Goal: Task Accomplishment & Management: Manage account settings

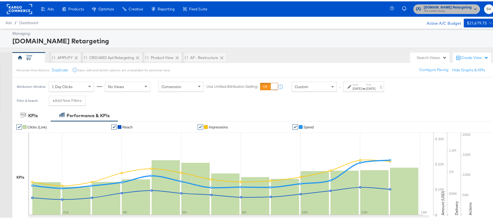
click at [432, 10] on span "The CoStar Group" at bounding box center [448, 10] width 48 height 4
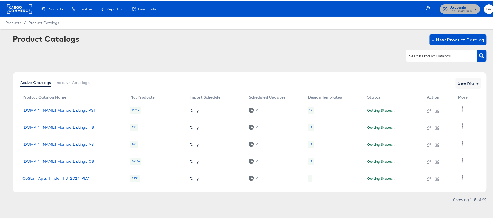
click at [464, 4] on span "Accounts" at bounding box center [460, 6] width 21 height 6
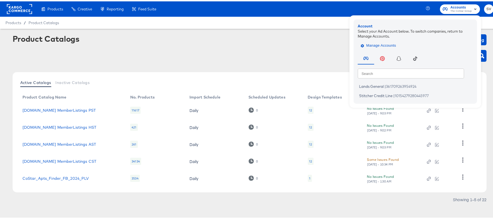
click at [370, 46] on span "Manage Accounts" at bounding box center [379, 44] width 34 height 6
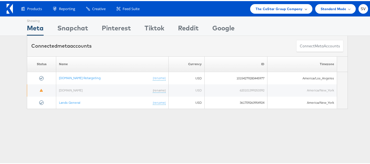
click at [278, 12] on div "The CoStar Group Company" at bounding box center [281, 8] width 62 height 10
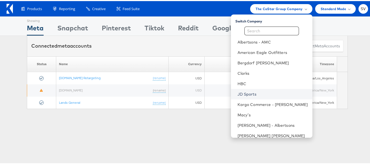
scroll to position [26, 0]
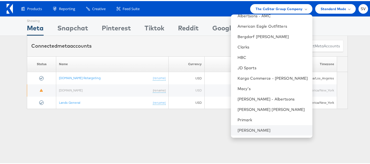
click at [258, 126] on li "[PERSON_NAME]" at bounding box center [271, 129] width 81 height 10
click at [249, 127] on link "Steve Madden" at bounding box center [272, 129] width 70 height 5
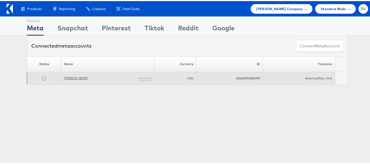
click at [76, 79] on link "[PERSON_NAME]" at bounding box center [76, 77] width 24 height 4
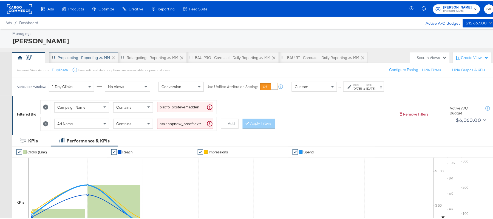
click at [78, 51] on div "Propescting - Reporting <> MM" at bounding box center [83, 56] width 69 height 11
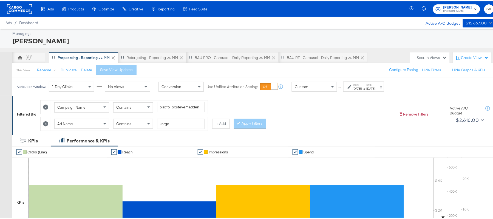
click at [362, 87] on div "Jul 16th 2025" at bounding box center [357, 87] width 9 height 4
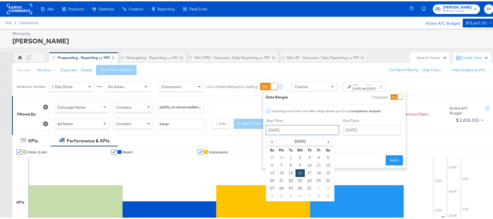
click at [321, 127] on input "July 16th 2025" at bounding box center [302, 129] width 73 height 10
click at [326, 139] on span "›" at bounding box center [328, 140] width 8 height 8
click at [276, 140] on span "‹" at bounding box center [272, 140] width 8 height 8
click at [299, 170] on td "13" at bounding box center [300, 172] width 9 height 8
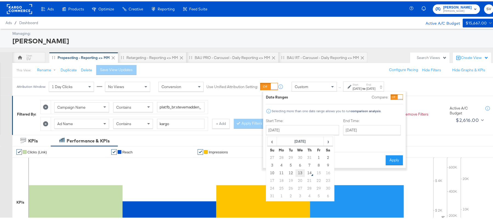
type input "August 13th 2025"
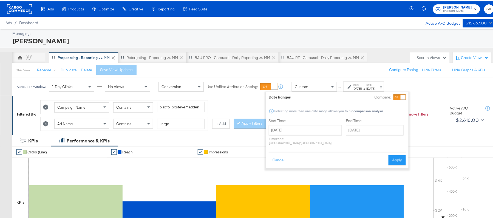
click at [392, 156] on button "Apply" at bounding box center [397, 159] width 17 height 10
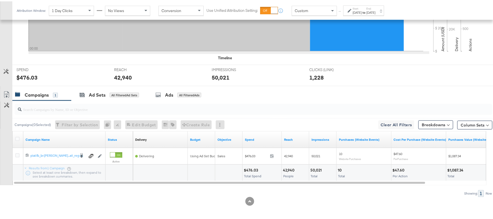
scroll to position [191, 0]
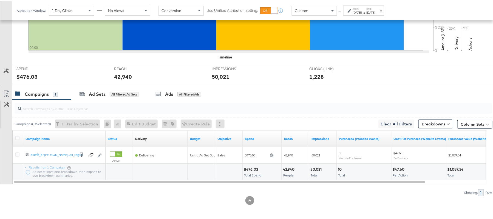
click at [251, 168] on div "$476.03" at bounding box center [252, 167] width 16 height 5
copy div "476.03"
click at [288, 166] on div "42,940" at bounding box center [289, 167] width 13 height 5
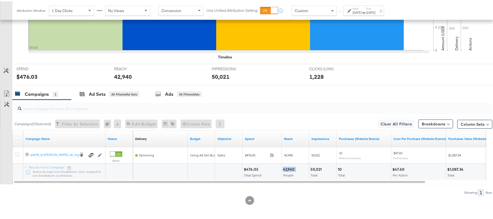
copy div "42,940"
click at [315, 172] on span "Total" at bounding box center [314, 174] width 7 height 4
click at [314, 171] on div "50,021 Total" at bounding box center [322, 170] width 27 height 16
copy div "50,021"
click at [362, 12] on div "[DATE]" at bounding box center [357, 11] width 9 height 4
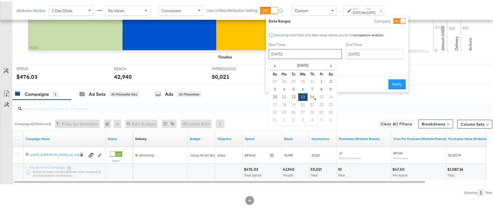
click at [310, 55] on input "August 13th 2025" at bounding box center [305, 53] width 73 height 10
click at [312, 86] on td "7" at bounding box center [312, 88] width 9 height 8
type input "August 7th 2025"
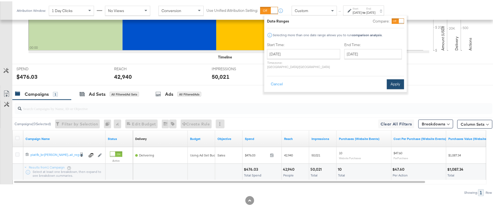
click at [391, 78] on button "Apply" at bounding box center [395, 83] width 17 height 10
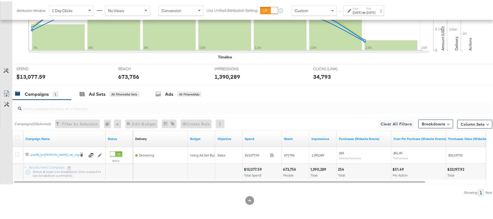
click at [252, 167] on div "$13,077.59" at bounding box center [254, 167] width 20 height 5
copy div "13,077.59"
click at [292, 168] on div "673,756" at bounding box center [290, 167] width 15 height 5
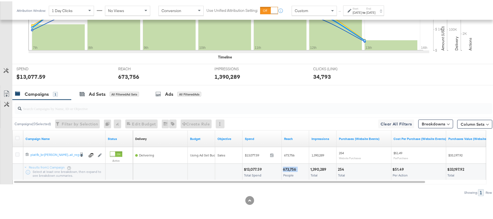
copy div "673,756"
click at [318, 166] on div "1,390,289" at bounding box center [319, 167] width 18 height 5
copy div "1,390,289"
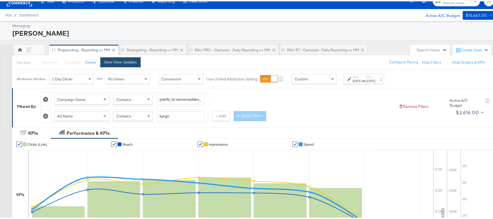
scroll to position [0, 0]
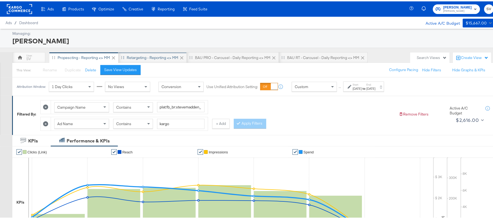
click at [149, 59] on div "Retargeting - Reporting <> MM" at bounding box center [153, 56] width 52 height 5
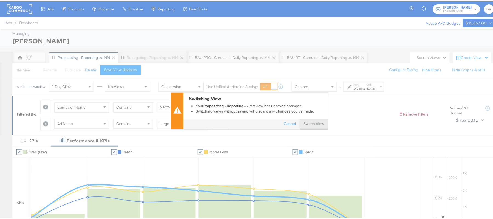
click at [302, 123] on button "Switch View" at bounding box center [314, 123] width 29 height 10
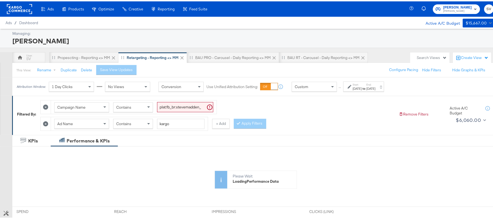
click at [376, 84] on label "End:" at bounding box center [371, 83] width 9 height 4
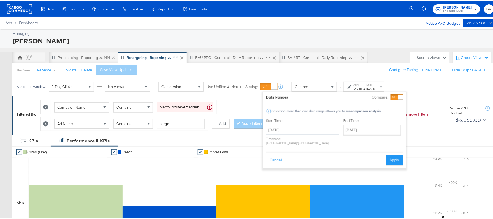
click at [306, 131] on input "July 16th 2025" at bounding box center [302, 129] width 73 height 10
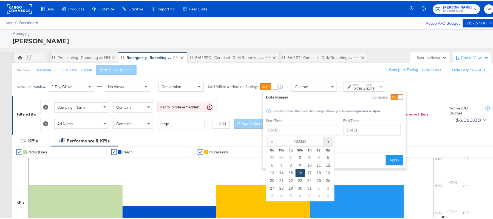
click at [329, 141] on span "›" at bounding box center [328, 140] width 8 height 8
click at [303, 170] on td "13" at bounding box center [300, 172] width 9 height 8
type input "August 13th 2025"
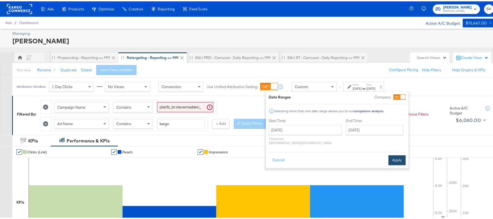
click at [396, 156] on button "Apply" at bounding box center [397, 159] width 17 height 10
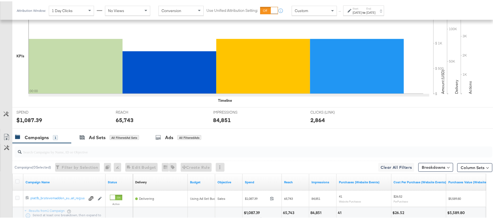
scroll to position [191, 0]
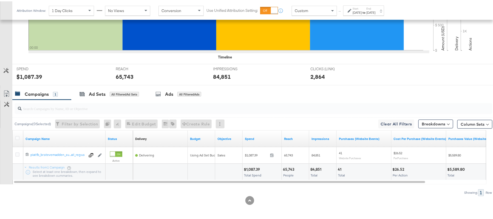
click at [255, 166] on div "$1,087.39" at bounding box center [253, 167] width 18 height 5
copy div "1,087.39"
click at [286, 166] on div "65,743" at bounding box center [289, 167] width 13 height 5
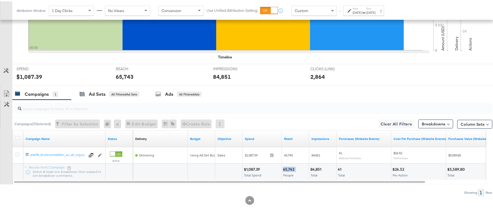
copy div "65,743"
click at [317, 167] on div "84,851" at bounding box center [316, 167] width 13 height 5
copy div "84,851"
click at [362, 11] on div "[DATE]" at bounding box center [357, 11] width 9 height 4
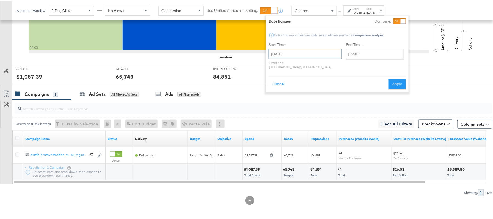
click at [306, 49] on input "August 13th 2025" at bounding box center [305, 53] width 73 height 10
click at [311, 88] on td "7" at bounding box center [312, 88] width 9 height 8
type input "August 7th 2025"
click at [396, 79] on button "Apply" at bounding box center [395, 83] width 17 height 10
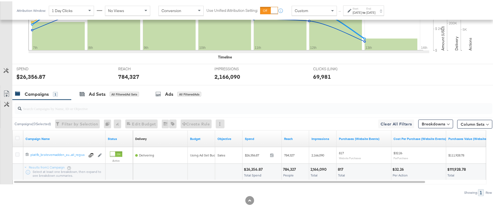
click at [256, 168] on div "$26,356.87" at bounding box center [254, 167] width 21 height 5
click at [255, 168] on div "$26,356.87" at bounding box center [254, 167] width 21 height 5
click at [254, 168] on div "$26,356.87" at bounding box center [254, 167] width 21 height 5
copy div "26,356.87"
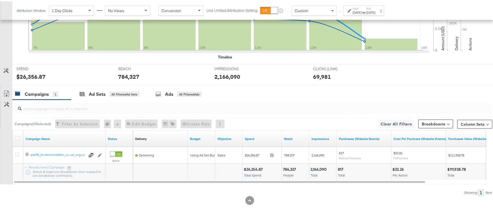
click at [291, 167] on div "784,327" at bounding box center [290, 167] width 15 height 5
click at [322, 165] on div "2,166,090" at bounding box center [319, 167] width 18 height 5
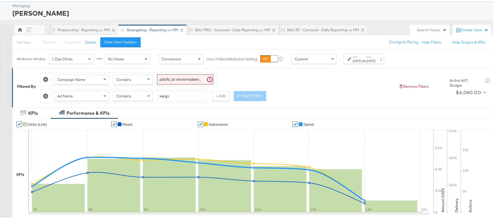
scroll to position [0, 0]
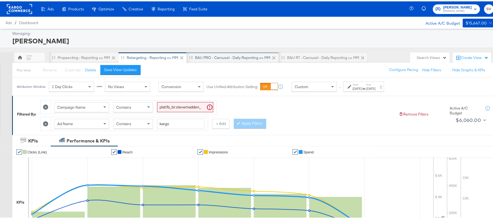
click at [201, 55] on div "BAU PRO - Carousel - Daily Reporting <> MM" at bounding box center [232, 56] width 75 height 5
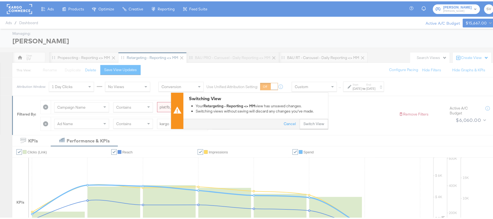
click at [306, 118] on div "Cancel Switch View" at bounding box center [255, 123] width 145 height 10
click at [307, 119] on button "Switch View" at bounding box center [314, 123] width 29 height 10
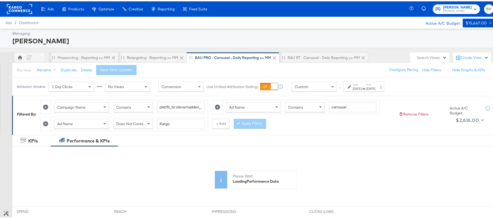
click at [367, 86] on strong "to" at bounding box center [364, 87] width 5 height 4
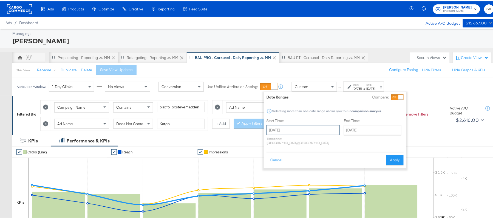
click at [300, 127] on input "June 5th 2025" at bounding box center [303, 129] width 73 height 10
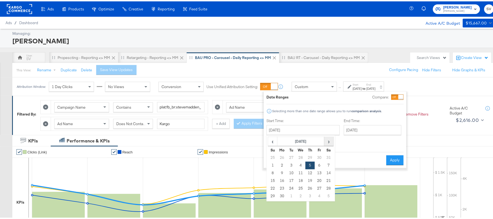
click at [327, 142] on span "›" at bounding box center [329, 140] width 8 height 8
click at [302, 172] on td "13" at bounding box center [300, 172] width 9 height 8
type input "August 13th 2025"
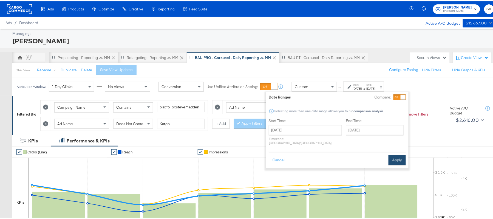
click at [389, 157] on button "Apply" at bounding box center [397, 159] width 17 height 10
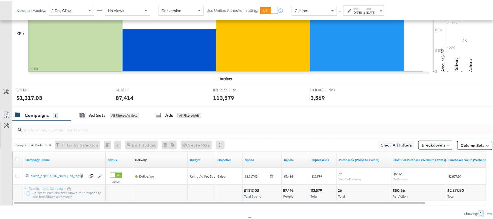
scroll to position [191, 0]
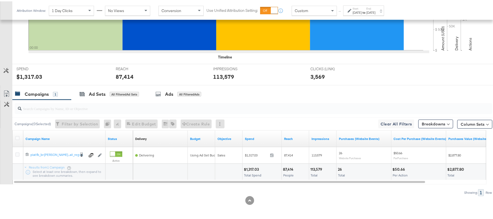
click at [252, 165] on div "$1,317.03 Total Spend" at bounding box center [262, 170] width 39 height 16
click at [285, 167] on div "87,414" at bounding box center [289, 167] width 12 height 5
click at [315, 165] on div "113,579 Total" at bounding box center [322, 170] width 27 height 16
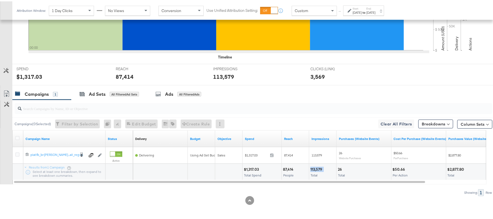
click at [315, 165] on div "113,579 Total" at bounding box center [322, 170] width 27 height 16
click at [360, 8] on label "Start:" at bounding box center [357, 7] width 9 height 4
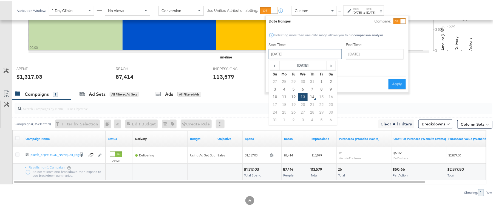
click at [317, 50] on input "August 13th 2025" at bounding box center [305, 53] width 73 height 10
click at [294, 96] on td "12" at bounding box center [293, 96] width 9 height 8
type input "August 12th 2025"
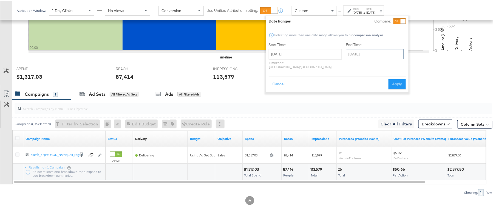
click at [353, 52] on input "August 13th 2025" at bounding box center [375, 53] width 58 height 10
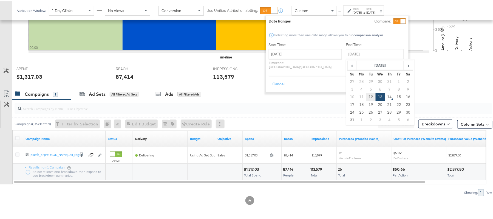
click at [366, 96] on td "12" at bounding box center [370, 96] width 9 height 8
type input "August 12th 2025"
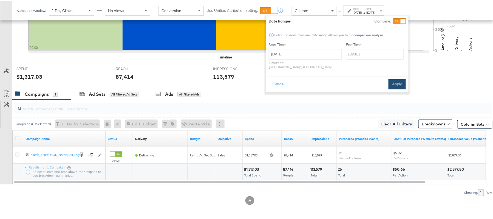
click at [389, 79] on button "Apply" at bounding box center [397, 83] width 17 height 10
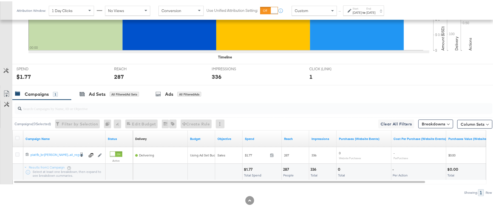
click at [362, 5] on label "Start:" at bounding box center [357, 7] width 9 height 4
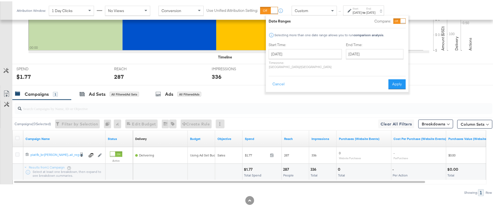
click at [362, 10] on div "Aug 12th 2025" at bounding box center [357, 11] width 9 height 4
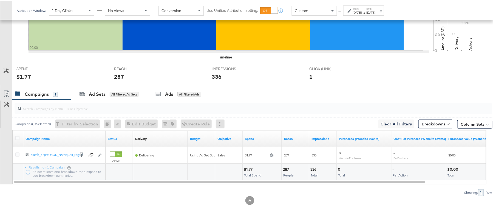
click at [356, 10] on div "Aug 12th 2025" at bounding box center [357, 11] width 9 height 4
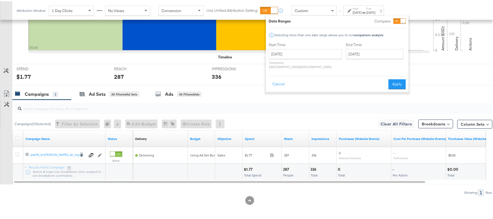
click at [307, 44] on label "Start Time:" at bounding box center [305, 43] width 73 height 5
click at [307, 50] on input "August 12th 2025" at bounding box center [305, 53] width 73 height 10
click at [304, 100] on td "20" at bounding box center [302, 104] width 9 height 8
click at [304, 96] on td "13" at bounding box center [302, 96] width 9 height 8
type input "August 13th 2025"
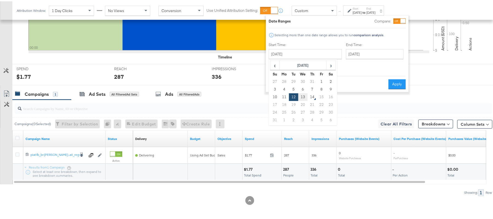
type input "August 13th 2025"
click at [390, 81] on button "Apply" at bounding box center [397, 83] width 17 height 10
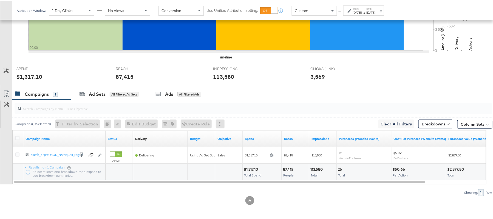
click at [356, 9] on div "[DATE]" at bounding box center [357, 11] width 9 height 4
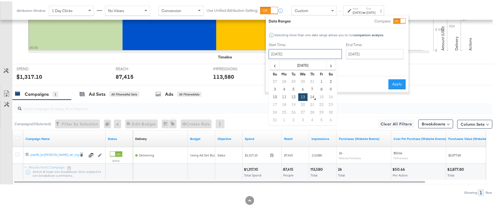
click at [312, 50] on input "August 13th 2025" at bounding box center [305, 53] width 73 height 10
click at [313, 86] on td "7" at bounding box center [312, 88] width 9 height 8
type input "August 7th 2025"
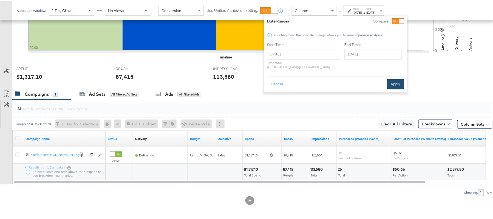
click at [395, 78] on button "Apply" at bounding box center [395, 83] width 17 height 10
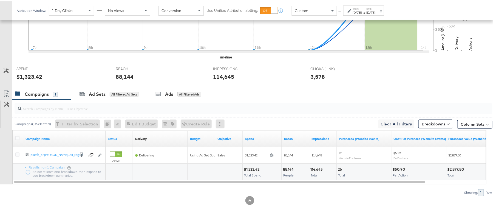
click at [253, 166] on div "$1,323.42" at bounding box center [252, 167] width 17 height 5
click at [288, 167] on div "88,144" at bounding box center [289, 167] width 12 height 5
click at [314, 168] on div "114,645" at bounding box center [317, 167] width 14 height 5
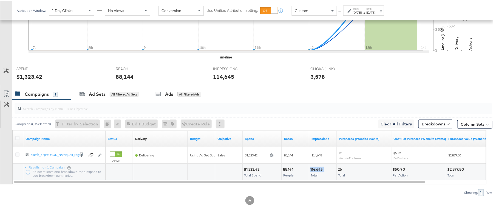
click at [314, 168] on div "114,645" at bounding box center [317, 167] width 14 height 5
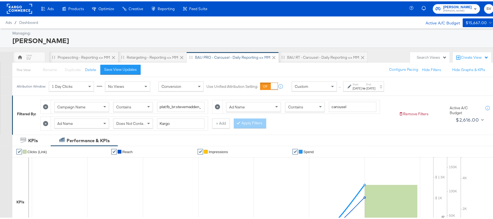
scroll to position [0, 0]
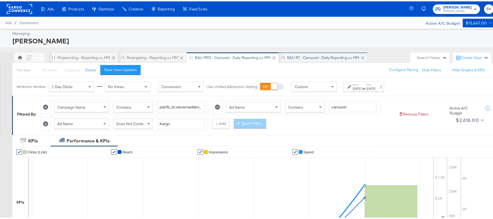
click at [299, 56] on div "BAU RT - Carousel - Daily Reporting <> MM" at bounding box center [323, 56] width 72 height 5
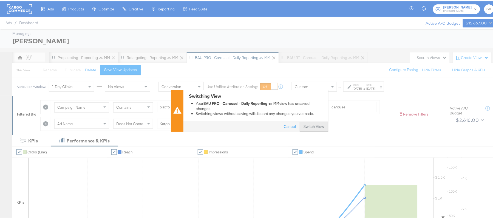
click at [312, 124] on button "Switch View" at bounding box center [314, 125] width 29 height 10
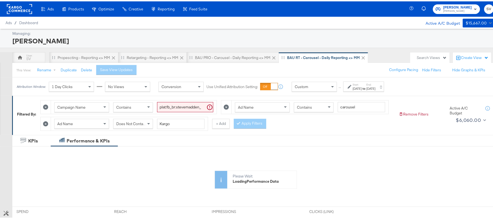
click at [362, 87] on div "Jun 28th 2025" at bounding box center [357, 87] width 9 height 4
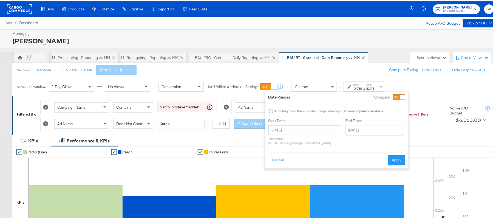
click at [313, 126] on input "June 28th 2025" at bounding box center [304, 129] width 73 height 10
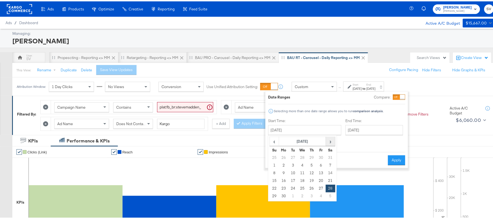
click at [328, 143] on span "›" at bounding box center [330, 140] width 8 height 8
click at [304, 170] on td "13" at bounding box center [302, 172] width 9 height 8
type input "August 13th 2025"
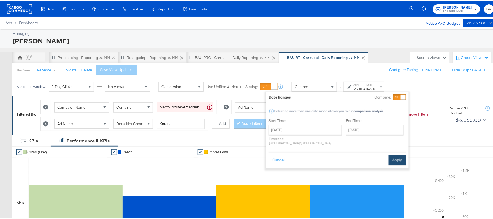
click at [390, 155] on button "Apply" at bounding box center [397, 159] width 17 height 10
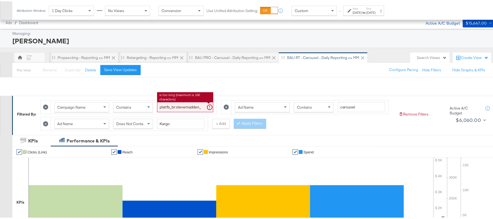
scroll to position [208, 0]
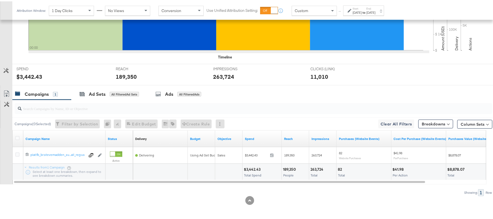
click at [254, 164] on div "$3,442.43 Total Spend" at bounding box center [262, 170] width 39 height 16
click at [254, 166] on div "$3,442.43" at bounding box center [253, 167] width 18 height 5
click at [290, 168] on div "189,350" at bounding box center [290, 167] width 15 height 5
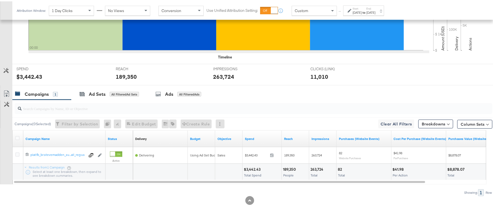
click at [313, 168] on div "263,724" at bounding box center [317, 167] width 15 height 5
click at [362, 9] on div "Aug 13th 2025" at bounding box center [357, 11] width 9 height 4
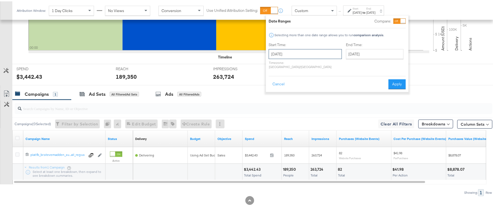
click at [307, 56] on input "August 13th 2025" at bounding box center [305, 53] width 73 height 10
click at [293, 95] on td "12" at bounding box center [293, 96] width 9 height 8
type input "August 12th 2025"
click at [359, 56] on input "August 13th 2025" at bounding box center [375, 53] width 58 height 10
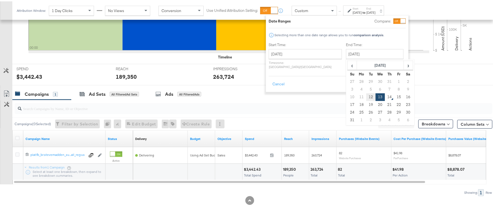
click at [366, 96] on td "12" at bounding box center [370, 96] width 9 height 8
type input "August 12th 2025"
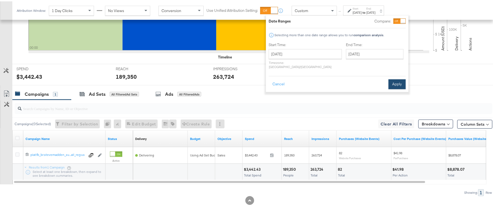
click at [396, 78] on button "Apply" at bounding box center [397, 83] width 17 height 10
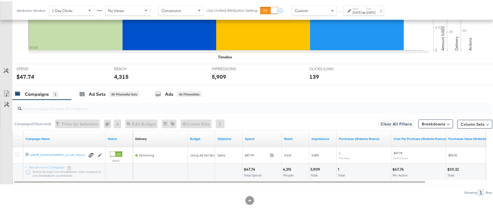
click at [362, 11] on div "Aug 12th 2025" at bounding box center [357, 11] width 9 height 4
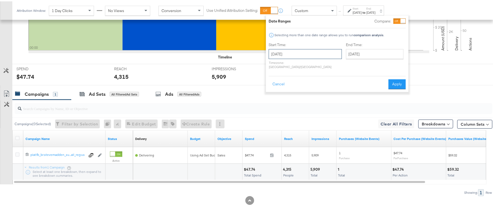
click at [324, 50] on input "August 12th 2025" at bounding box center [305, 53] width 73 height 10
click at [331, 65] on span "›" at bounding box center [331, 64] width 8 height 8
click at [271, 64] on span "‹" at bounding box center [275, 64] width 8 height 8
click at [303, 99] on td "13" at bounding box center [302, 96] width 9 height 8
type input "August 13th 2025"
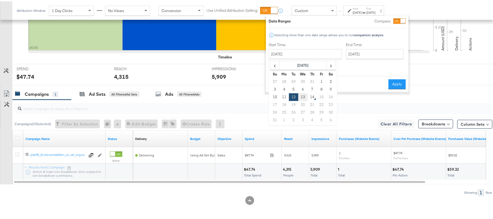
type input "August 13th 2025"
click at [304, 52] on input "August 13th 2025" at bounding box center [305, 53] width 73 height 10
click at [310, 88] on td "7" at bounding box center [312, 88] width 9 height 8
type input "August 7th 2025"
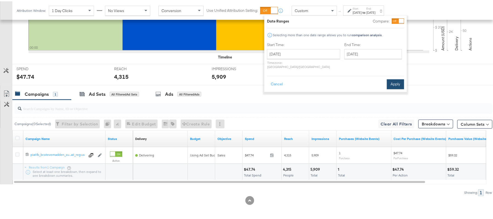
click at [392, 80] on button "Apply" at bounding box center [395, 83] width 17 height 10
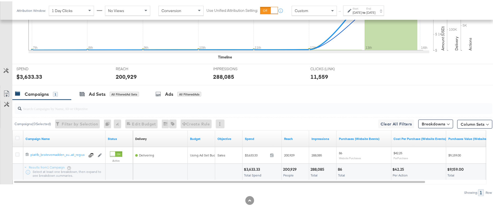
click at [249, 166] on div "$3,633.33" at bounding box center [253, 167] width 18 height 5
click at [287, 166] on div "200,929" at bounding box center [290, 167] width 15 height 5
click at [318, 165] on div "288,085 Total" at bounding box center [322, 170] width 27 height 16
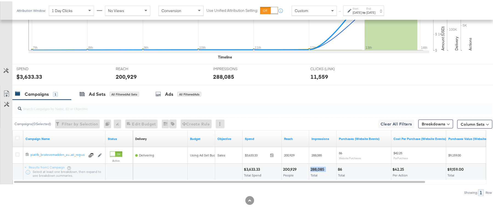
click at [318, 165] on div "288,085 Total" at bounding box center [322, 170] width 27 height 16
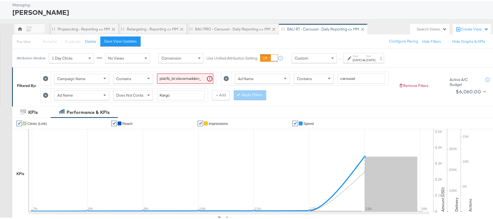
scroll to position [0, 0]
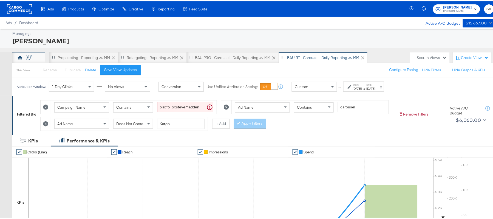
click at [32, 58] on div "SV" at bounding box center [28, 56] width 33 height 11
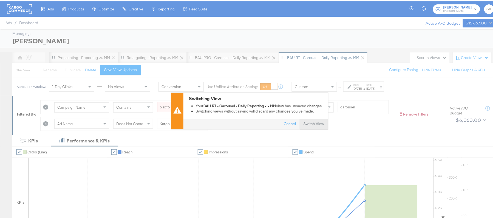
click at [305, 122] on button "Switch View" at bounding box center [314, 123] width 29 height 10
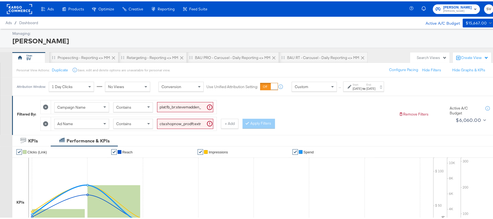
click at [176, 106] on input "plat:fb_br:stevemadden_subchan:paidsocial-asc_temp:evergreen-retargetingDPAs-2_…" at bounding box center [185, 106] width 56 height 10
paste input "buywithprime-prospecting"
type input "plat:fb_br:stevemadden_subchan:paidsocial-asc_temp:buywithprime-prospecting_obj…"
click at [191, 122] on input "cta:shopnow_prodft:extra30poff2025_thisdeal—jul17-dynamic-KARGO_lp:plp_adtype:c…" at bounding box center [185, 122] width 56 height 10
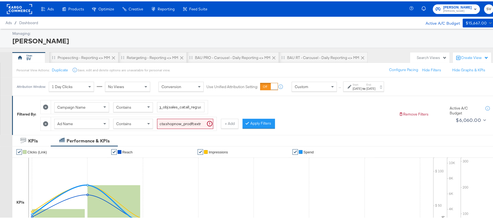
scroll to position [0, 0]
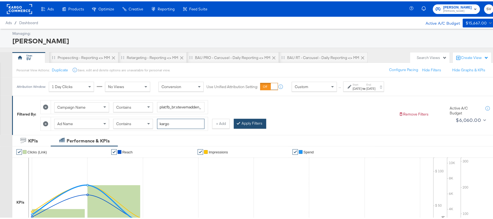
type input "kargo"
click at [248, 123] on button "Apply Filters" at bounding box center [250, 122] width 32 height 10
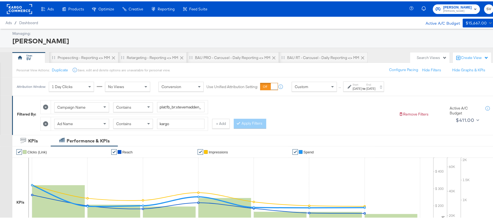
click at [362, 84] on label "Start:" at bounding box center [357, 83] width 9 height 4
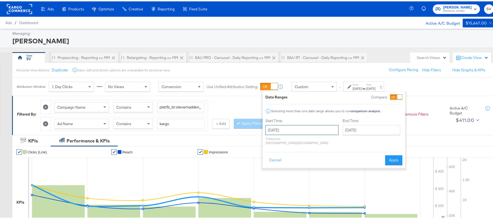
click at [313, 130] on input "July 31st 2025" at bounding box center [301, 129] width 73 height 10
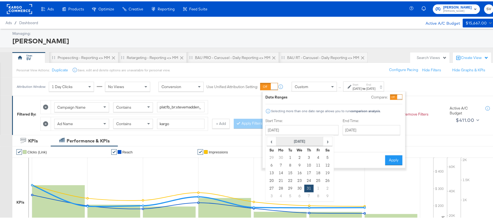
click at [321, 141] on th "July 2025" at bounding box center [299, 139] width 47 height 9
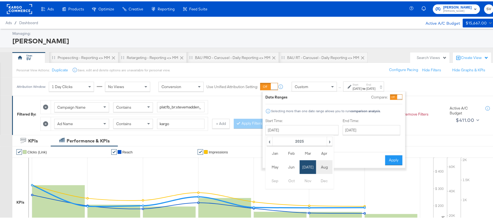
click at [322, 167] on td "Aug" at bounding box center [324, 166] width 16 height 14
click at [302, 170] on td "13" at bounding box center [299, 172] width 9 height 8
type input "August 13th 2025"
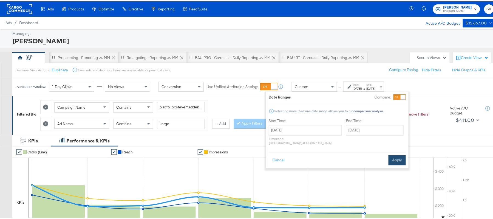
click at [394, 154] on button "Apply" at bounding box center [397, 159] width 17 height 10
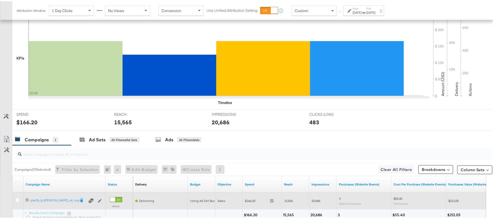
scroll to position [191, 0]
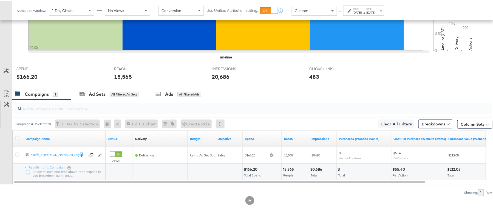
click at [251, 169] on div "$166.20" at bounding box center [251, 167] width 15 height 5
click at [283, 167] on div "15,565" at bounding box center [289, 167] width 13 height 5
click at [312, 167] on div "20,686" at bounding box center [316, 167] width 13 height 5
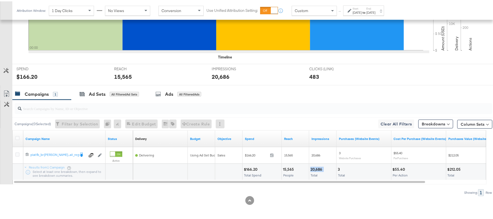
click at [312, 167] on div "20,686" at bounding box center [316, 167] width 13 height 5
click at [362, 10] on div "Aug 13th 2025" at bounding box center [357, 11] width 9 height 4
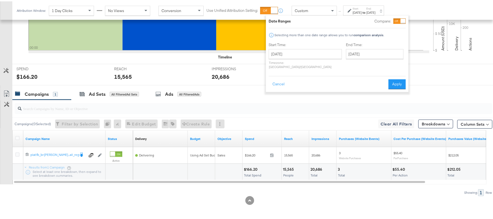
click at [298, 46] on div "Start Time: August 13th 2025 ‹ August 2025 › Su Mo Tu We Th Fr Sa 27 28 29 30 3…" at bounding box center [305, 55] width 73 height 29
click at [299, 48] on input "August 13th 2025" at bounding box center [305, 53] width 73 height 10
click at [313, 87] on td "7" at bounding box center [312, 88] width 9 height 8
type input "August 7th 2025"
click at [393, 78] on button "Apply" at bounding box center [395, 83] width 17 height 10
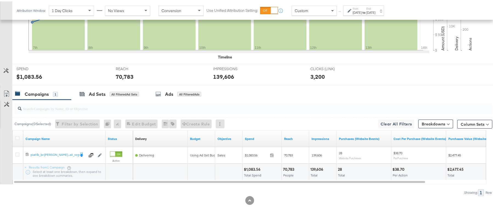
click at [250, 168] on div "$1,083.56" at bounding box center [253, 167] width 18 height 5
click at [284, 167] on div "70,783" at bounding box center [289, 167] width 13 height 5
click at [317, 169] on div "139,606" at bounding box center [317, 167] width 15 height 5
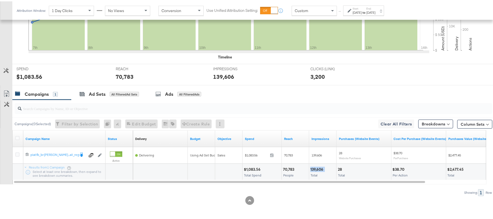
click at [317, 169] on div "139,606" at bounding box center [317, 167] width 15 height 5
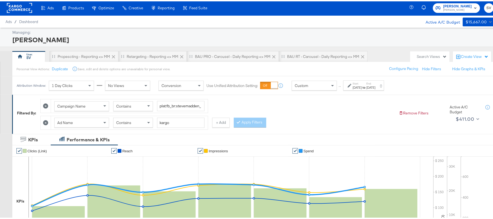
scroll to position [0, 0]
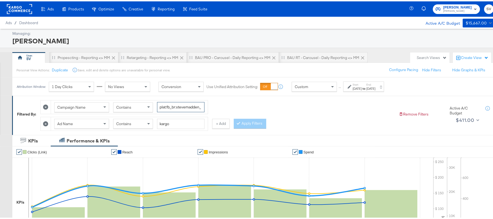
click at [177, 105] on input "plat:fb_br:stevemadden_subchan:paidsocial-asc_temp:buywithprime-prospecting_obj…" at bounding box center [180, 106] width 47 height 10
click at [138, 123] on div "Contains" at bounding box center [133, 122] width 39 height 9
click at [250, 123] on button "Apply Filters" at bounding box center [250, 122] width 32 height 10
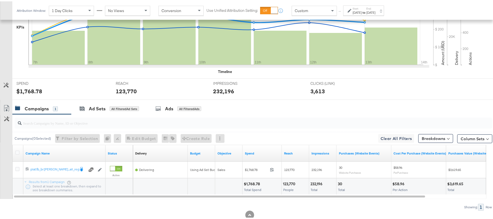
scroll to position [191, 0]
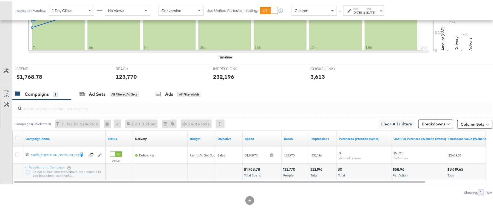
click at [256, 168] on div "$1,768.78" at bounding box center [253, 167] width 18 height 5
click at [254, 169] on div "$1,768.78" at bounding box center [253, 167] width 18 height 5
click at [252, 166] on div "$1,768.78" at bounding box center [253, 167] width 18 height 5
click at [291, 166] on div "123,770" at bounding box center [290, 167] width 14 height 5
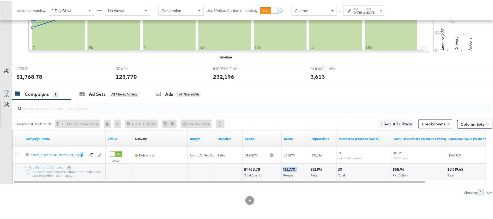
click at [291, 166] on div "123,770" at bounding box center [290, 167] width 14 height 5
click at [316, 167] on div "232,196" at bounding box center [317, 167] width 14 height 5
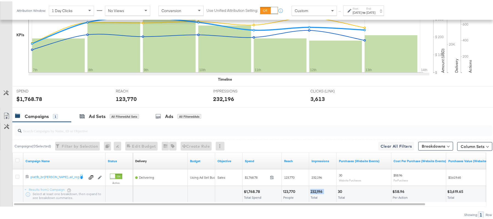
scroll to position [155, 0]
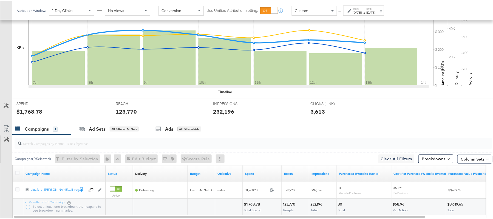
click at [376, 12] on div "Aug 13th 2025" at bounding box center [371, 11] width 9 height 4
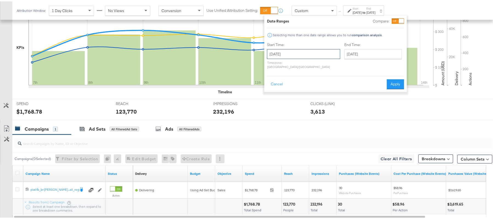
click at [319, 53] on input "August 7th 2025" at bounding box center [303, 53] width 73 height 10
click at [301, 95] on td "13" at bounding box center [301, 96] width 9 height 8
type input "August 13th 2025"
click at [396, 78] on button "Apply" at bounding box center [397, 83] width 17 height 10
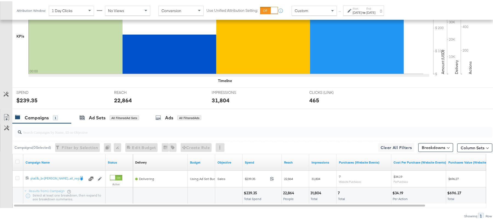
scroll to position [191, 0]
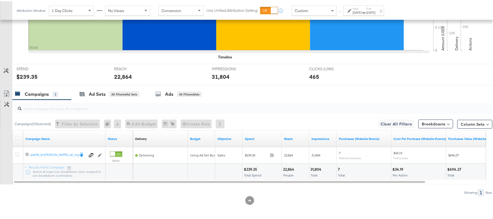
click at [251, 173] on span "Total Spend" at bounding box center [252, 174] width 17 height 4
click at [248, 169] on div "$239.35" at bounding box center [251, 167] width 15 height 5
click at [288, 164] on div "22,864 People" at bounding box center [295, 170] width 27 height 16
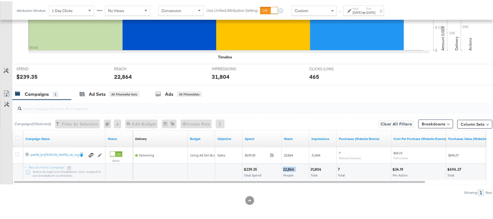
click at [288, 164] on div "22,864 People" at bounding box center [295, 170] width 27 height 16
click at [318, 169] on div "31,804" at bounding box center [316, 167] width 13 height 5
click at [317, 169] on div "31,804" at bounding box center [316, 167] width 13 height 5
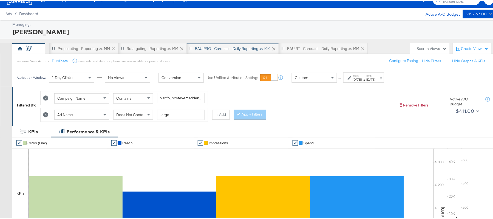
scroll to position [0, 0]
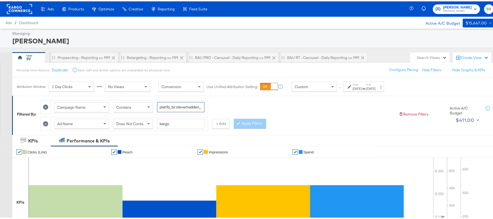
click at [170, 102] on input "plat:fb_br:stevemadden_subchan:paidsocial-asc_temp:buywithprime-prospecting_obj…" at bounding box center [180, 106] width 47 height 10
paste input "retargetingDPAs"
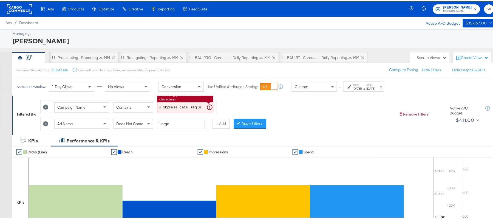
type input "plat:fb_br:stevemadden_subchan:paidsocial-asc_temp:buywithprime-retargetingDPAs…"
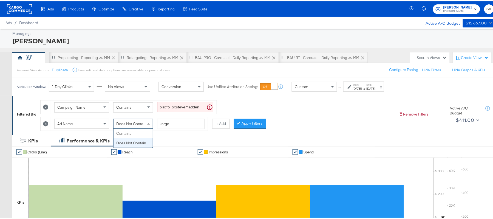
click at [135, 127] on div "Does Not Contain" at bounding box center [133, 122] width 39 height 9
click at [248, 122] on button "Apply Filters" at bounding box center [250, 122] width 32 height 10
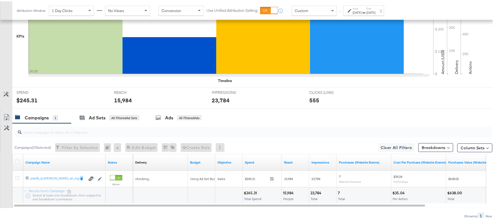
scroll to position [191, 0]
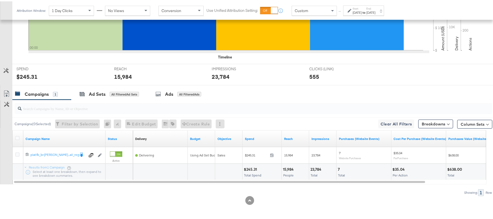
click at [250, 167] on div "$245.31" at bounding box center [251, 167] width 15 height 5
click at [290, 165] on div "15,984 People" at bounding box center [295, 170] width 27 height 16
click at [314, 167] on div "23,784" at bounding box center [316, 167] width 13 height 5
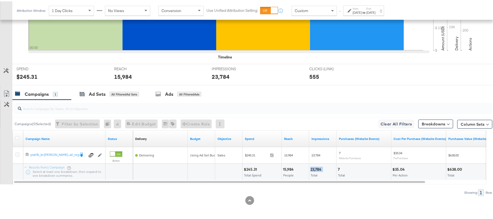
click at [314, 167] on div "23,784" at bounding box center [316, 167] width 13 height 5
click at [376, 8] on label "End:" at bounding box center [371, 7] width 9 height 4
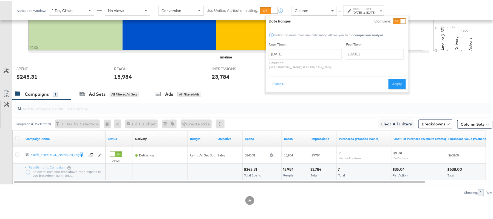
click at [296, 58] on div "August 13th 2025 ‹ August 2025 › Su Mo Tu We Th Fr Sa 27 28 29 30 31 1 2 3 4 5 …" at bounding box center [305, 58] width 73 height 20
click at [296, 54] on input "August 13th 2025" at bounding box center [305, 53] width 73 height 10
click at [315, 86] on td "7" at bounding box center [312, 88] width 9 height 8
type input "August 7th 2025"
click at [392, 81] on button "Apply" at bounding box center [395, 83] width 17 height 10
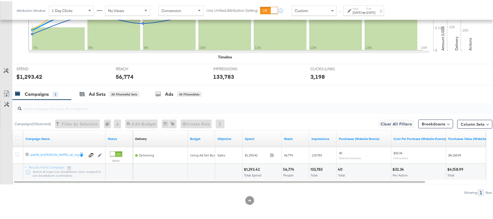
click at [256, 168] on div "$1,293.42" at bounding box center [253, 167] width 18 height 5
click at [287, 164] on div "56,774 People" at bounding box center [295, 170] width 27 height 16
click at [317, 165] on div "133,783 Total" at bounding box center [322, 170] width 27 height 16
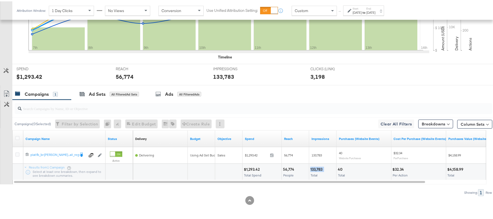
click at [317, 165] on div "133,783 Total" at bounding box center [322, 170] width 27 height 16
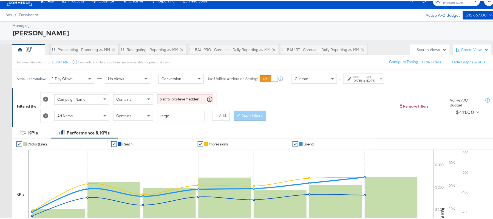
scroll to position [0, 0]
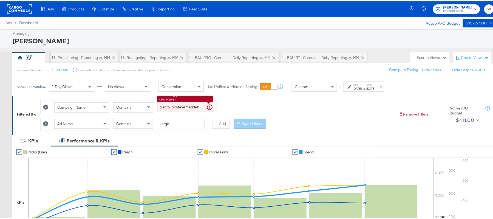
click at [182, 107] on input "plat:fb_br:stevemadden_subchan:paidsocial-asc_temp:buywithprime-retargetingDPAs…" at bounding box center [185, 106] width 56 height 10
click at [138, 124] on div "Contains" at bounding box center [133, 122] width 39 height 9
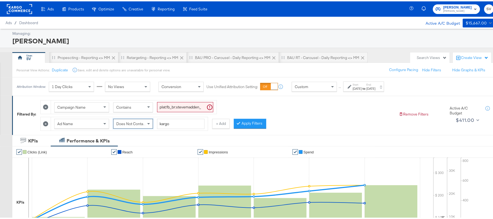
click at [232, 119] on div "Campaign Name Contains plat:fb_br:stevemadden_subchan:paidsocial-asc_temp:buywi…" at bounding box center [217, 112] width 354 height 33
click at [241, 121] on div at bounding box center [240, 121] width 4 height 5
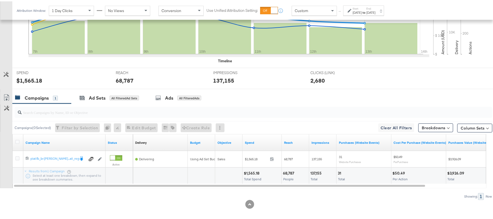
scroll to position [191, 0]
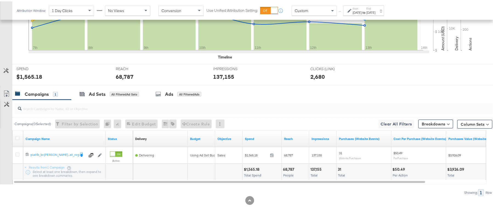
click at [252, 166] on div "$1,565.18" at bounding box center [252, 167] width 17 height 5
click at [287, 169] on div "68,787" at bounding box center [289, 167] width 13 height 5
click at [316, 167] on div "137,155" at bounding box center [316, 167] width 13 height 5
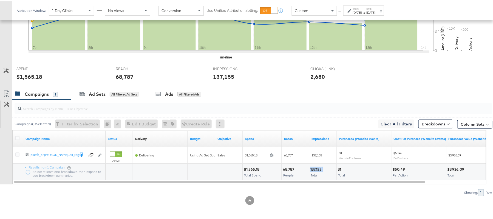
click at [316, 167] on div "137,155" at bounding box center [316, 167] width 13 height 5
click at [362, 11] on div "Aug 7th 2025" at bounding box center [357, 11] width 9 height 4
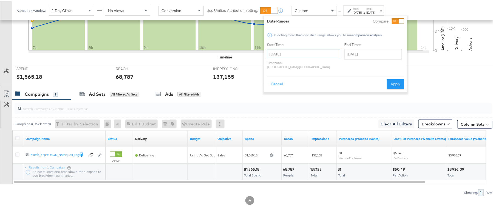
click at [308, 48] on input "August 7th 2025" at bounding box center [303, 53] width 73 height 10
click at [304, 93] on td "13" at bounding box center [301, 96] width 9 height 8
type input "August 13th 2025"
click at [395, 78] on button "Apply" at bounding box center [397, 83] width 17 height 10
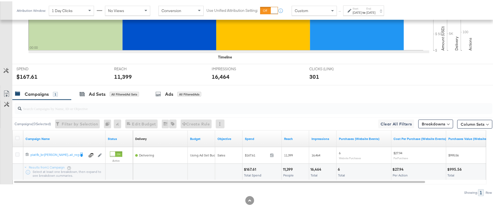
click at [258, 166] on div at bounding box center [269, 167] width 23 height 5
click at [249, 168] on div "$167.61" at bounding box center [251, 167] width 14 height 5
click at [288, 166] on div "11,399" at bounding box center [289, 167] width 12 height 5
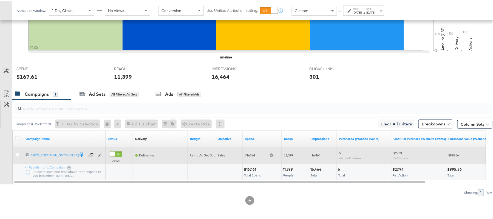
click at [307, 161] on div "11,399" at bounding box center [295, 154] width 27 height 16
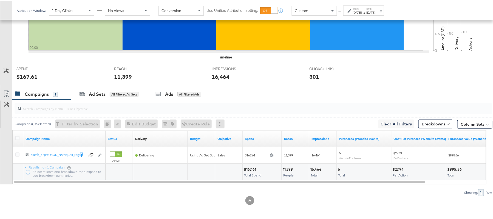
click at [315, 167] on div "16,464" at bounding box center [316, 167] width 13 height 5
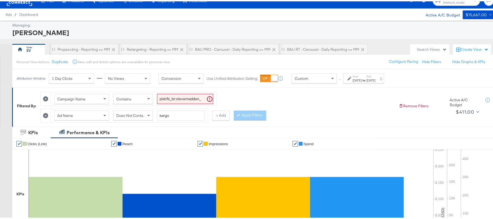
scroll to position [0, 0]
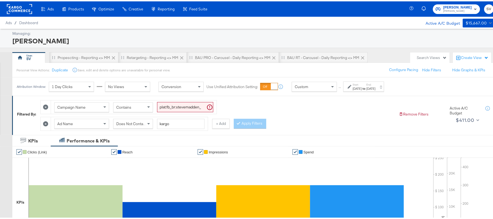
click at [189, 106] on input "plat:fb_br:stevemadden_subchan:paidsocial-asc_temp:buywithprime-retargetingDPAs…" at bounding box center [185, 106] width 56 height 10
paste input "prospecting"
type input "plat:fb_br:stevemadden_subchan:paidsocial-asc_temp:buywithprime-prospecting_obj…"
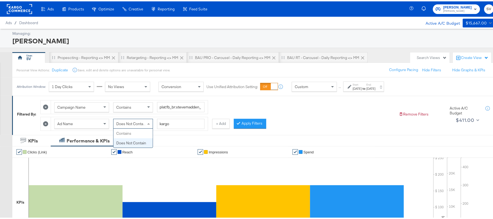
click at [139, 124] on span "Does Not Contain" at bounding box center [131, 122] width 30 height 5
click at [171, 122] on input "kargo" at bounding box center [180, 122] width 47 height 10
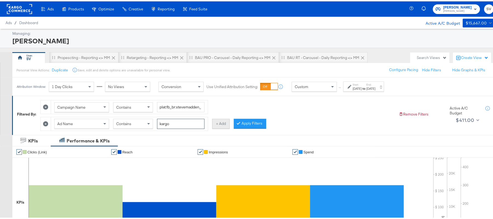
paste input "cta:shopnow_prodft:buywithprime2025_copy:primedelivers-may6-KARGO-BWP_lp:plp_ad…"
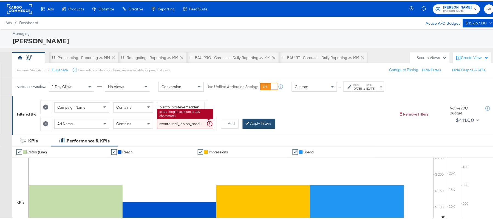
type input "cta:shopnow_prodft:buywithprime2025_copy:primedelivers-may6-KARGO-BWP_lp:plp_ad…"
click at [267, 122] on button "Apply Filters" at bounding box center [259, 122] width 32 height 10
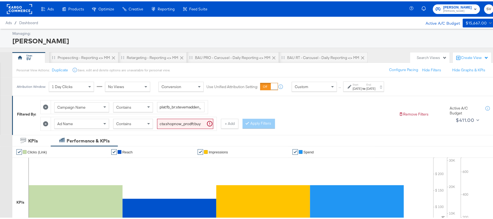
click at [362, 89] on div "Aug 13th 2025" at bounding box center [357, 87] width 9 height 4
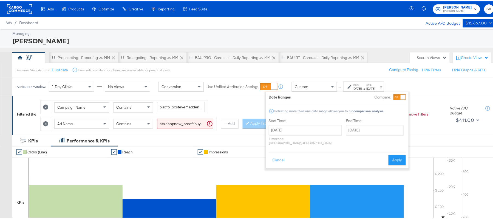
click at [303, 137] on p "Timezone: Asia/Calcutta" at bounding box center [305, 139] width 73 height 8
click at [304, 131] on input "August 13th 2025" at bounding box center [305, 129] width 73 height 10
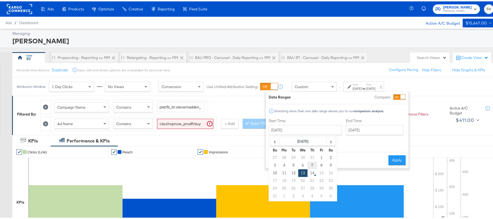
click at [310, 164] on td "7" at bounding box center [312, 164] width 9 height 8
type input "August 7th 2025"
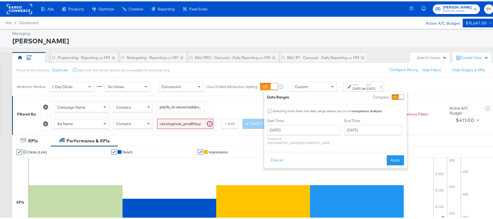
click at [406, 150] on div "Date Ranges Compare: Selecting more than one date range allows you to run compa…" at bounding box center [335, 128] width 143 height 76
click at [399, 154] on button "Apply" at bounding box center [395, 159] width 17 height 10
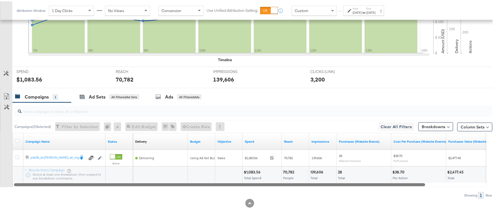
scroll to position [191, 0]
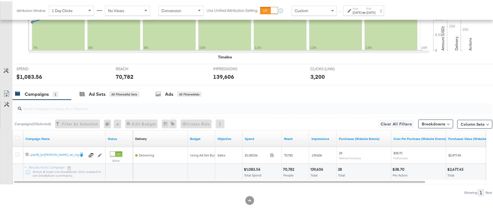
click at [251, 169] on div "$1,083.56" at bounding box center [253, 167] width 18 height 5
click at [291, 168] on div "70,782" at bounding box center [289, 167] width 13 height 5
click at [318, 163] on div "139,606 Total" at bounding box center [322, 170] width 27 height 16
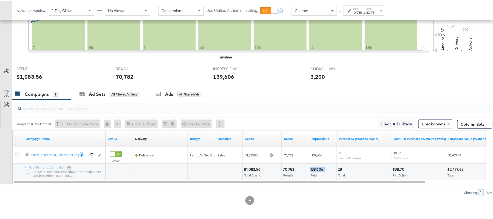
click at [318, 163] on div "139,606 Total" at bounding box center [322, 170] width 27 height 16
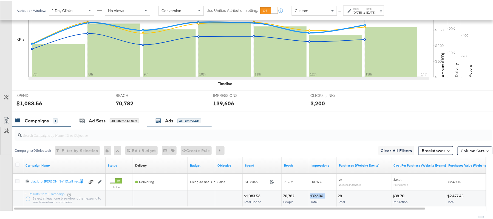
scroll to position [81, 0]
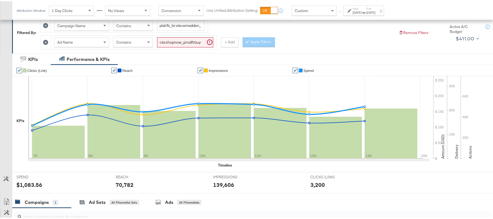
click at [185, 36] on div "Ad Name Contains cta:shopnow_prodft:buywithprime2025_copy:primedelivers-may6-KA…" at bounding box center [134, 40] width 166 height 13
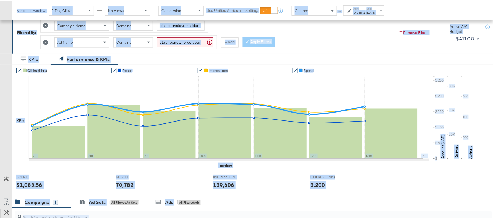
click at [186, 44] on input "cta:shopnow_prodft:buywithprime2025_copy:primedelivers-may6-KARGO-BWP_lp:plp_ad…" at bounding box center [185, 41] width 56 height 10
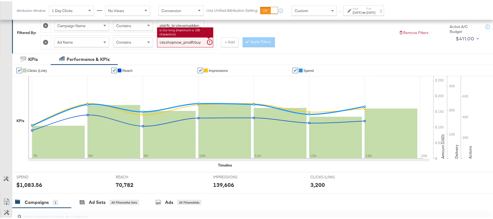
paste input "toprated"
type input "cta:shopnow_prodft:buywithprime2025_copy:primedelivers-may6-KARGO-toprated_lp:p…"
click at [257, 41] on button "Apply Filters" at bounding box center [259, 41] width 32 height 10
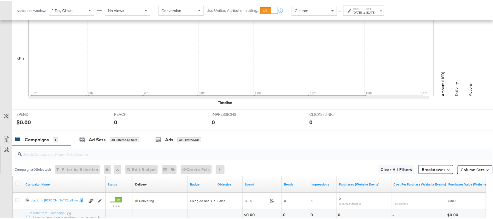
scroll to position [191, 0]
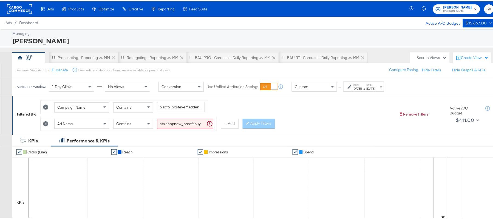
click at [362, 89] on div "Aug 7th 2025" at bounding box center [357, 87] width 9 height 4
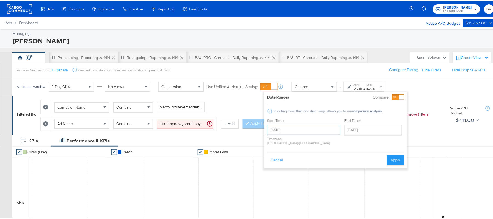
click at [314, 132] on input "August 7th 2025" at bounding box center [303, 129] width 73 height 10
click at [307, 156] on td "31" at bounding box center [310, 156] width 9 height 8
type input "July 31st 2025"
click at [344, 127] on input "August 13th 2025" at bounding box center [373, 129] width 58 height 10
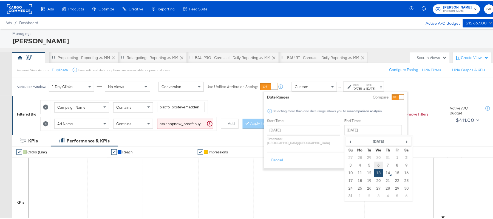
click at [374, 165] on td "6" at bounding box center [378, 164] width 9 height 8
type input "August 6th 2025"
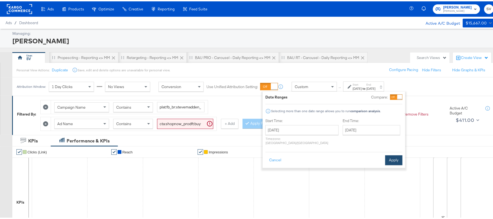
click at [401, 155] on button "Apply" at bounding box center [393, 159] width 17 height 10
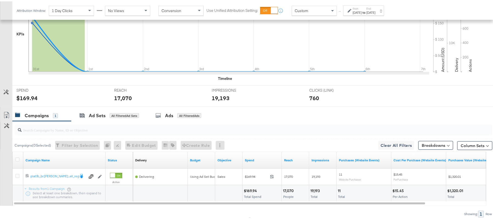
scroll to position [191, 0]
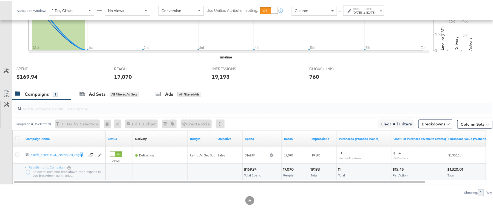
click at [376, 13] on div "Aug 6th 2025" at bounding box center [371, 11] width 9 height 4
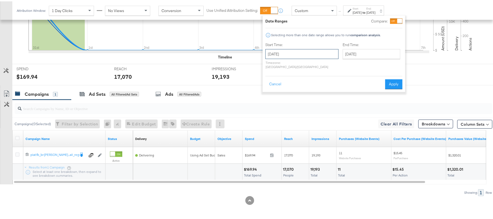
click at [318, 52] on input "July 31st 2025" at bounding box center [301, 53] width 73 height 10
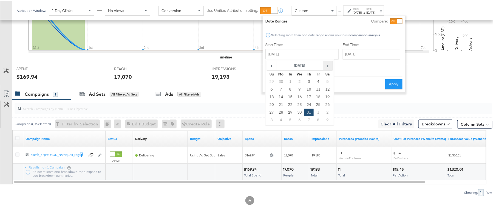
click at [327, 63] on span "›" at bounding box center [328, 64] width 8 height 8
click at [307, 88] on td "7" at bounding box center [308, 88] width 9 height 8
type input "August 7th 2025"
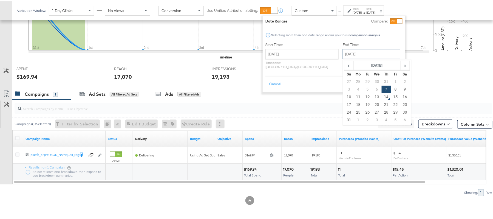
click at [353, 56] on input "August 7th 2025" at bounding box center [372, 53] width 58 height 10
click at [372, 95] on td "13" at bounding box center [376, 96] width 9 height 8
type input "August 13th 2025"
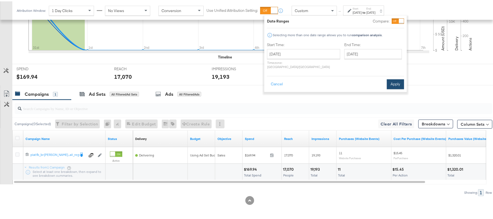
click at [399, 78] on button "Apply" at bounding box center [395, 83] width 17 height 10
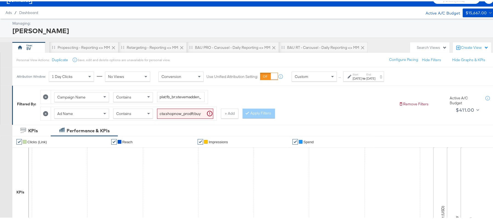
scroll to position [8, 0]
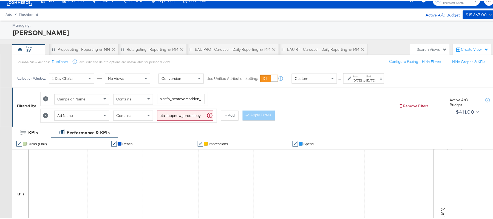
click at [171, 119] on input "cta:shopnow_prodft:buywithprime2025_copy:primedelivers-may6-KARGO-toprated_lp:p…" at bounding box center [185, 114] width 56 height 10
paste input "allwomens"
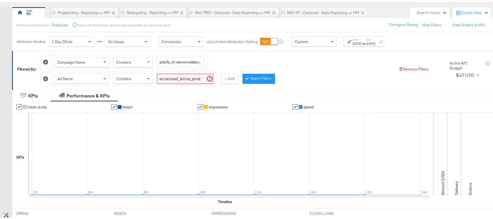
scroll to position [0, 0]
click at [191, 59] on input "plat:fb_br:stevemadden_subchan:paidsocial-asc_temp:buywithprime-prospecting_obj…" at bounding box center [180, 61] width 47 height 10
click at [265, 76] on button "Apply Filters" at bounding box center [259, 77] width 32 height 10
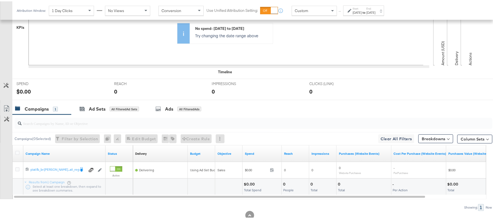
scroll to position [45, 0]
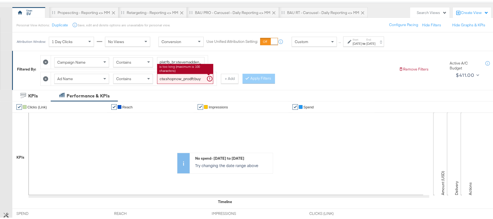
click at [182, 76] on input "cta:shopnow_prodft:buywithprime2025_copy:primedelivers-may6-KARGO-allwomens_lp:…" at bounding box center [185, 77] width 56 height 10
click at [280, 65] on div "Campaign Name Contains plat:fb_br:stevemadden_subchan:paidsocial-asc_temp:buywi…" at bounding box center [217, 67] width 354 height 33
click at [178, 82] on input "cta:shopnow_prodft:buywithprime2025_copy:primedelivers-may6-KARGO-allwomens_lp:…" at bounding box center [185, 77] width 56 height 10
paste input "primeday2025_copy:primedaydeals-jul2-KARGO"
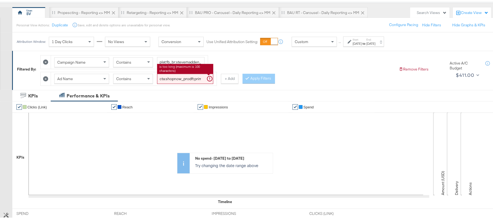
scroll to position [0, 142]
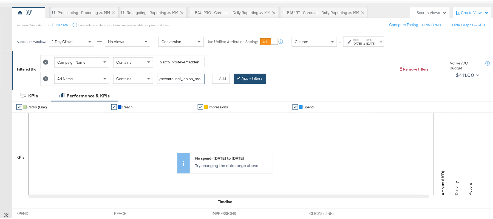
type input "cta:shopnow_prodft:primeday2025_copy:primedaydeals-jul2-KARGO_lp:plp_adtype:car…"
click at [256, 80] on button "Apply Filters" at bounding box center [250, 77] width 32 height 10
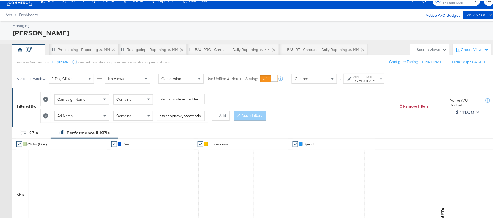
scroll to position [0, 0]
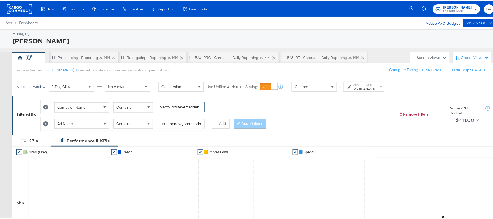
click at [172, 108] on input "plat:fb_br:stevemadden_subchan:paidsocial-asc_temp:buywithprime-prospecting_obj…" at bounding box center [180, 106] width 47 height 10
paste input "retargetingDPAs"
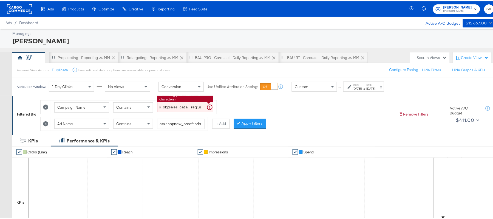
type input "plat:fb_br:stevemadden_subchan:paidsocial-asc_temp:buywithprime-retargetingDPAs…"
click at [170, 122] on input "cta:shopnow_prodft:primeday2025_copy:primedaydeals-jul2-KARGO_lp:plp_adtype:car…" at bounding box center [180, 122] width 47 height 10
paste input "buywithprime2025_copy:primedelivers-may6-KARGO-BWP"
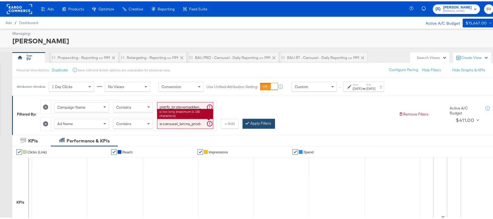
click at [259, 122] on button "Apply Filters" at bounding box center [259, 122] width 32 height 10
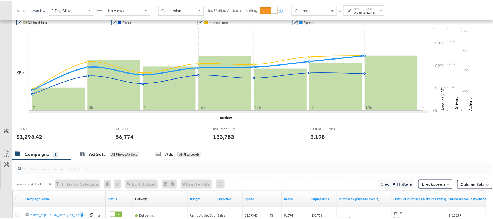
scroll to position [191, 0]
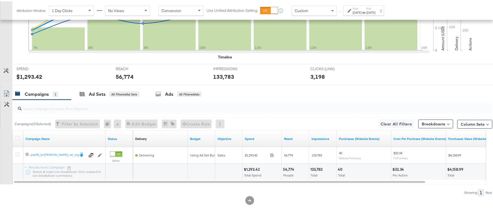
click at [250, 168] on div "$1,293.42" at bounding box center [253, 167] width 18 height 5
copy div "1,293.42"
click at [287, 166] on div "56,774" at bounding box center [289, 167] width 13 height 5
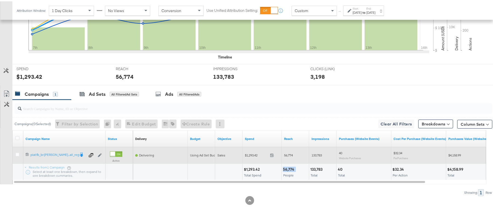
copy div "56,774"
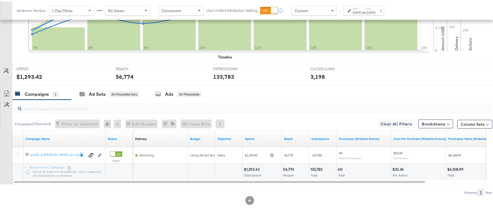
click at [316, 167] on div "133,783" at bounding box center [317, 167] width 14 height 5
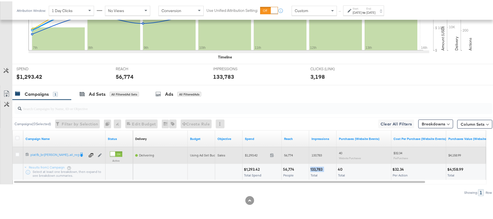
copy div "133,783"
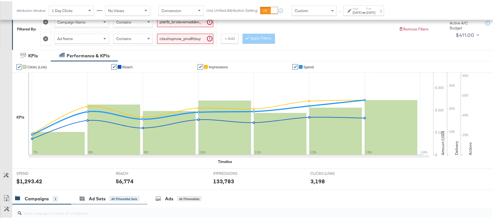
scroll to position [45, 0]
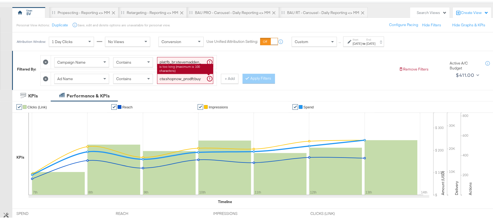
click at [178, 78] on input "cta:shopnow_prodft:buywithprime2025_copy:primedelivers-may6-KARGO-BWP_lp:plp_ad…" at bounding box center [185, 77] width 56 height 10
paste input "toprated"
type input "cta:shopnow_prodft:buywithprime2025_copy:primedelivers-may6-KARGO-toprated_lp:p…"
click at [256, 76] on button "Apply Filters" at bounding box center [259, 77] width 32 height 10
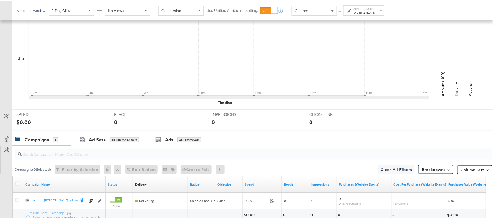
scroll to position [191, 0]
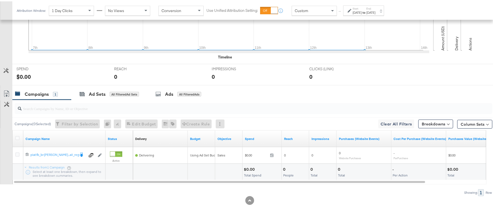
click at [357, 10] on div "Aug 7th 2025" at bounding box center [357, 11] width 9 height 4
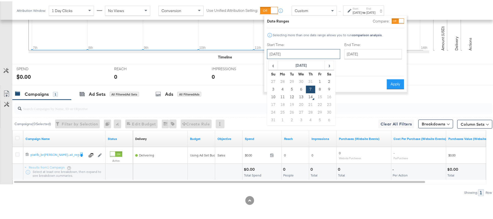
click at [305, 52] on input "August 7th 2025" at bounding box center [303, 53] width 73 height 10
click at [313, 78] on td "31" at bounding box center [310, 80] width 9 height 8
type input "July 31st 2025"
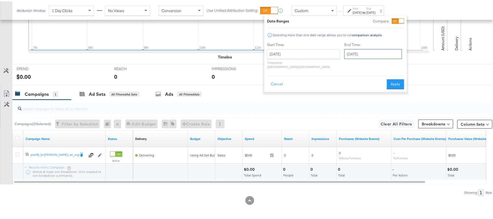
click at [344, 52] on input "August 13th 2025" at bounding box center [373, 53] width 58 height 10
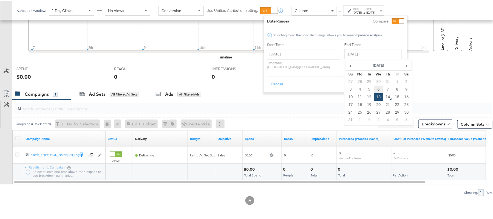
click at [374, 87] on td "6" at bounding box center [378, 88] width 9 height 8
type input "August 6th 2025"
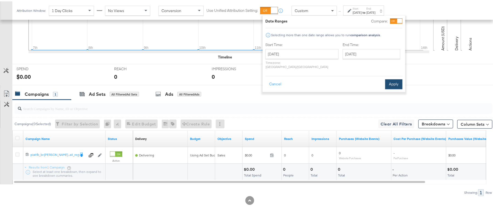
click at [390, 78] on button "Apply" at bounding box center [393, 83] width 17 height 10
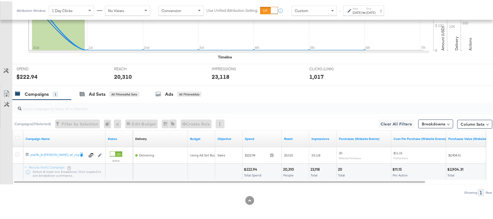
click at [360, 12] on div "Jul 31st 2025" at bounding box center [357, 11] width 9 height 4
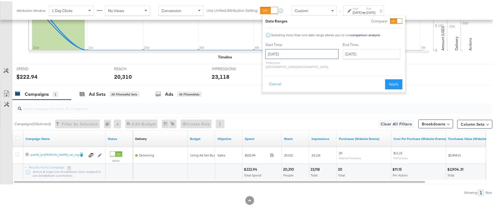
click at [305, 57] on input "July 31st 2025" at bounding box center [301, 53] width 73 height 10
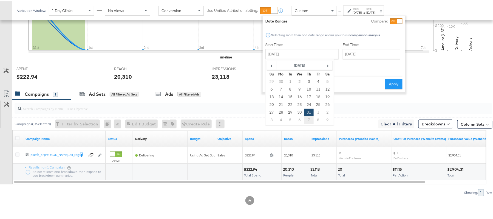
click at [308, 116] on td "7" at bounding box center [308, 119] width 9 height 8
type input "August 7th 2025"
click at [343, 54] on input "August 7th 2025" at bounding box center [372, 53] width 58 height 10
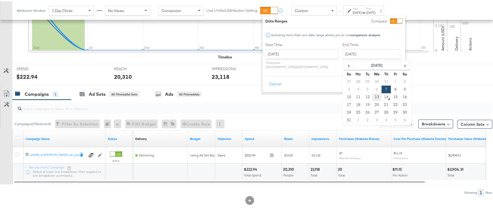
click at [372, 97] on td "13" at bounding box center [376, 96] width 9 height 8
type input "August 13th 2025"
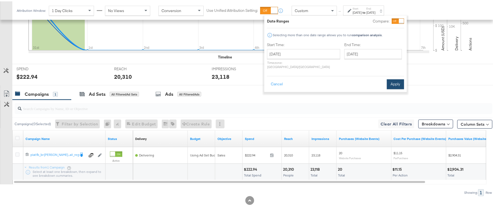
click at [395, 78] on button "Apply" at bounding box center [395, 83] width 17 height 10
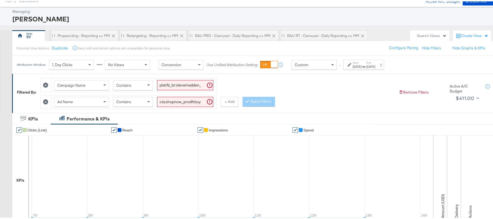
scroll to position [0, 0]
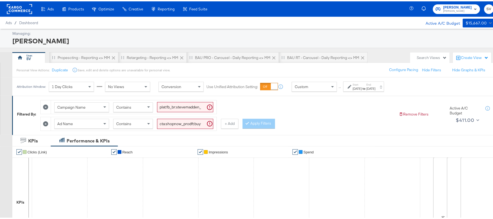
click at [191, 121] on input "cta:shopnow_prodft:buywithprime2025_copy:primedelivers-may6-KARGO-toprated_lp:p…" at bounding box center [185, 122] width 56 height 10
paste input "allwomens"
click at [248, 121] on icon at bounding box center [247, 121] width 2 height 3
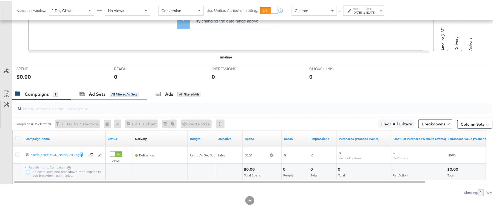
scroll to position [45, 0]
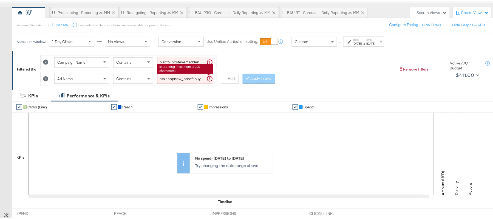
click at [169, 76] on input "cta:shopnow_prodft:buywithprime2025_copy:primedelivers-may6-KARGO-allwomens_lp:…" at bounding box center [185, 77] width 56 height 10
paste input "primeday2025_copy:getitbeforeitsover-jul2-KARGO"
type input "cta:shopnow_prodft:primeday2025_copy:getitbeforeitsover-jul2-KARGO_lp:plp_adtyp…"
click at [260, 78] on button "Apply Filters" at bounding box center [259, 77] width 32 height 10
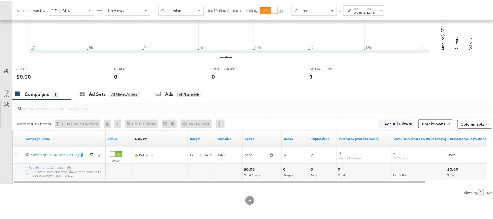
scroll to position [44, 0]
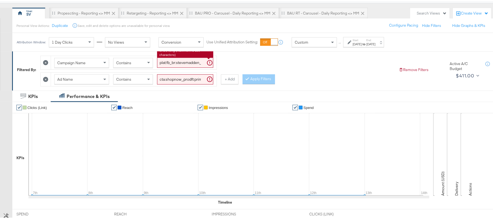
click at [193, 65] on input "plat:fb_br:stevemadden_subchan:paidsocial-asc_temp:buywithprime-retargetingDPAs…" at bounding box center [185, 61] width 56 height 10
paste input "evergreen-prospecting-2"
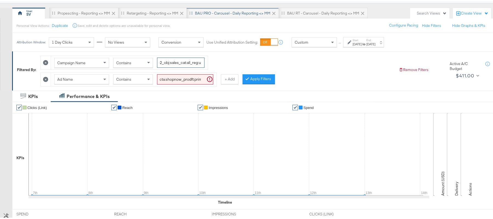
type input "plat:fb_br:stevemadden_subchan:paidsocial-asc_temp:evergreen-prospecting-2_obj:…"
click at [180, 83] on input "cta:shopnow_prodft:primeday2025_copy:getitbeforeitsover-jul2-KARGO_lp:plp_adtyp…" at bounding box center [185, 78] width 56 height 10
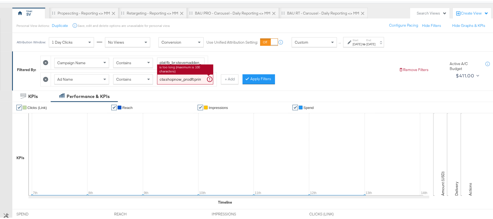
paste input "mostwanted_copy:thestylesyoudidnt-feb28-KARGO-singleimage"
click at [258, 78] on button "Apply Filters" at bounding box center [259, 78] width 32 height 10
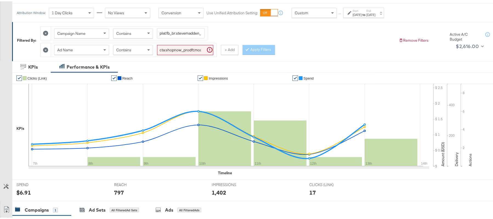
scroll to position [45, 0]
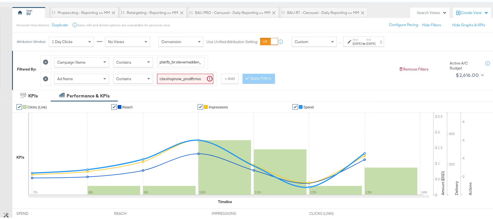
click at [173, 74] on input "cta:shopnow_prodft:mostwanted_copy:thestylesyoudidnt-feb28-KARGO-singleimage_lp…" at bounding box center [185, 77] width 56 height 10
paste input "jan23"
click at [253, 78] on button "Apply Filters" at bounding box center [259, 77] width 32 height 10
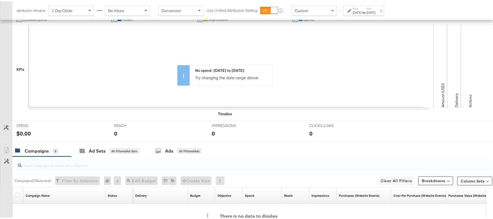
scroll to position [61, 0]
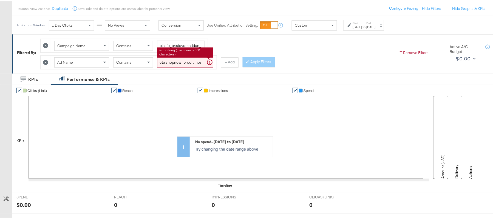
click at [196, 64] on input "cta:shopnow_prodft:mostwanted_copy:thestylesyoudidnt-jan23-KARGO-singleimage_lp…" at bounding box center [185, 61] width 56 height 10
paste input "aug11"
click at [251, 62] on button "Apply Filters" at bounding box center [259, 61] width 32 height 10
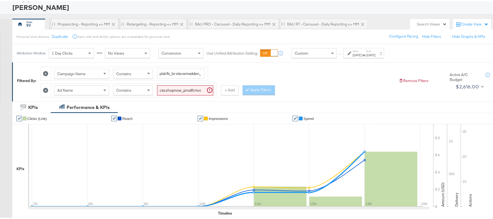
scroll to position [0, 0]
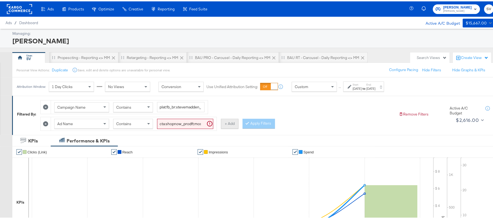
click at [232, 123] on button "+ Add" at bounding box center [230, 122] width 18 height 10
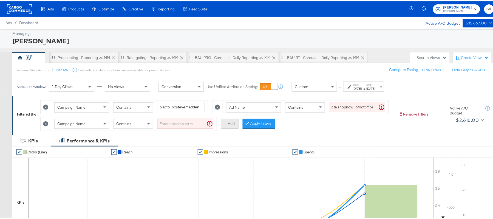
scroll to position [36, 0]
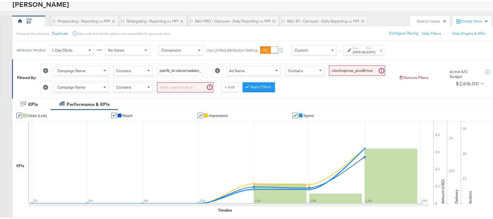
click at [89, 90] on div "Campaign Name" at bounding box center [82, 85] width 54 height 9
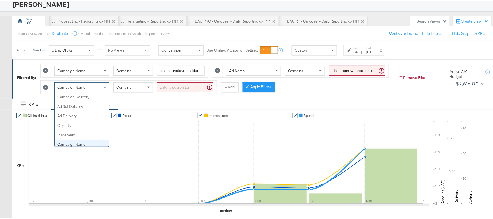
scroll to position [47, 0]
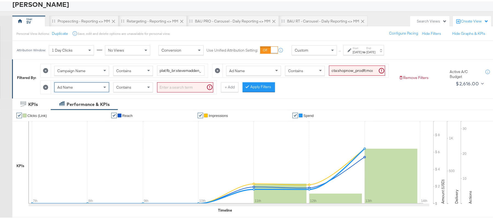
click at [329, 74] on input "cta:shopnow_prodft:mostwanted_copy:thestylesyoudidnt-aug11-KARGO-singleimage_lp…" at bounding box center [357, 69] width 56 height 10
paste input "feb28"
type input "cta:shopnow_prodft:mostwanted_copy:thestylesyoudidnt-feb28-KARGO-singleimage_lp…"
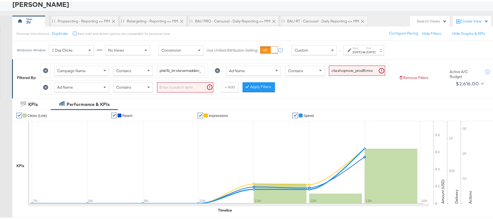
click at [185, 93] on div "Campaign Name Contains plat:fb_br:stevemadden_subchan:paidsocial-asc_temp:everg…" at bounding box center [217, 75] width 354 height 33
click at [183, 91] on input "search" at bounding box center [185, 86] width 56 height 10
paste input "cta:shopnow_prodft:mostwanted_copy:thestylesyoudidnt-aug11-KARGO-singleimage_lp…"
type input "cta:shopnow_prodft:mostwanted_copy:thestylesyoudidnt-aug11-KARGO-singleimage_lp…"
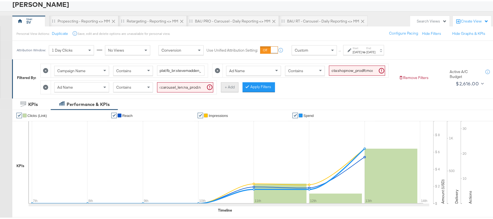
click at [233, 91] on button "+ Add" at bounding box center [230, 86] width 18 height 10
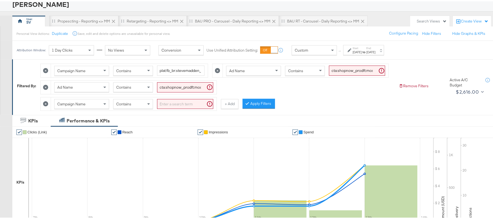
click at [77, 105] on span "Campaign Name" at bounding box center [71, 102] width 28 height 5
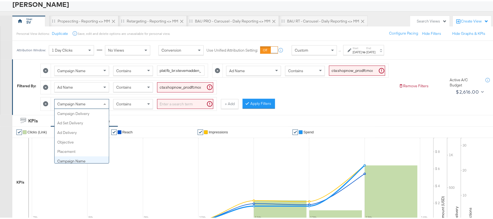
scroll to position [47, 0]
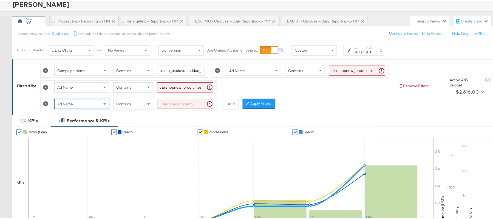
click at [172, 108] on input "search" at bounding box center [185, 103] width 56 height 10
paste input "cta:shopnow_prodft:mostwanted_copy:thestylesyoudidnt-jan23-KARGO-singleimage_lp…"
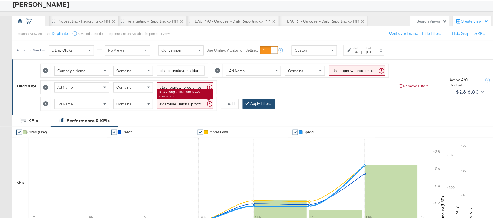
type input "cta:shopnow_prodft:mostwanted_copy:thestylesyoudidnt-jan23-KARGO-singleimage_lp…"
click at [254, 107] on button "Apply Filters" at bounding box center [259, 102] width 32 height 10
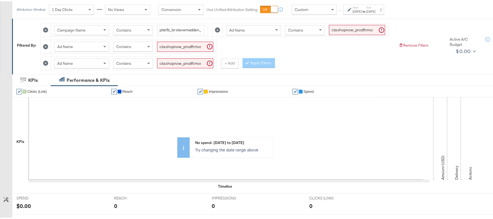
scroll to position [22, 0]
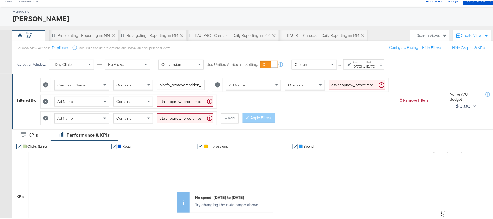
click at [46, 119] on icon at bounding box center [45, 116] width 5 height 5
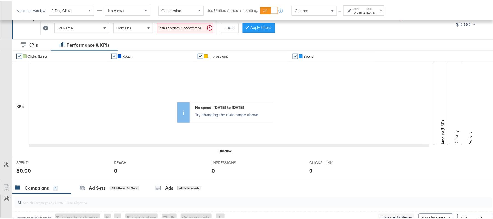
scroll to position [95, 0]
click at [256, 32] on button "Apply Filters" at bounding box center [259, 27] width 32 height 10
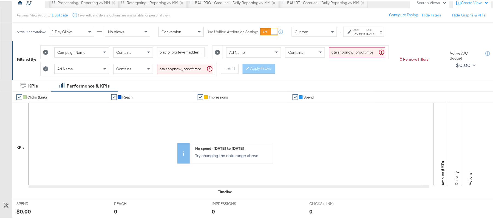
scroll to position [42, 0]
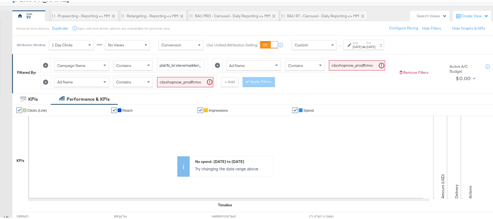
click at [274, 75] on div "Campaign Name Contains plat:fb_br:stevemadden_subchan:paidsocial-asc_temp:everg…" at bounding box center [217, 70] width 354 height 33
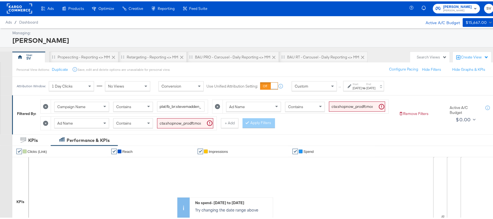
scroll to position [0, 0]
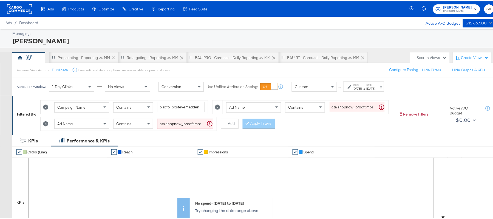
click at [46, 125] on icon at bounding box center [45, 122] width 5 height 5
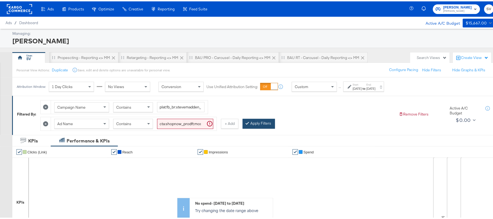
click at [262, 120] on button "Apply Filters" at bounding box center [259, 122] width 32 height 10
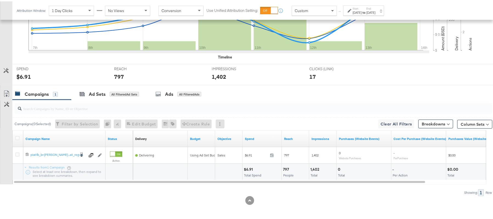
scroll to position [191, 0]
click at [248, 167] on div "$6.91" at bounding box center [249, 167] width 11 height 5
click at [247, 167] on div "$6.91" at bounding box center [249, 167] width 11 height 5
copy div "6.91"
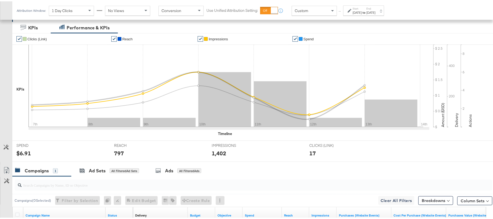
scroll to position [45, 0]
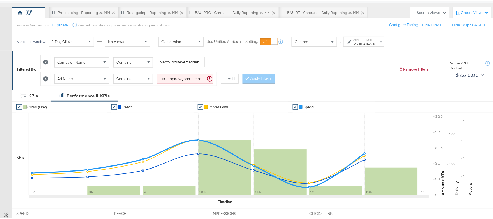
click at [195, 76] on input "cta:shopnow_prodft:mostwanted_copy:thestylesyoudidnt-feb28-KARGO-singleimage_lp…" at bounding box center [185, 77] width 56 height 10
paste input "aug11"
click at [260, 77] on button "Apply Filters" at bounding box center [259, 77] width 32 height 10
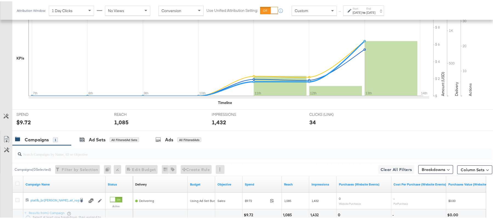
scroll to position [191, 0]
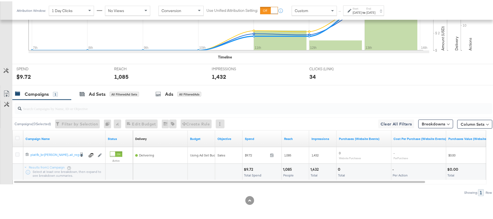
click at [248, 168] on div "$9.72" at bounding box center [249, 167] width 11 height 5
copy div "9.72"
click at [288, 165] on div "1,085 People" at bounding box center [295, 170] width 27 height 16
click at [288, 165] on div "1,085" at bounding box center [288, 167] width 11 height 5
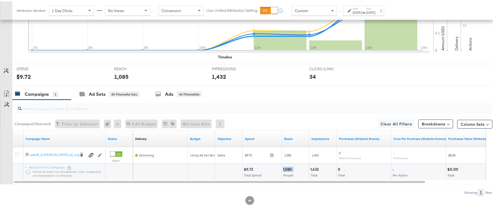
copy div "1,085"
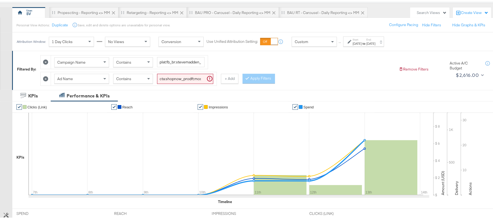
click at [198, 78] on input "cta:shopnow_prodft:mostwanted_copy:thestylesyoudidnt-aug11-KARGO-singleimage_lp…" at bounding box center [185, 77] width 56 height 10
click at [243, 63] on div "Campaign Name Contains plat:fb_br:stevemadden_subchan:paidsocial-asc_temp:everg…" at bounding box center [217, 67] width 354 height 33
click at [167, 78] on input "cta:shopnow_prodft:mostwanted_copy:thestylesyoudidnt-aug11-KARGO-singleimage_lp…" at bounding box center [185, 77] width 56 height 10
paste input "feb28"
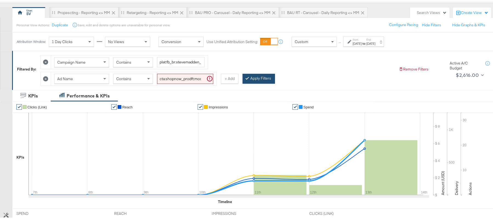
click at [247, 78] on icon at bounding box center [247, 76] width 2 height 3
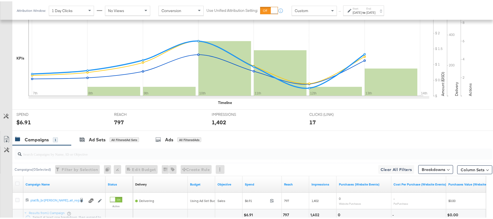
scroll to position [191, 0]
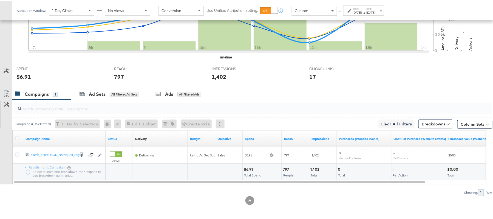
click at [285, 164] on div "797 People" at bounding box center [295, 170] width 27 height 16
click at [285, 166] on div "797" at bounding box center [287, 167] width 8 height 5
click at [285, 167] on div "797" at bounding box center [287, 167] width 8 height 5
copy div "797"
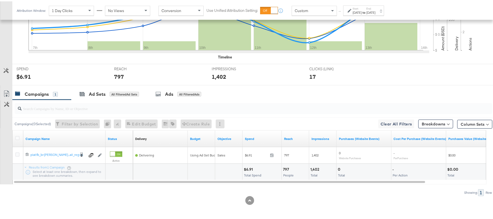
click at [317, 165] on div "1,402 Total" at bounding box center [322, 170] width 27 height 16
copy div "1,402"
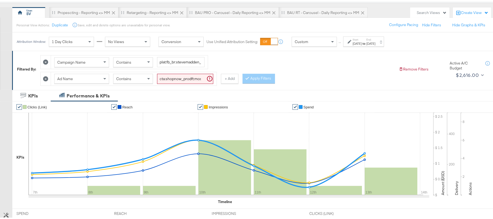
scroll to position [0, 0]
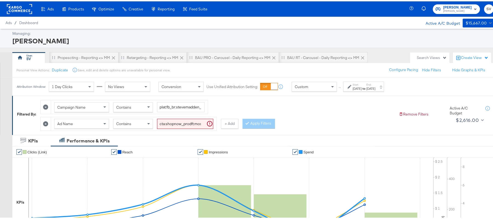
click at [192, 119] on input "cta:shopnow_prodft:mostwanted_copy:thestylesyoudidnt-feb28-KARGO-singleimage_lp…" at bounding box center [185, 122] width 56 height 10
paste input "aug11"
click at [249, 124] on div at bounding box center [248, 121] width 4 height 5
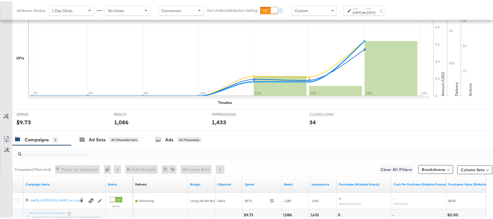
scroll to position [191, 0]
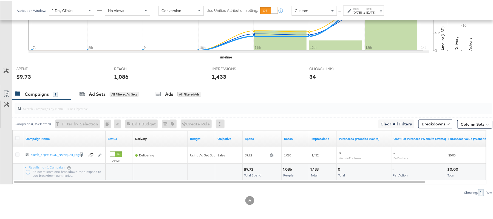
click at [313, 168] on div "1,433" at bounding box center [315, 167] width 10 height 5
copy div "1,433"
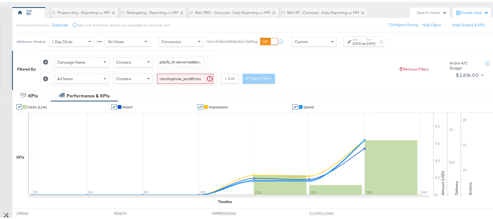
click at [170, 77] on input "cta:shopnow_prodft:mostwanted_copy:thestylesyoudidnt-aug11-KARGO-singleimage_lp…" at bounding box center [185, 77] width 56 height 10
paste input "newarrivals_copy:thestylesyoudidnt-jan23-KARGO-multi"
click at [256, 78] on button "Apply Filters" at bounding box center [259, 77] width 32 height 10
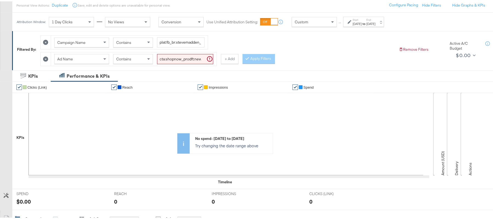
scroll to position [61, 0]
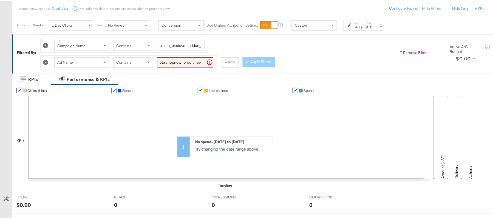
click at [186, 64] on input "cta:shopnow_prodft:newarrivals_copy:thestylesyoudidnt-jan23-KARGO-multiimage_lp…" at bounding box center [185, 61] width 56 height 10
paste input "womensshoes_copy:cominginhot-feb28-KARGO"
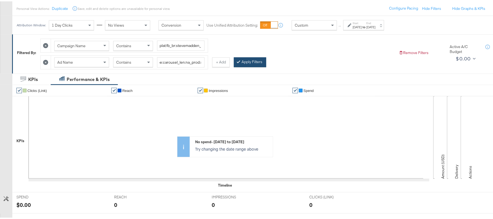
click at [253, 62] on button "Apply Filters" at bounding box center [250, 61] width 32 height 10
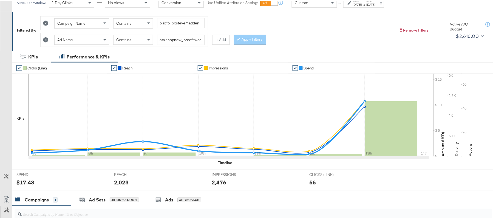
scroll to position [4, 0]
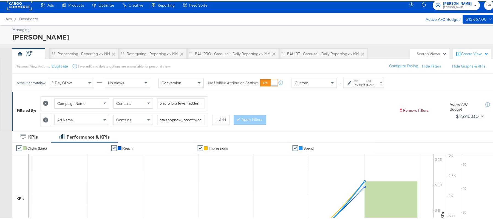
click at [191, 114] on div "Ad Name Contains cta:shopnow_prodft:womensshoes_copy:cominginhot-feb28-KARGO_lp…" at bounding box center [129, 118] width 157 height 13
click at [191, 116] on input "cta:shopnow_prodft:womensshoes_copy:cominginhot-feb28-KARGO_lp:plp_adtype:carou…" at bounding box center [180, 119] width 47 height 10
paste input "nov15"
click at [241, 121] on div at bounding box center [240, 117] width 4 height 5
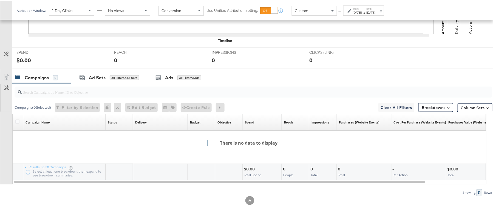
scroll to position [25, 0]
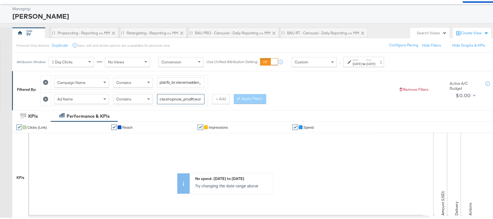
click at [169, 99] on input "cta:shopnow_prodft:womensshoes_copy:cominginhot-nov15-KARGO_lp:plp_adtype:carou…" at bounding box center [180, 98] width 47 height 10
paste input "aug11"
click at [251, 98] on button "Apply Filters" at bounding box center [250, 98] width 32 height 10
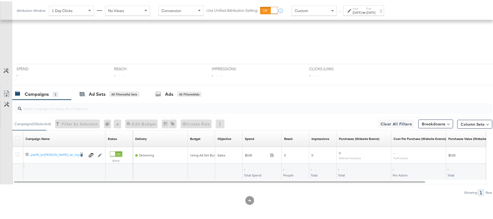
scroll to position [191, 0]
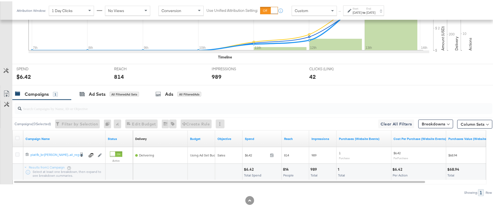
click at [249, 167] on div "$6.42" at bounding box center [250, 167] width 12 height 5
copy div "6.42"
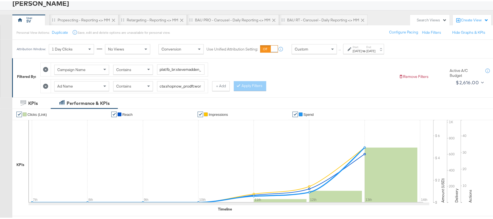
scroll to position [0, 0]
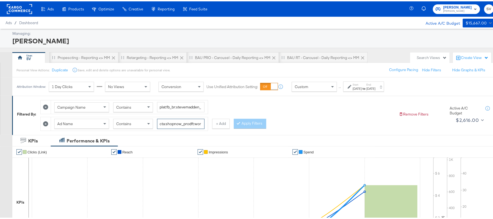
click at [173, 121] on input "cta:shopnow_prodft:womensshoes_copy:cominginhot-aug11-KARGO_lp:plp_adtype:carou…" at bounding box center [180, 122] width 47 height 10
paste input "feb28"
click at [245, 124] on button "Apply Filters" at bounding box center [250, 122] width 32 height 10
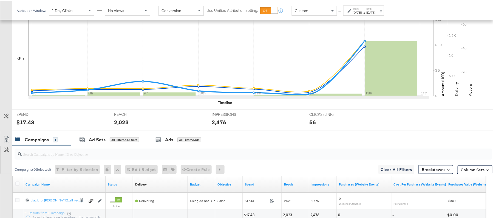
scroll to position [191, 0]
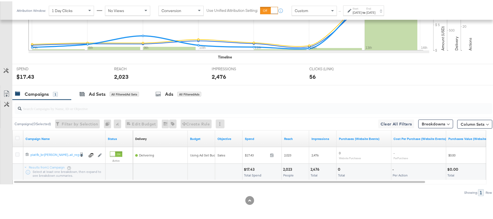
click at [250, 165] on div "$17.43 Total Spend" at bounding box center [262, 170] width 39 height 16
click at [287, 166] on div "2,023" at bounding box center [288, 167] width 11 height 5
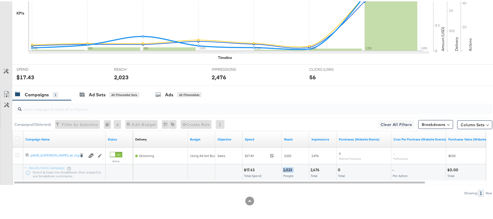
scroll to position [45, 0]
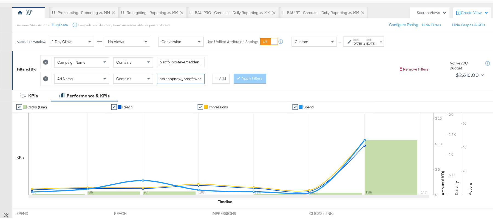
click at [195, 76] on input "cta:shopnow_prodft:womensshoes_copy:cominginhot-feb28-KARGO_lp:plp_adtype:carou…" at bounding box center [180, 77] width 47 height 10
paste input "aug11"
click at [244, 76] on button "Apply Filters" at bounding box center [250, 77] width 32 height 10
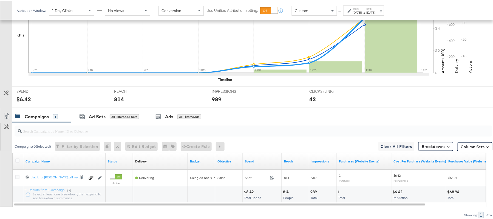
scroll to position [191, 0]
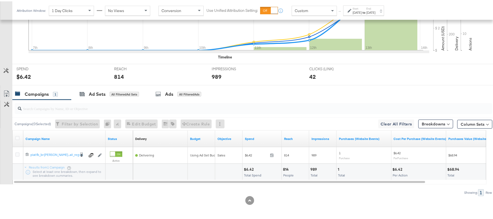
click at [248, 167] on div "$6.42" at bounding box center [250, 167] width 12 height 5
click at [285, 167] on div "814" at bounding box center [286, 167] width 7 height 5
click at [315, 168] on div "989" at bounding box center [314, 167] width 8 height 5
click at [315, 167] on div "989" at bounding box center [314, 167] width 8 height 5
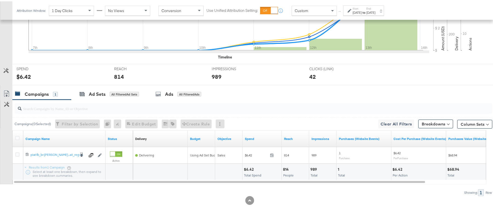
click at [314, 166] on div "989" at bounding box center [314, 167] width 8 height 5
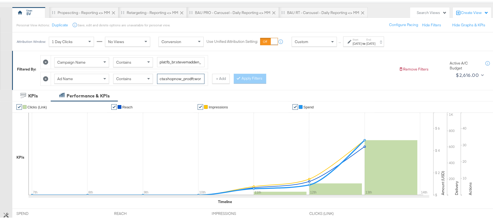
click at [190, 82] on input "cta:shopnow_prodft:womensshoes_copy:cominginhot-aug11-KARGO_lp:plp_adtype:carou…" at bounding box center [180, 77] width 47 height 10
paste input "feb28"
click at [246, 77] on button "Apply Filters" at bounding box center [250, 77] width 32 height 10
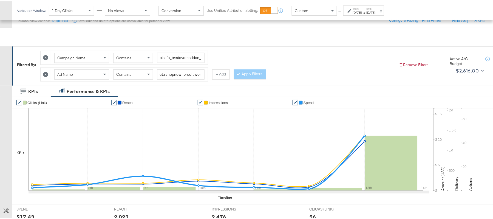
scroll to position [191, 0]
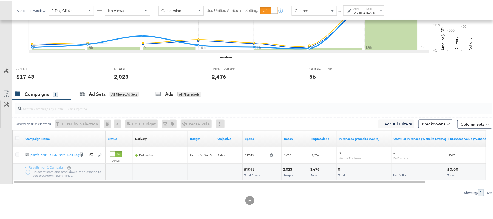
click at [318, 165] on div "2,476 Total" at bounding box center [322, 170] width 27 height 16
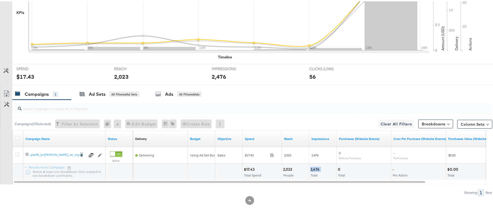
scroll to position [45, 0]
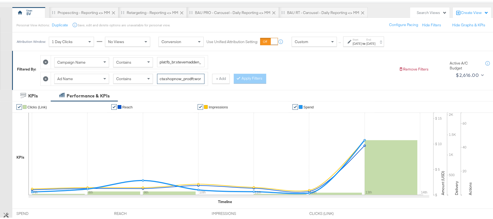
click at [183, 81] on input "cta:shopnow_prodft:womensshoes_copy:cominginhot-feb28-KARGO_lp:plp_adtype:carou…" at bounding box center [180, 77] width 47 height 10
paste input "starrating_copy:meetthestars-feb19-KARGO-singleimage"
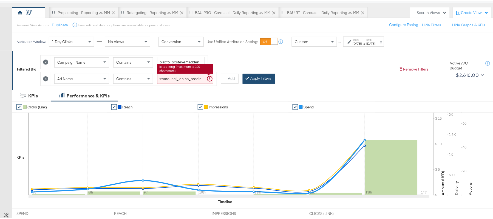
click at [256, 76] on button "Apply Filters" at bounding box center [259, 77] width 32 height 10
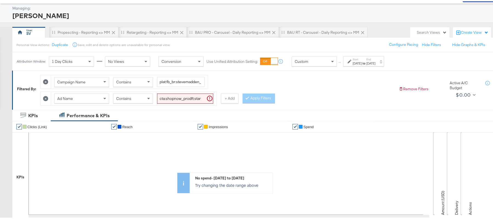
scroll to position [0, 0]
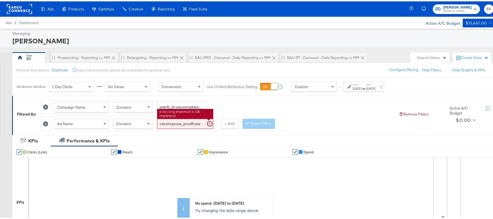
click at [177, 127] on input "cta:shopnow_prodft:starrating_copy:meetthestars-feb19-KARGO-singleimage_lp:plp_…" at bounding box center [185, 122] width 56 height 10
paste input "multi"
click at [264, 123] on button "Apply Filters" at bounding box center [259, 122] width 32 height 10
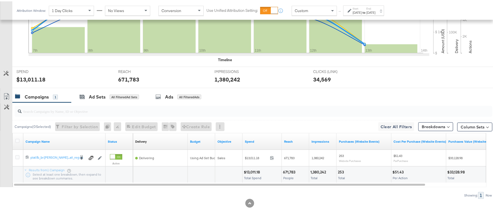
scroll to position [191, 0]
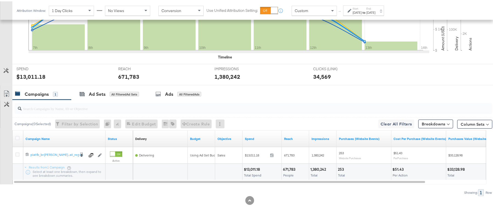
click at [252, 169] on div "$13,011.18" at bounding box center [253, 167] width 18 height 5
click at [291, 170] on div "671,783" at bounding box center [290, 167] width 14 height 5
click at [290, 168] on div "671,783" at bounding box center [290, 167] width 14 height 5
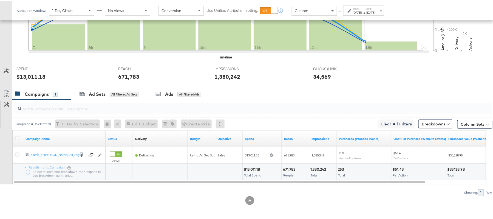
click at [321, 166] on div "1,380,242" at bounding box center [318, 167] width 17 height 5
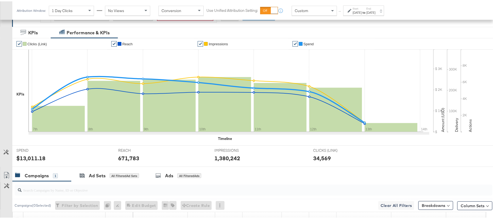
scroll to position [81, 0]
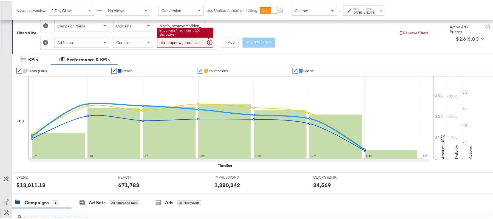
click at [177, 42] on input "cta:shopnow_prodft:starrating_copy:meetthestars-feb19-KARGO-multiimage_lp:plp_a…" at bounding box center [185, 41] width 56 height 10
paste input "womensshoes_copy:shopthepairstvoverlay-feb28-KARGO"
click at [258, 46] on button "Apply Filters" at bounding box center [259, 41] width 32 height 10
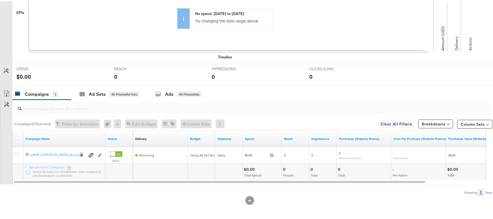
scroll to position [45, 0]
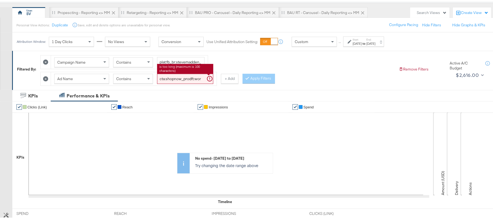
click at [177, 76] on input "cta:shopnow_prodft:womensshoes_copy:shopthepairstvoverlay-feb28-KARGO_lp:plp_ad…" at bounding box center [185, 77] width 56 height 10
paste input "PLV-apr3"
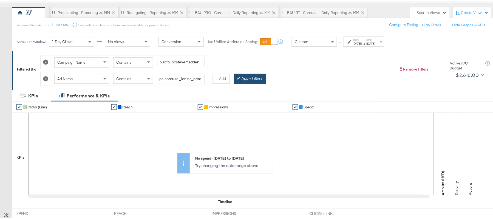
click at [265, 78] on button "Apply Filters" at bounding box center [250, 77] width 32 height 10
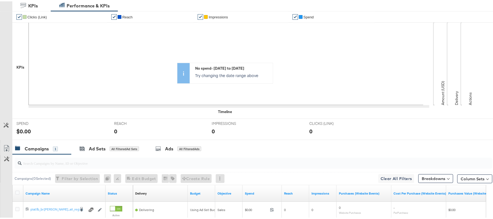
scroll to position [44, 0]
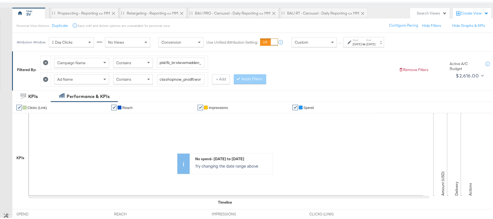
click at [171, 71] on div "Campaign Name Contains plat:fb_br:stevemadden_subchan:paidsocial-asc_temp:everg…" at bounding box center [217, 68] width 354 height 33
click at [170, 75] on input "cta:shopnow_prodft:womensshoes_copy:shopthepairsPLV-apr3-KARGO_lp:plp_adtype:ca…" at bounding box center [180, 78] width 47 height 10
paste input "mostwanted_copy:thestylesyoudidnt-apr8-KARGO-4:5singleimage"
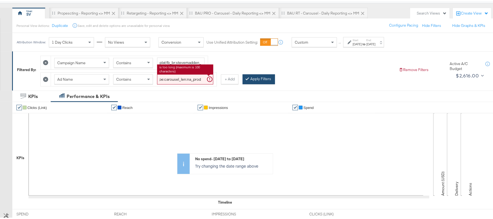
click at [251, 79] on button "Apply Filters" at bounding box center [259, 78] width 32 height 10
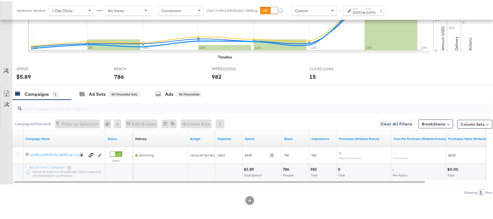
scroll to position [191, 0]
click at [246, 166] on div "$5.89" at bounding box center [250, 167] width 12 height 5
click at [286, 167] on div "786" at bounding box center [287, 167] width 8 height 5
click at [286, 166] on div "786" at bounding box center [287, 167] width 8 height 5
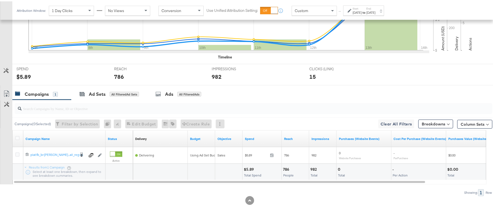
click at [313, 166] on div "982" at bounding box center [314, 167] width 8 height 5
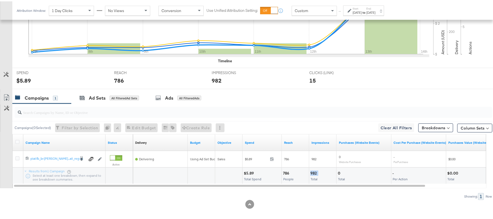
scroll to position [45, 0]
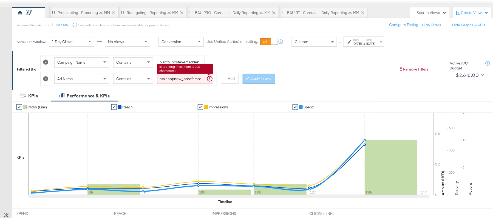
click at [171, 75] on input "cta:shopnow_prodft:mostwanted_copy:thestylesyoudidnt-apr8-KARGO-4:5singleimage_…" at bounding box center [185, 77] width 56 height 10
paste input "newarrivals_copy:thestylesyoudidnt-apr8-KARGO-4:5multi"
click at [249, 80] on div at bounding box center [248, 76] width 4 height 5
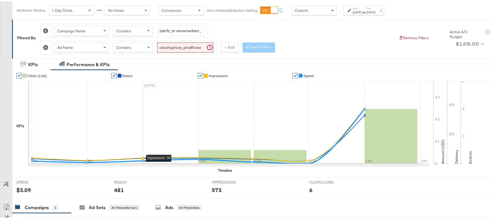
scroll to position [71, 0]
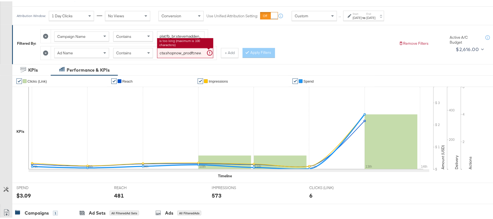
click at [174, 48] on input "cta:shopnow_prodft:newarrivals_copy:thestylesyoudidnt-apr8-KARGO-4:5multiimage_…" at bounding box center [185, 52] width 56 height 10
paste input "ug11"
type input "cta:shopnow_prodft:newarrivals_copy:thestylesyoudidnt-aug11-KARGO-4:5multiimage…"
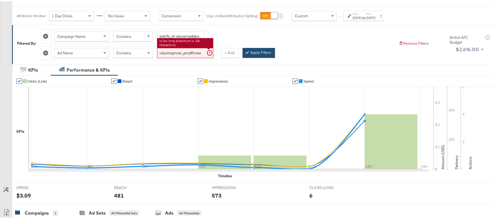
click at [257, 54] on button "Apply Filters" at bounding box center [259, 52] width 32 height 10
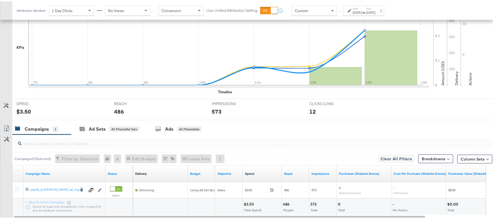
scroll to position [191, 0]
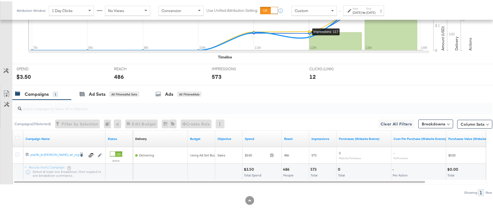
scroll to position [45, 0]
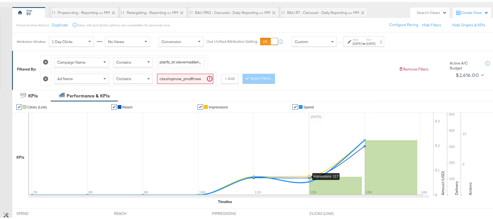
click at [195, 81] on input "cta:shopnow_prodft:newarrivals_copy:thestylesyoudidnt-[DATE]-KARGO-4:5multiimag…" at bounding box center [185, 77] width 56 height 10
paste input "pr8"
click at [253, 79] on button "Apply Filters" at bounding box center [259, 77] width 32 height 10
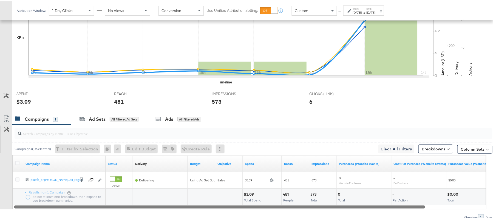
scroll to position [191, 0]
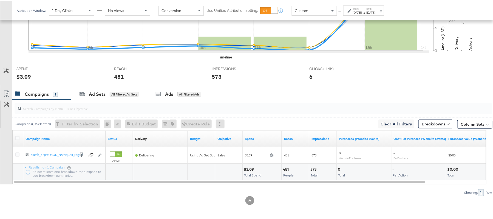
click at [248, 166] on div "$3.09" at bounding box center [250, 167] width 12 height 5
copy div "3.09"
click at [287, 167] on div "481" at bounding box center [286, 167] width 7 height 5
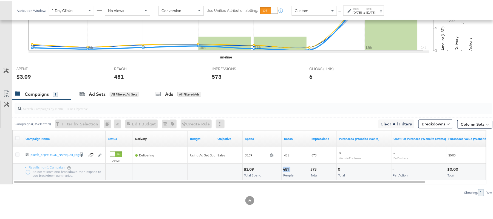
copy div "481"
click at [314, 168] on div "573" at bounding box center [314, 167] width 8 height 5
copy div "573"
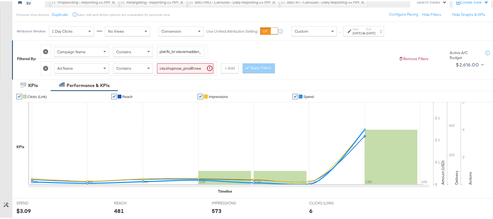
scroll to position [45, 0]
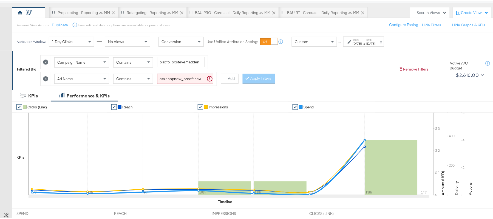
click at [198, 70] on div "Campaign Name Contains plat:fb_br:stevemadden_subchan:paidsocial-asc_temp:everg…" at bounding box center [217, 67] width 354 height 33
click at [198, 75] on input "cta:shopnow_prodft:newarrivals_copy:thestylesyoudidnt-apr8-KARGO-4:5multiimage_…" at bounding box center [185, 77] width 56 height 10
paste input "ug11"
click at [255, 77] on button "Apply Filters" at bounding box center [259, 77] width 32 height 10
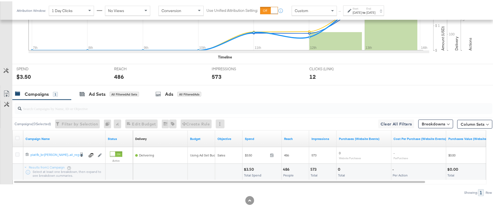
scroll to position [191, 0]
click at [284, 168] on div "486" at bounding box center [287, 167] width 8 height 5
copy div "486"
click at [314, 166] on div "573" at bounding box center [314, 167] width 8 height 5
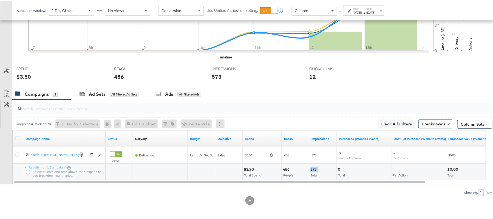
click at [314, 166] on div "573" at bounding box center [314, 167] width 8 height 5
copy div "573"
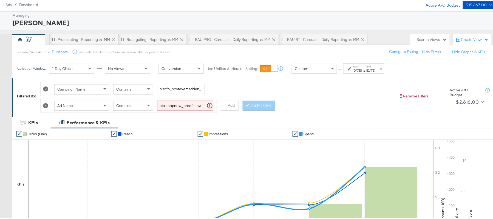
scroll to position [8, 0]
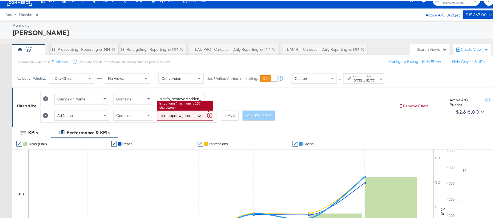
click at [171, 114] on input "cta:shopnow_prodft:newarrivals_copy:thestylesyoudidnt-aug11-KARGO-4:5multiimage…" at bounding box center [185, 114] width 56 height 10
paste input "smpass_copy:findsomethingnew-may28-KARGO"
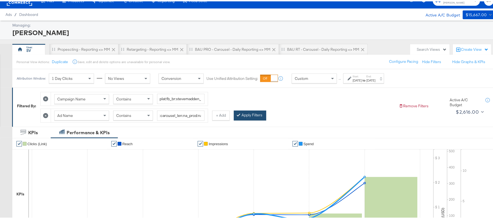
click at [252, 115] on button "Apply Filters" at bounding box center [250, 114] width 32 height 10
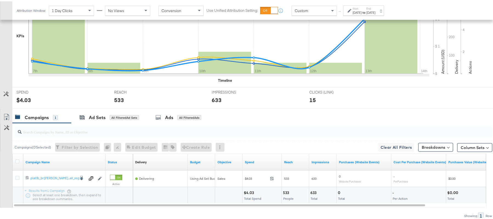
scroll to position [191, 0]
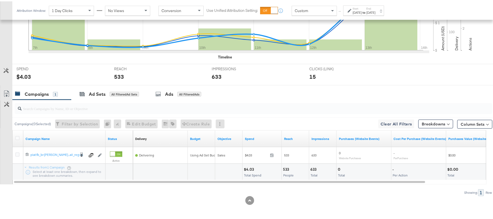
click at [248, 166] on div "$4.03" at bounding box center [250, 167] width 12 height 5
copy div "4.03"
click at [285, 167] on div "533" at bounding box center [287, 167] width 8 height 5
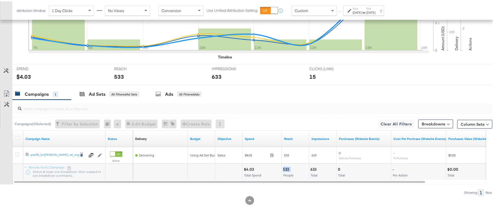
copy div "533"
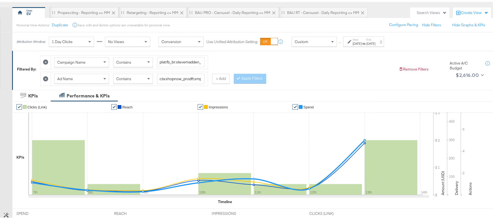
scroll to position [0, 0]
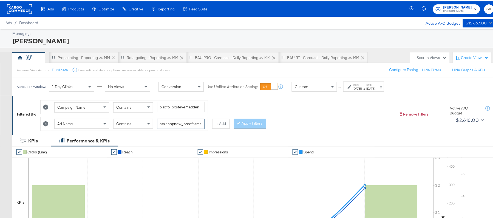
click at [174, 127] on input "cta:shopnow_prodft:smpass_copy:findsomethingnew-may28-KARGO_lp:plp_adtype:carou…" at bounding box center [180, 122] width 47 height 10
paste input "aug11"
click at [253, 122] on button "Apply Filters" at bounding box center [250, 122] width 32 height 10
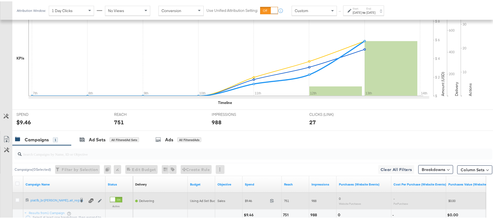
scroll to position [191, 0]
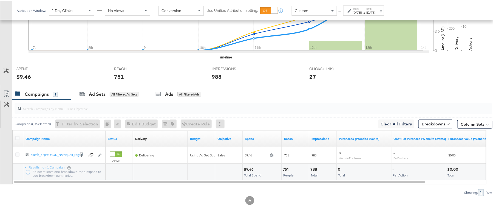
click at [249, 167] on div "$9.46" at bounding box center [250, 167] width 12 height 5
copy div "9.46"
click at [282, 167] on div "751 People" at bounding box center [295, 170] width 27 height 16
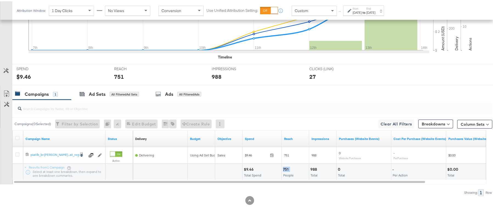
copy div "751"
click at [318, 167] on div "988" at bounding box center [314, 167] width 8 height 5
click at [310, 165] on div "988 Total" at bounding box center [322, 170] width 27 height 16
drag, startPoint x: 310, startPoint y: 165, endPoint x: 312, endPoint y: 167, distance: 2.9
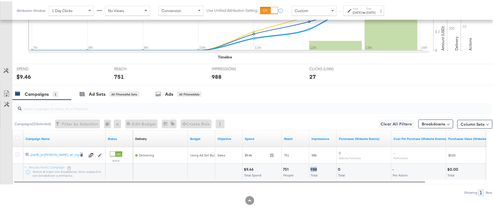
click at [310, 165] on div "988 Total" at bounding box center [322, 170] width 27 height 16
click at [312, 167] on div "988" at bounding box center [314, 167] width 8 height 5
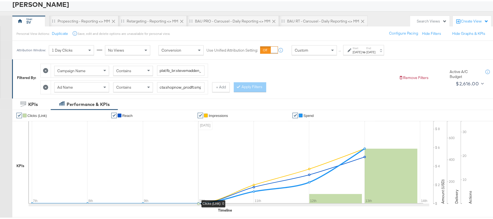
scroll to position [0, 0]
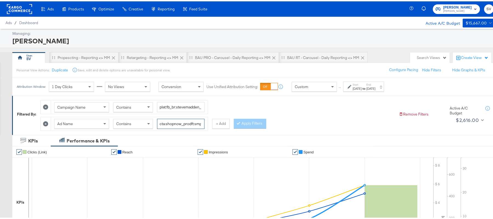
click at [176, 123] on input "cta:shopnow_prodft:smpass_copy:findsomethingnew-aug11-KARGO_lp:plp_adtype:carou…" at bounding box center [180, 122] width 47 height 10
paste input "may28"
click at [247, 124] on button "Apply Filters" at bounding box center [250, 122] width 32 height 10
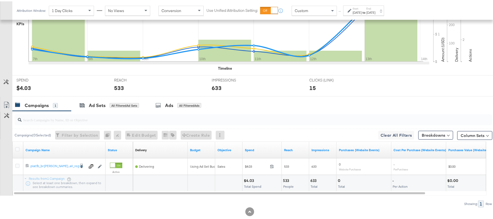
scroll to position [191, 0]
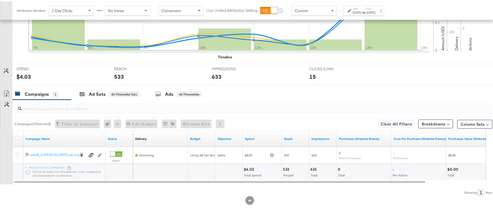
click at [313, 167] on div "633" at bounding box center [314, 167] width 8 height 5
copy div "633"
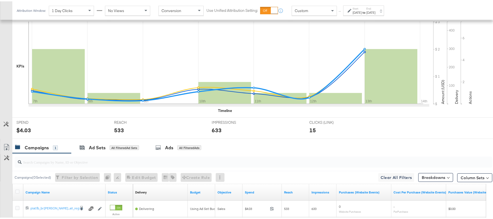
scroll to position [45, 0]
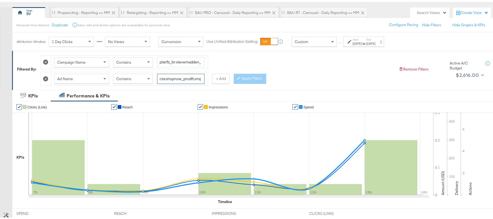
click at [186, 77] on input "cta:shopnow_prodft:smpass_copy:findsomethingnew-may28-KARGO_lp:plp_adtype:carou…" at bounding box center [180, 77] width 47 height 10
paste input "ummersale2025_saveoneverypair—jul7"
click at [255, 77] on button "Apply Filters" at bounding box center [250, 77] width 32 height 10
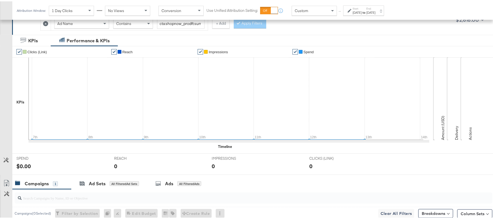
scroll to position [45, 0]
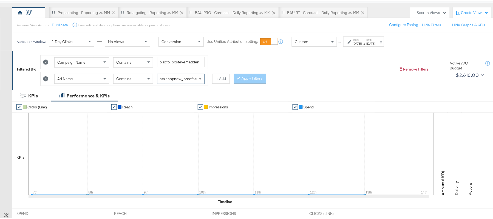
drag, startPoint x: 176, startPoint y: 80, endPoint x: 167, endPoint y: 76, distance: 9.7
click at [169, 77] on input "cta:shopnow_prodft:summersale2025_saveoneverypair—jul7-KARGO_lp:plp_adtype:caro…" at bounding box center [180, 77] width 47 height 10
click at [165, 76] on input "cta:shopnow_prodft:summersale2025_saveoneverypair—jul7-KARGO_lp:plp_adtype:caro…" at bounding box center [180, 77] width 47 height 10
paste input "extra30poff2025_allyourfaves—jul1"
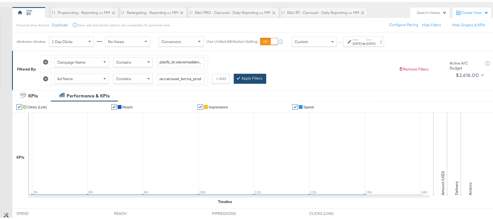
click at [252, 78] on button "Apply Filters" at bounding box center [250, 77] width 32 height 10
click at [190, 77] on input "cta:shopnow_prodft:extra30poff2025_allyourfaves—jul17-KARGO_lp:plp_adtype:carou…" at bounding box center [180, 77] width 47 height 10
paste input "dynamic-"
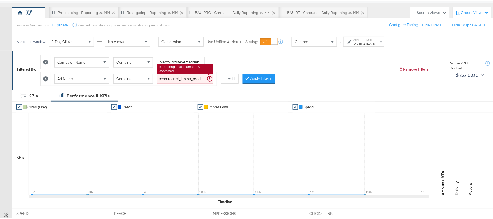
type input "cta:shopnow_prodft:extra30poff2025_allyourfaves—jul17-dynamic-KARGO_lp:plp_adty…"
click at [253, 77] on button "Apply Filters" at bounding box center [259, 77] width 32 height 10
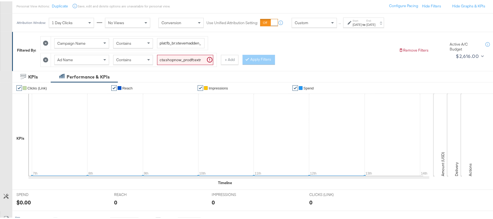
scroll to position [45, 0]
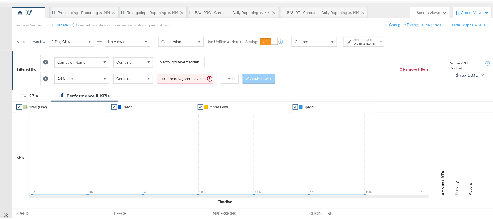
click at [362, 40] on div "Aug 7th 2025" at bounding box center [357, 42] width 9 height 4
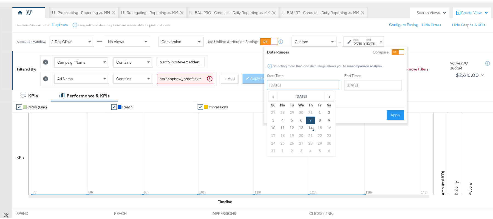
click at [310, 80] on input "August 7th 2025" at bounding box center [303, 84] width 73 height 10
click at [309, 113] on td "31" at bounding box center [310, 111] width 9 height 8
type input "July 31st 2025"
click at [347, 85] on input "August 13th 2025" at bounding box center [373, 84] width 58 height 10
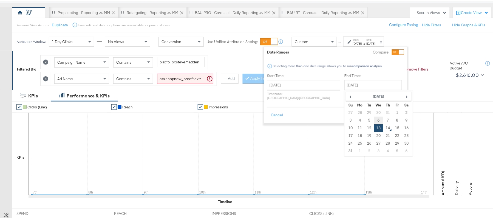
click at [374, 120] on td "6" at bounding box center [378, 119] width 9 height 8
type input "August 6th 2025"
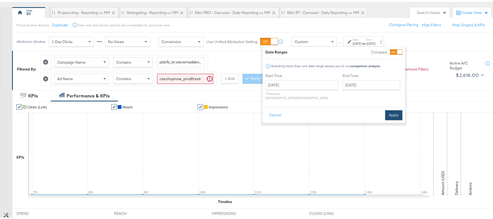
click at [392, 109] on button "Apply" at bounding box center [393, 114] width 17 height 10
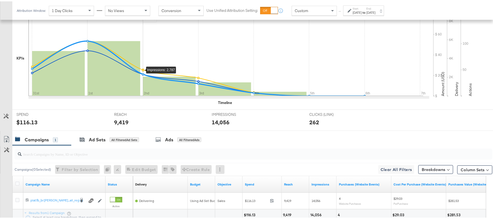
scroll to position [0, 0]
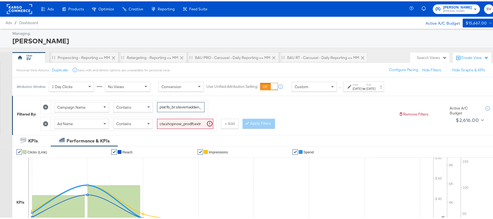
click at [176, 109] on input "plat:fb_br:stevemadden_subchan:paidsocial-asc_temp:evergreen-prospecting-2_obj:…" at bounding box center [180, 106] width 47 height 10
paste input "retargetingDPAs"
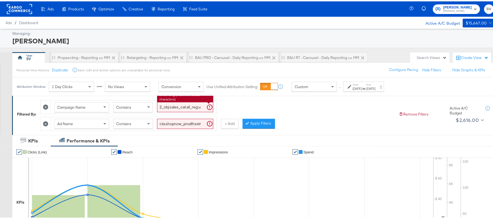
type input "plat:fb_br:stevemadden_subchan:paidsocial-asc_temp:evergreen-retargetingDPAs-2_…"
click at [362, 87] on div "Jul 31st 2025" at bounding box center [357, 87] width 9 height 4
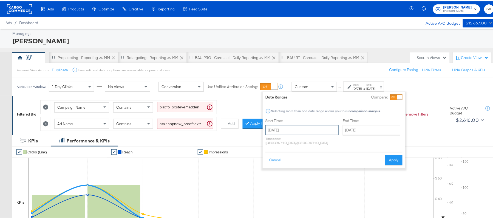
click at [318, 127] on input "July 31st 2025" at bounding box center [301, 129] width 73 height 10
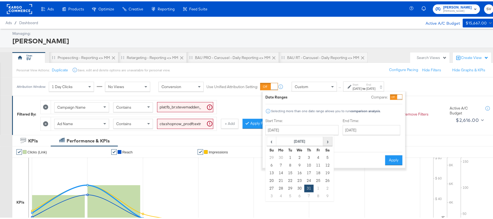
click at [324, 142] on span "›" at bounding box center [328, 140] width 8 height 8
click at [314, 164] on td "8" at bounding box center [318, 164] width 9 height 8
type input "August 8th 2025"
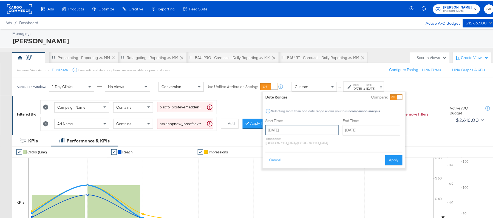
click at [303, 132] on input "August 8th 2025" at bounding box center [301, 129] width 73 height 10
click at [311, 161] on td "7" at bounding box center [308, 164] width 9 height 8
type input "August 7th 2025"
click at [357, 123] on div "End Time: August 8th 2025 ‹ August 2025 › Su Mo Tu We Th Fr Sa 27 28 29 30 31 1…" at bounding box center [373, 131] width 60 height 29
click at [357, 126] on input "August 8th 2025" at bounding box center [372, 129] width 58 height 10
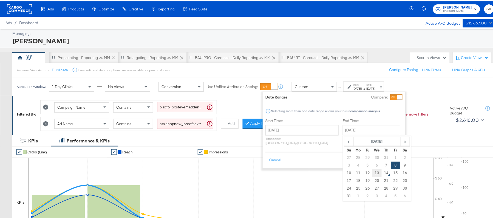
click at [372, 172] on td "13" at bounding box center [376, 172] width 9 height 8
type input "August 13th 2025"
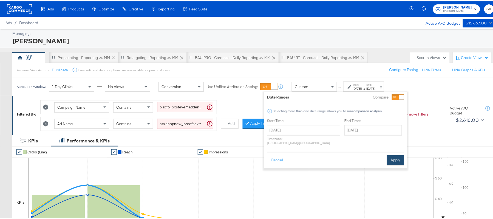
click at [390, 155] on button "Apply" at bounding box center [395, 159] width 17 height 10
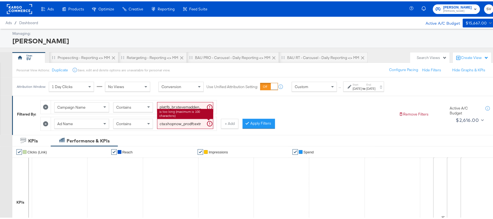
click at [179, 127] on input "cta:shopnow_prodft:extra30poff2025_allyourfaves—jul17-dynamic-KARGO_lp:plp_adty…" at bounding box center [185, 122] width 56 height 10
paste input "mostwanted_copy:thestylesyoudidnt-jan23-KARGO-multiimage"
type input "cta:shopnow_prodft:mostwanted_copy:thestylesyoudidnt-jan23-KARGO-multiimage_lp:…"
click at [256, 121] on button "Apply Filters" at bounding box center [259, 122] width 32 height 10
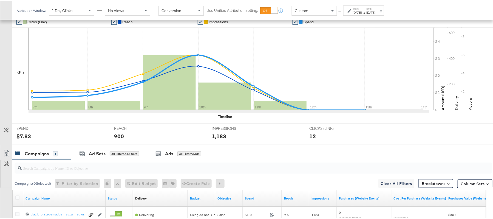
scroll to position [81, 0]
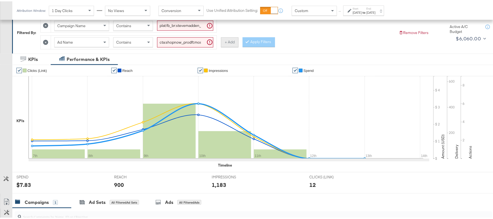
click at [234, 41] on button "+ Add" at bounding box center [230, 41] width 18 height 10
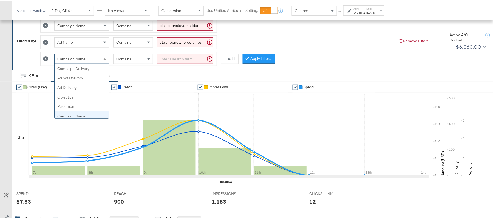
click at [76, 58] on span "Campaign Name" at bounding box center [71, 57] width 28 height 5
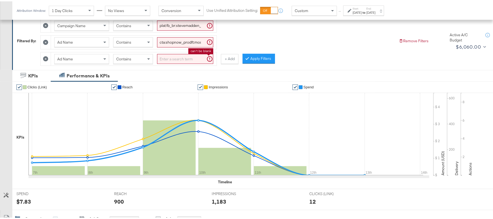
click at [179, 54] on input "search" at bounding box center [185, 58] width 56 height 10
paste input "cta:shopnow_prodft:mostwanted2_copy:thestylesyoudidnt-jan23-KARGO-multiimage_lp…"
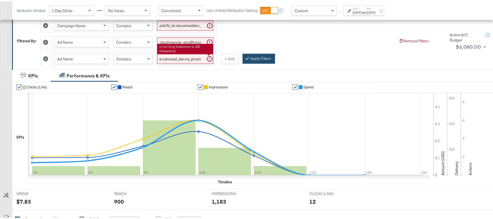
type input "cta:shopnow_prodft:mostwanted2_copy:thestylesyoudidnt-jan23-KARGO-multiimage_lp…"
click at [258, 56] on button "Apply Filters" at bounding box center [259, 57] width 32 height 10
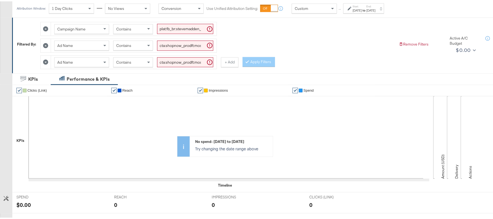
scroll to position [0, 0]
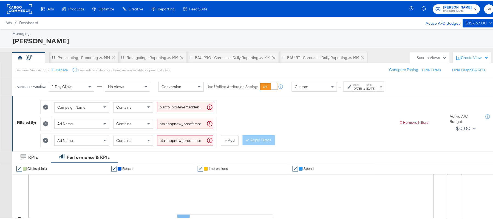
click at [46, 141] on icon at bounding box center [45, 138] width 5 height 5
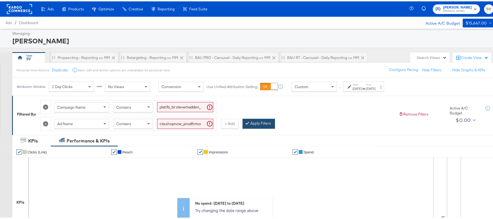
click at [256, 119] on button "Apply Filters" at bounding box center [259, 122] width 32 height 10
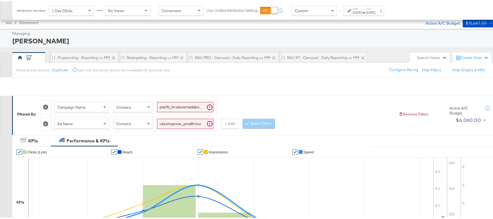
scroll to position [187, 0]
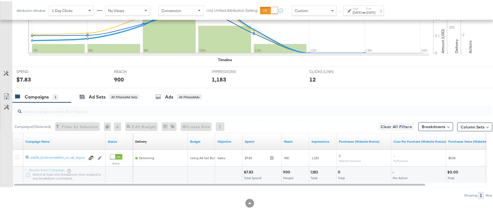
click at [246, 172] on div "$7.83" at bounding box center [249, 170] width 11 height 5
click at [285, 171] on div "900" at bounding box center [287, 170] width 9 height 5
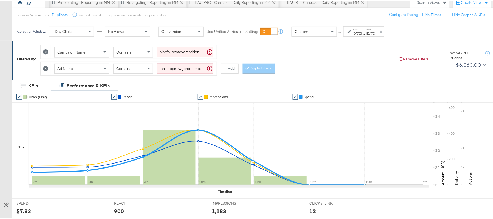
scroll to position [41, 0]
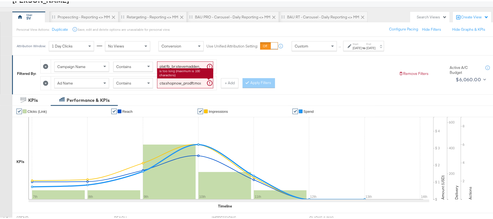
click at [191, 84] on input "cta:shopnow_prodft:mostwanted_copy:thestylesyoudidnt-jan23-KARGO-multiimage_lp:…" at bounding box center [185, 82] width 56 height 10
paste input "2"
click at [258, 85] on button "Apply Filters" at bounding box center [259, 82] width 32 height 10
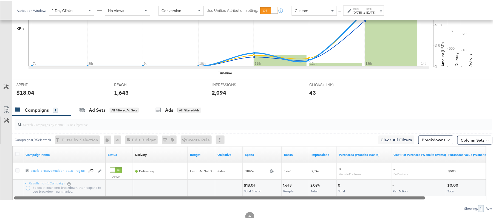
scroll to position [191, 0]
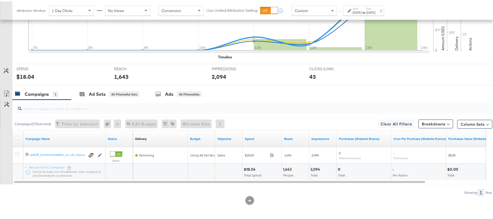
click at [248, 167] on div "$18.04" at bounding box center [250, 167] width 13 height 5
click at [289, 168] on div "1,643" at bounding box center [288, 167] width 10 height 5
click at [316, 166] on div "2,094" at bounding box center [315, 167] width 11 height 5
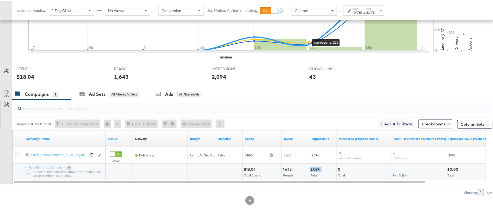
click at [316, 166] on div "2,094" at bounding box center [315, 167] width 11 height 5
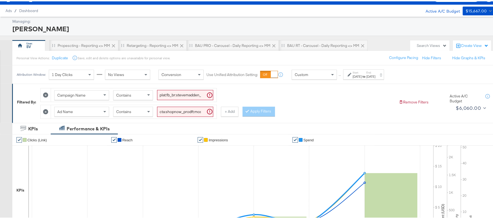
scroll to position [0, 0]
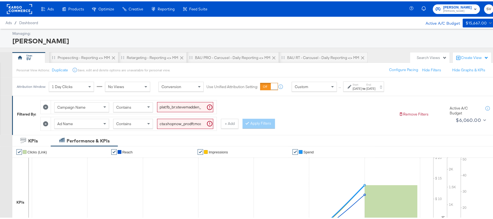
click at [169, 123] on input "cta:shopnow_prodft:mostwanted2_copy:thestylesyoudidnt-jan23-KARGO-multiimage_lp…" at bounding box center [185, 122] width 56 height 10
paste input "search"
click at [258, 123] on button "Apply Filters" at bounding box center [259, 122] width 32 height 10
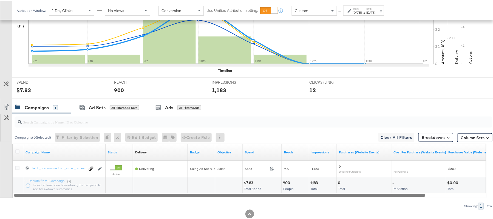
scroll to position [191, 0]
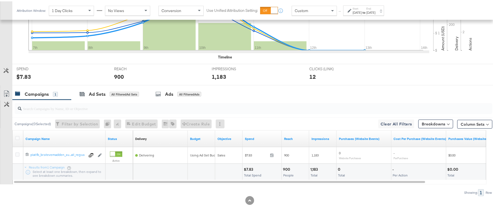
click at [312, 165] on div "1,183 Total" at bounding box center [322, 170] width 27 height 16
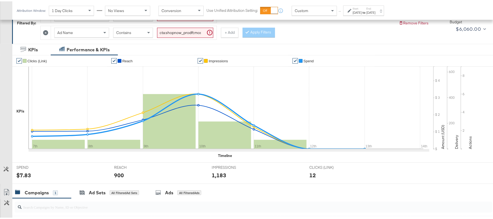
scroll to position [81, 0]
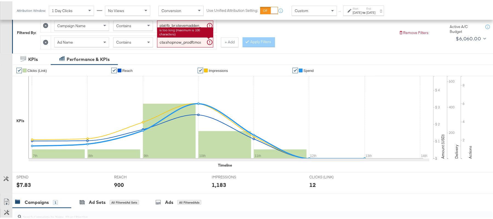
click at [187, 39] on input "cta:shopnow_prodft:mostwanted_copy:thestylesyoudidnt-jan23-KARGO-multiimage_lp:…" at bounding box center [185, 41] width 56 height 10
click at [252, 42] on div "Apply Filters" at bounding box center [259, 41] width 32 height 10
click at [186, 42] on input "cta:shopnow_prodft:mostwanted_copy:thestylesyoudidnt-jan23-KARGO-multiimage_lp:…" at bounding box center [185, 41] width 56 height 10
click at [178, 45] on input "cta:shopnow_prodft:mostwanted_copy:thestylesyoudidnt-jan23-KARGO-multiimage_lp:…" at bounding box center [185, 41] width 56 height 10
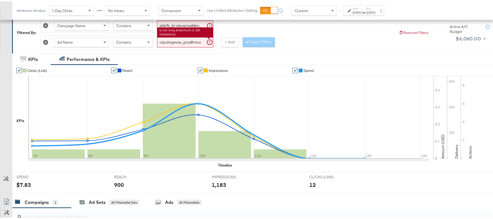
paste input "2"
click at [256, 42] on button "Apply Filters" at bounding box center [259, 41] width 32 height 10
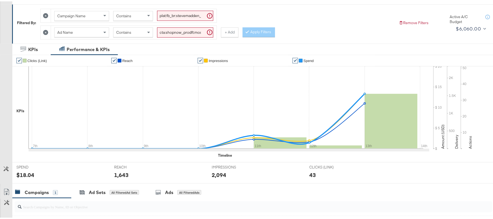
scroll to position [45, 0]
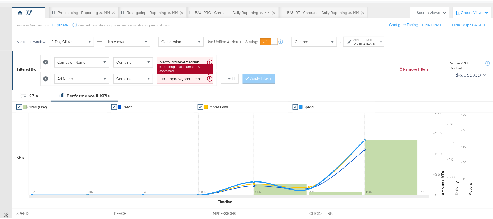
click at [179, 78] on input "cta:shopnow_prodft:mostwanted2_copy:thestylesyoudidnt-jan23-KARGO-multiimage_lp…" at bounding box center [185, 77] width 56 height 10
paste input "newarrivals"
click at [258, 79] on button "Apply Filters" at bounding box center [259, 77] width 32 height 10
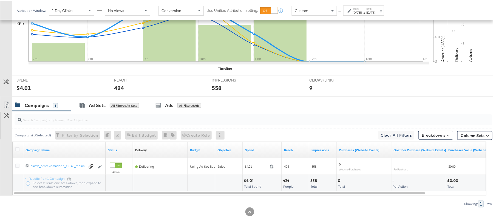
scroll to position [191, 0]
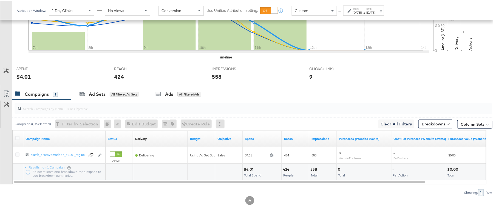
click at [247, 165] on div "$4.01" at bounding box center [249, 167] width 11 height 5
click at [286, 167] on div "424" at bounding box center [287, 167] width 8 height 5
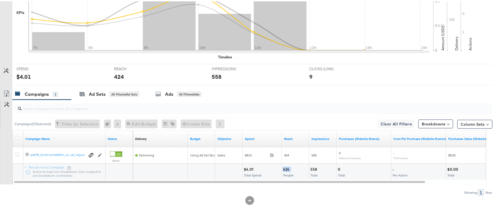
scroll to position [8, 0]
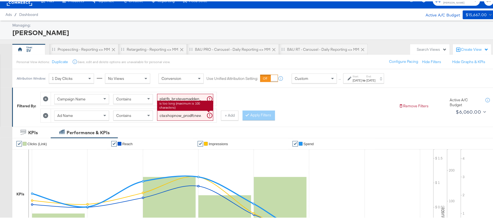
click at [167, 114] on input "cta:shopnow_prodft:newarrivals_copy:thestylesyoudidnt-jan23-KARGO-multiimage_lp…" at bounding box center [185, 114] width 56 height 10
paste input "2"
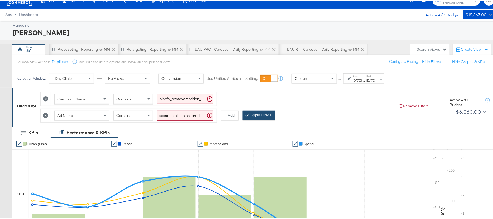
click at [257, 115] on button "Apply Filters" at bounding box center [259, 114] width 32 height 10
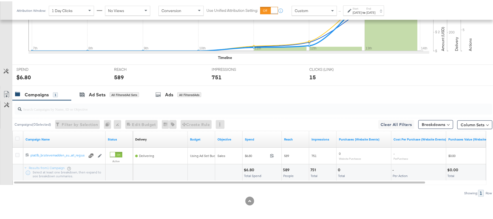
scroll to position [191, 0]
click at [249, 166] on div "$6.80" at bounding box center [250, 167] width 12 height 5
click at [286, 168] on div "589" at bounding box center [287, 167] width 8 height 5
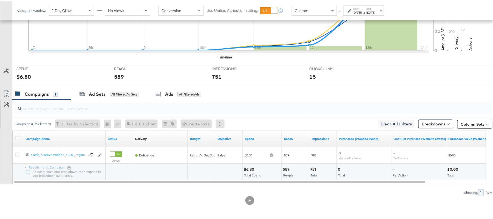
click at [314, 166] on div "751" at bounding box center [313, 167] width 7 height 5
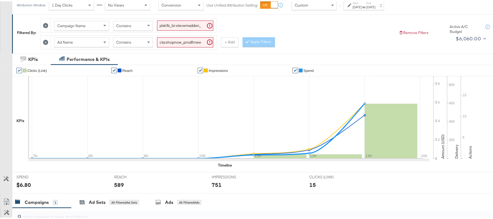
scroll to position [0, 0]
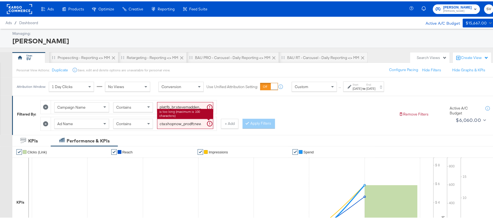
click at [179, 123] on input "cta:shopnow_prodft:newarrivals2_copy:thestylesyoudidnt-jan23-KARGO-multiimage_l…" at bounding box center [185, 122] width 56 height 10
paste input "search"
click at [253, 120] on button "Apply Filters" at bounding box center [259, 122] width 32 height 10
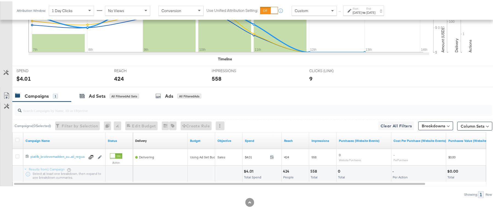
scroll to position [191, 0]
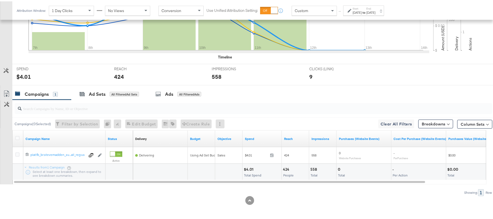
click at [312, 166] on div "558" at bounding box center [314, 167] width 8 height 5
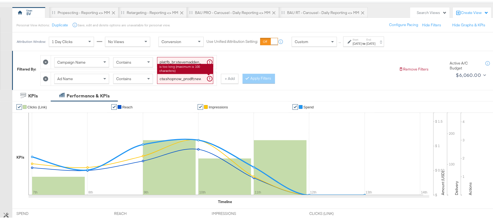
click at [189, 78] on input "cta:shopnow_prodft:newarrivals_copy:thestylesyoudidnt-jan23-KARGO-multiimage_lp…" at bounding box center [185, 77] width 56 height 10
paste input "womensshoes_copy:cominginhot-nov15-KARGO"
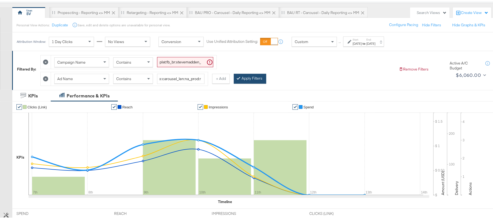
click at [254, 76] on button "Apply Filters" at bounding box center [250, 77] width 32 height 10
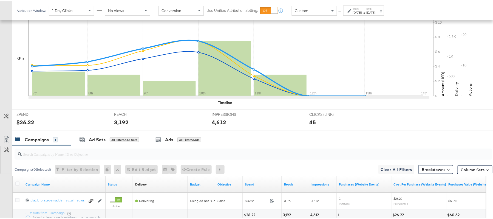
scroll to position [191, 0]
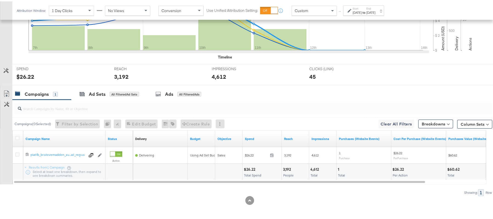
click at [247, 167] on div "$26.22" at bounding box center [250, 167] width 13 height 5
click at [288, 165] on div "3,192 People" at bounding box center [295, 170] width 27 height 16
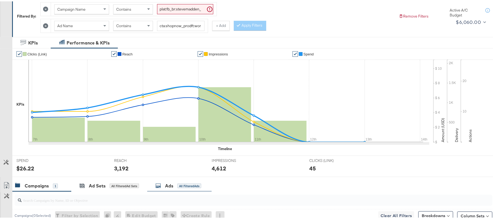
scroll to position [8, 0]
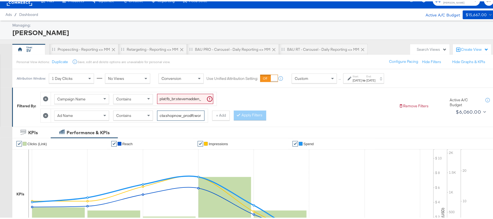
click at [186, 117] on input "cta:shopnow_prodft:womensshoes_copy:cominginhot-nov15-KARGO_lp:plp_adtype:carou…" at bounding box center [180, 114] width 47 height 10
paste input "2"
click at [250, 114] on button "Apply Filters" at bounding box center [250, 114] width 32 height 10
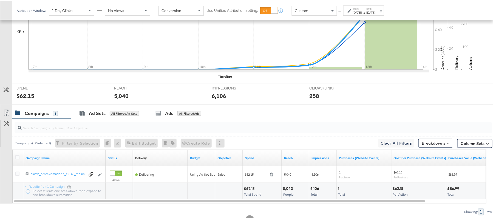
scroll to position [191, 0]
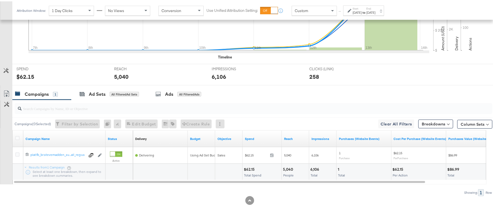
click at [250, 166] on div "$62.15" at bounding box center [250, 167] width 13 height 5
click at [290, 166] on div "5,040" at bounding box center [289, 167] width 12 height 5
click at [314, 168] on div "6,106" at bounding box center [315, 167] width 10 height 5
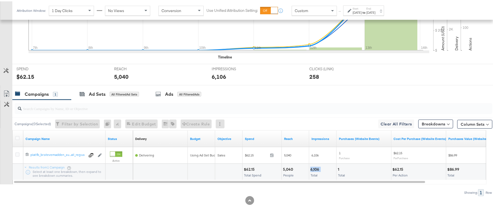
click at [314, 168] on div "6,106" at bounding box center [315, 167] width 10 height 5
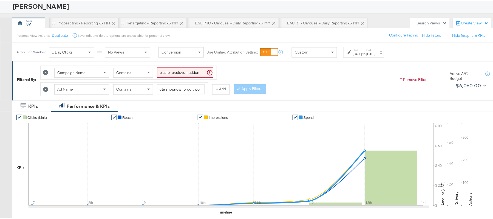
scroll to position [0, 0]
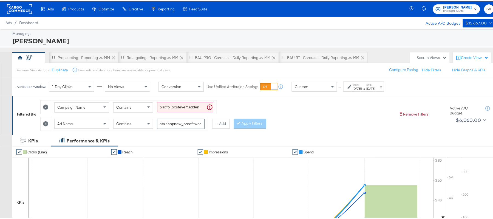
click at [187, 127] on input "cta:shopnow_prodft:womensshoes_copy:cominginhot2-nov15-KARGO_lp:plp_adtype:caro…" at bounding box center [180, 122] width 47 height 10
paste input "search"
click at [251, 124] on button "Apply Filters" at bounding box center [250, 122] width 32 height 10
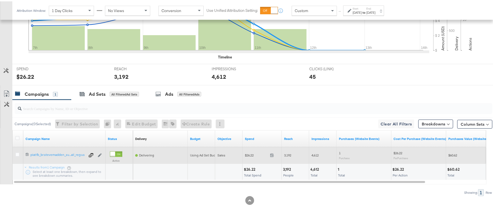
scroll to position [191, 0]
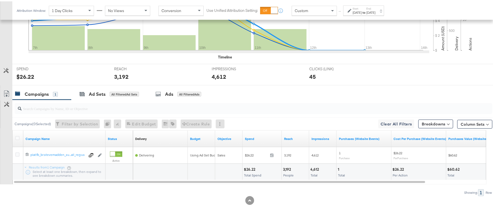
click at [314, 168] on div "4,612" at bounding box center [315, 167] width 10 height 5
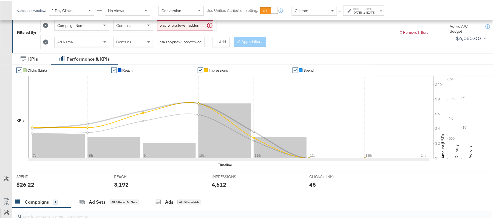
scroll to position [81, 0]
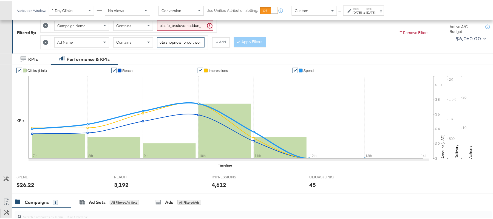
click at [189, 38] on input "cta:shopnow_prodft:womensshoes_copy:cominginhot-nov15-KARGO_lp:plp_adtype:carou…" at bounding box center [180, 41] width 47 height 10
paste input "starrating_copy:meetthestars-feb19-KARGO-singleimage"
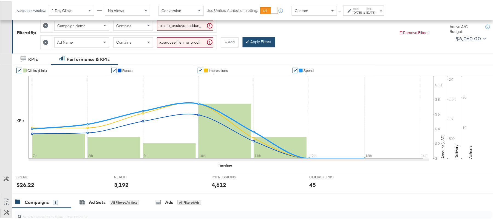
scroll to position [0, 0]
click at [252, 42] on button "Apply Filters" at bounding box center [259, 41] width 32 height 10
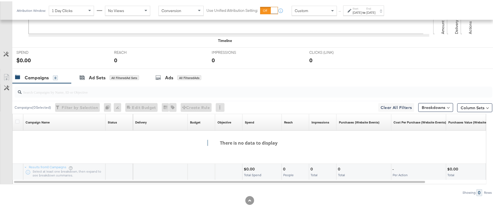
scroll to position [61, 0]
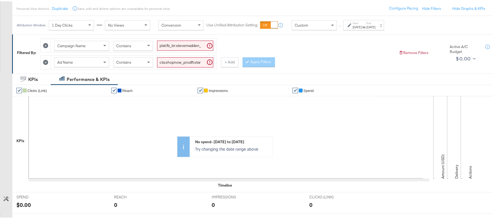
click at [184, 67] on div "Ad Name Contains cta:shopnow_prodft:starrating_copy:meetthestars-feb19-KARGO-si…" at bounding box center [134, 60] width 166 height 13
click at [184, 61] on input "cta:shopnow_prodft:starrating_copy:meetthestars-feb19-KARGO-singleimage_lp:plp_…" at bounding box center [185, 61] width 56 height 10
paste input "multi"
click at [256, 58] on button "Apply Filters" at bounding box center [259, 61] width 32 height 10
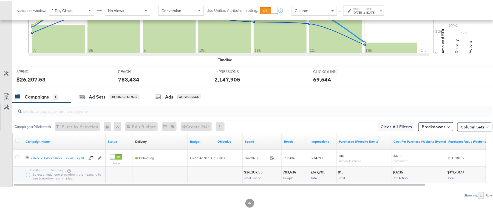
scroll to position [191, 0]
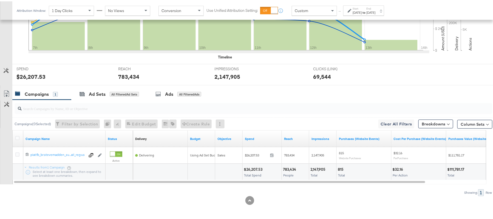
click at [254, 167] on div "$26,207.53" at bounding box center [254, 167] width 20 height 5
click at [286, 169] on div "783,434" at bounding box center [290, 167] width 15 height 5
click at [323, 169] on div "2,147,905" at bounding box center [318, 167] width 17 height 5
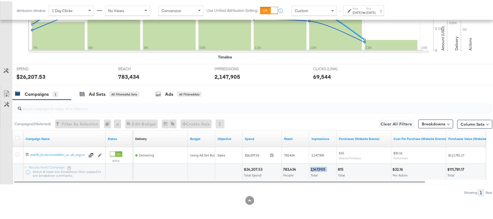
click at [322, 169] on div "2,147,905" at bounding box center [318, 167] width 17 height 5
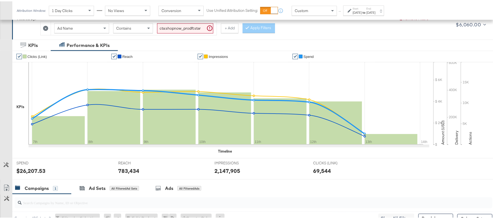
scroll to position [44, 0]
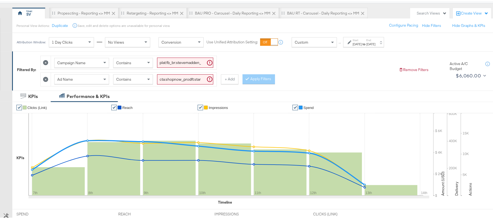
click at [179, 74] on input "cta:shopnow_prodft:starrating_copy:meetthestars-feb19-KARGO-multiimage_lp:plp_a…" at bounding box center [185, 78] width 56 height 10
paste input "womensshoes_copy:shopthepairsPLV-apr3-KARGO"
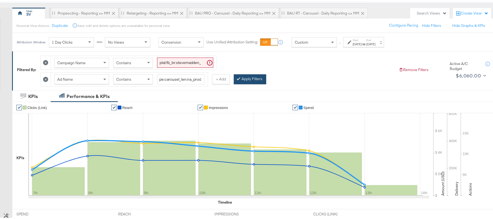
click at [258, 81] on button "Apply Filters" at bounding box center [250, 78] width 32 height 10
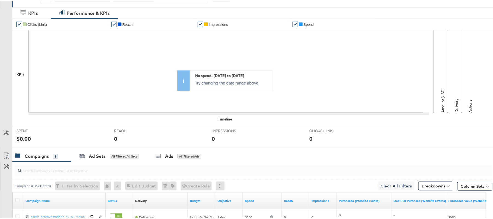
scroll to position [45, 0]
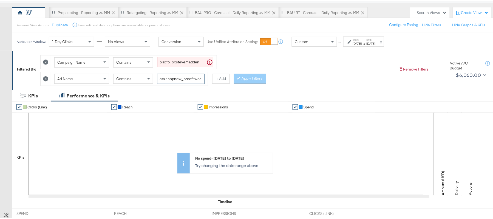
click at [168, 79] on input "cta:shopnow_prodft:womensshoes_copy:shopthepairsPLV-apr3-KARGO_lp:plp_adtype:ca…" at bounding box center [180, 77] width 47 height 10
paste input "mostwanted_copy:thestylesyoudidnt-apr8-KARGO-4:5singleimage"
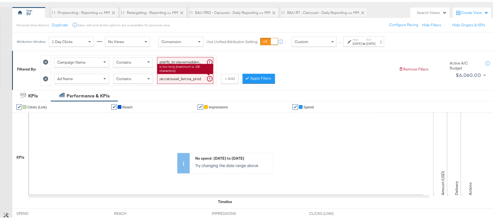
click at [244, 79] on button "Apply Filters" at bounding box center [259, 77] width 32 height 10
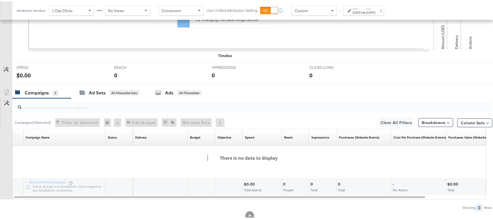
scroll to position [81, 0]
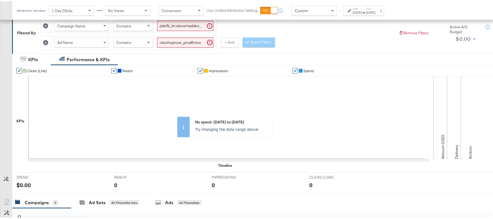
click at [186, 46] on input "cta:shopnow_prodft:mostwanted_copy:thestylesyoudidnt-apr8-KARGO-4:5singleimage_…" at bounding box center [185, 41] width 56 height 10
paste input "newarrivals_copy:thestylesyoudidnt-apr8-KARGO-4:5multi"
click at [260, 42] on button "Apply Filters" at bounding box center [259, 41] width 32 height 10
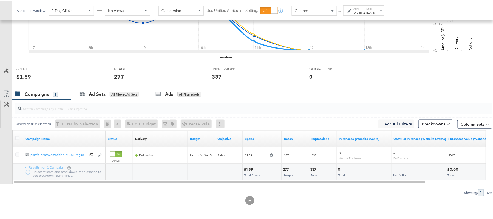
scroll to position [191, 0]
click at [253, 168] on div "$1.59" at bounding box center [249, 167] width 11 height 5
click at [252, 167] on div "$1.59" at bounding box center [249, 167] width 11 height 5
click at [250, 167] on div "$1.59" at bounding box center [249, 167] width 11 height 5
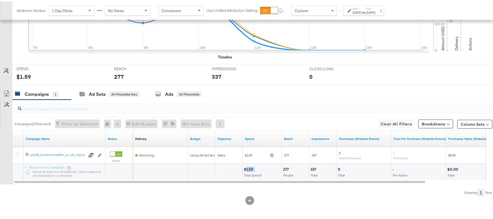
click at [250, 167] on div "$1.59" at bounding box center [249, 167] width 11 height 5
click at [286, 168] on div "277" at bounding box center [286, 167] width 7 height 5
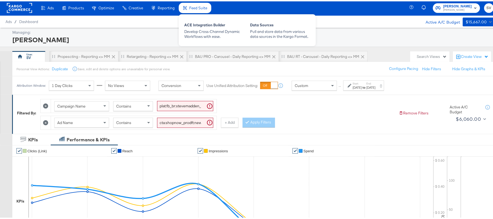
scroll to position [0, 0]
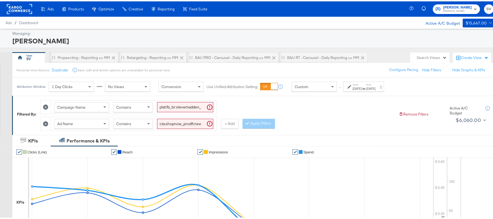
click at [166, 124] on input "cta:shopnow_prodft:newarrivals_copy:thestylesyoudidnt-apr8-KARGO-4:5multiimage_…" at bounding box center [185, 122] width 56 height 10
paste input "2"
click at [259, 122] on button "Apply Filters" at bounding box center [259, 122] width 32 height 10
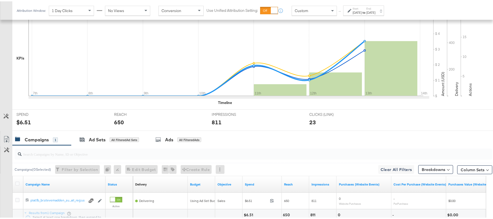
scroll to position [191, 0]
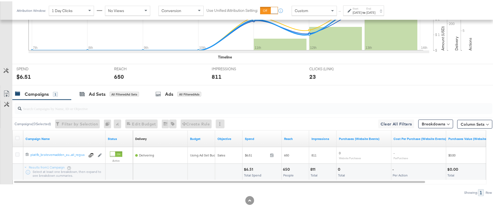
click at [248, 167] on div "$6.51" at bounding box center [249, 167] width 11 height 5
click at [286, 168] on div "650" at bounding box center [287, 167] width 8 height 5
click at [311, 165] on div "811" at bounding box center [313, 167] width 7 height 5
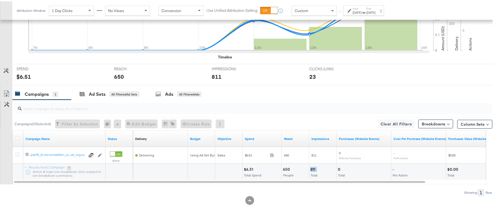
click at [311, 165] on div "811" at bounding box center [313, 167] width 7 height 5
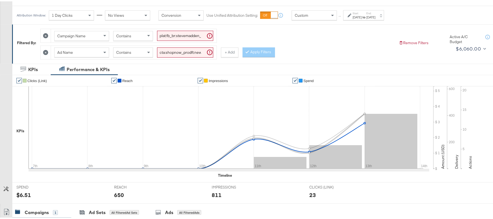
scroll to position [8, 0]
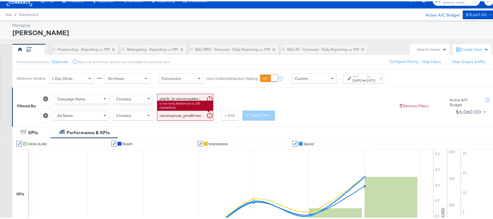
click at [179, 114] on input "cta:shopnow_prodft:newarrivals_copy:thestylesyoudidnt-apr8-KARGO-4:5multiimage2…" at bounding box center [185, 114] width 56 height 10
paste input "search"
click at [258, 117] on button "Apply Filters" at bounding box center [259, 114] width 32 height 10
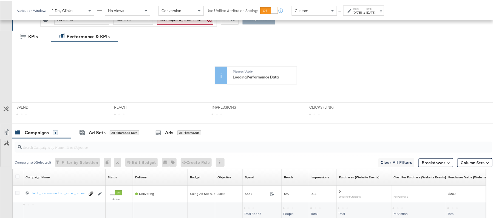
scroll to position [144, 0]
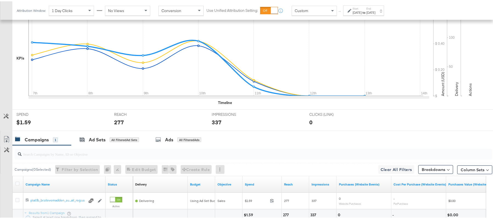
click at [312, 168] on div "Campaigns ( 0 Selected) Filter by Selection Filter 0 campaigns 0 Rename 0 campa…" at bounding box center [252, 167] width 480 height 13
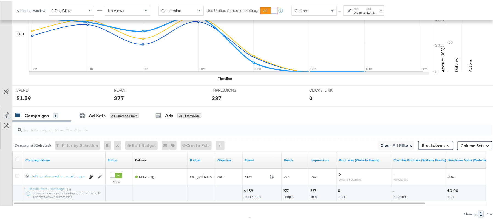
scroll to position [191, 0]
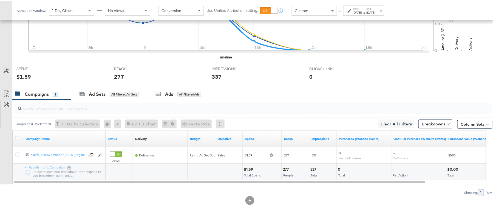
click at [313, 167] on div "337" at bounding box center [313, 167] width 7 height 5
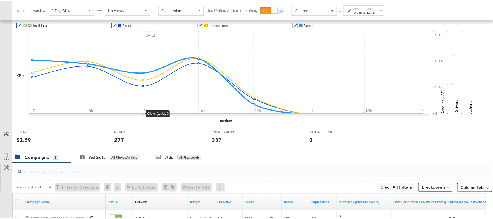
scroll to position [81, 0]
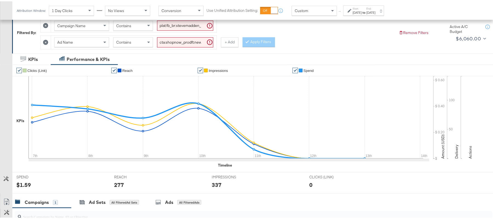
click at [187, 42] on input "cta:shopnow_prodft:newarrivals_copy:thestylesyoudidnt-apr8-KARGO-4:5multiimage_…" at bounding box center [185, 41] width 56 height 10
paste input "smpass_copy:wesawyou-may28-KARGO"
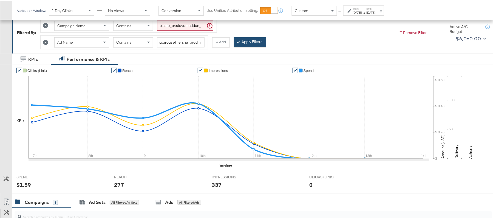
click at [247, 43] on button "Apply Filters" at bounding box center [250, 41] width 32 height 10
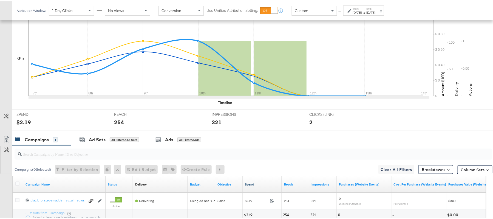
scroll to position [191, 0]
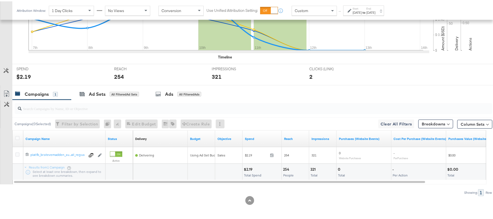
click at [248, 168] on div "$2.19" at bounding box center [249, 167] width 10 height 5
click at [285, 170] on div "254" at bounding box center [287, 167] width 8 height 5
click at [285, 169] on div "254" at bounding box center [287, 167] width 8 height 5
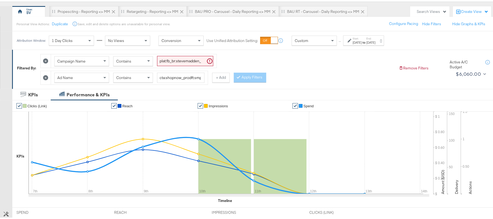
scroll to position [8, 0]
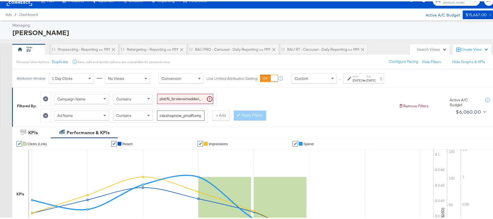
click at [182, 118] on input "cta:shopnow_prodft:smpass_copy:wesawyou-may28-KARGO_lp:plp_adtype:carousel_len:…" at bounding box center [180, 114] width 47 height 10
paste input "2"
click at [253, 113] on button "Apply Filters" at bounding box center [250, 114] width 32 height 10
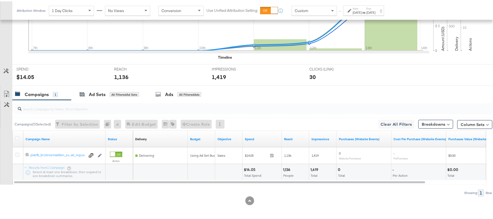
scroll to position [191, 0]
click at [250, 167] on div "$14.05" at bounding box center [250, 167] width 13 height 5
click at [287, 168] on div "1,136" at bounding box center [287, 167] width 9 height 5
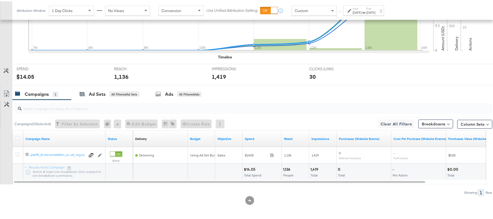
click at [315, 170] on div "1,419" at bounding box center [315, 167] width 10 height 5
click at [314, 168] on div "1,419" at bounding box center [315, 167] width 10 height 5
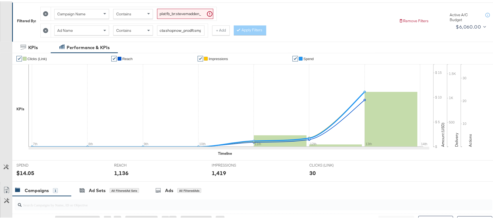
scroll to position [45, 0]
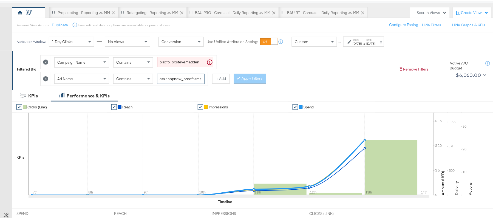
click at [176, 76] on input "cta:shopnow_prodft:smpass_copy:wesawyou-may28-KARGO2_lp:plp_adtype:carousel_len…" at bounding box center [180, 77] width 47 height 10
paste input "search"
click at [238, 80] on div at bounding box center [240, 76] width 4 height 5
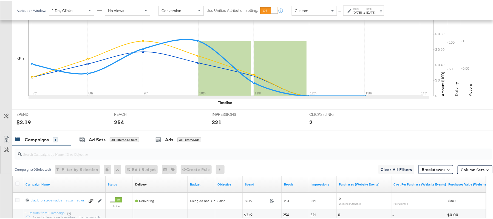
scroll to position [191, 0]
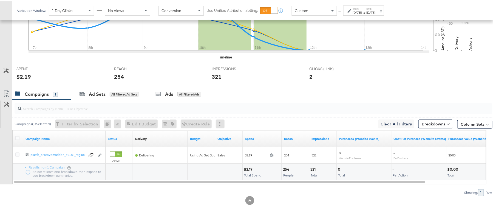
click at [314, 167] on div "321" at bounding box center [313, 167] width 7 height 5
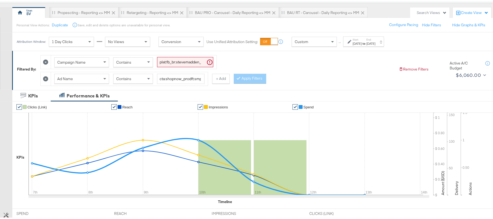
scroll to position [0, 0]
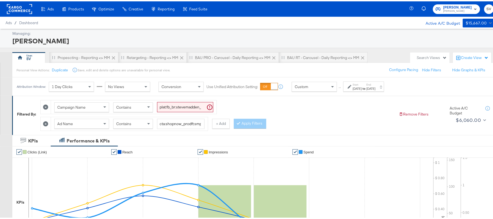
click at [180, 117] on div "Ad Name Contains cta:shopnow_prodft:smpass_copy:wesawyou-may28-KARGO_lp:plp_adt…" at bounding box center [129, 122] width 157 height 13
click at [180, 120] on input "cta:shopnow_prodft:smpass_copy:wesawyou-may28-KARGO_lp:plp_adtype:carousel_len:…" at bounding box center [180, 122] width 47 height 10
paste input "ummersale2025_somuchsale—jul7"
click at [258, 123] on button "Apply Filters" at bounding box center [250, 122] width 32 height 10
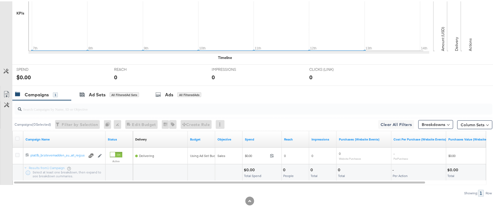
scroll to position [8, 0]
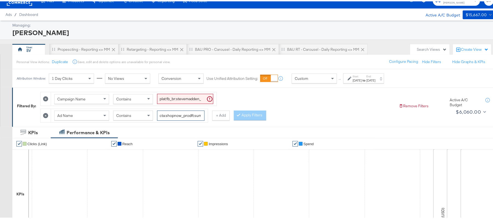
click at [175, 115] on input "cta:shopnow_prodft:summersale2025_somuchsale—jul7-KARGO_lp:plp_adtype:carousel_…" at bounding box center [180, 114] width 47 height 10
paste input "extra30poff2025_thisdeal—jul1"
click at [255, 111] on button "Apply Filters" at bounding box center [250, 114] width 32 height 10
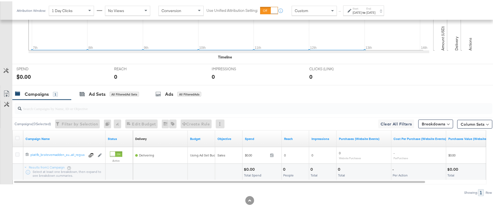
scroll to position [81, 0]
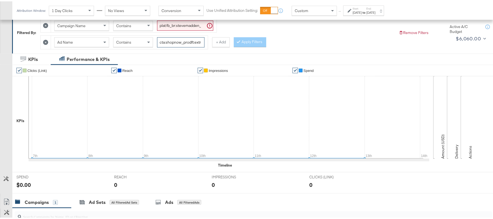
click at [164, 42] on input "cta:shopnow_prodft:extra30poff2025_thisdeal—jul17-KARGO_lp:plp_adtype:carousel_…" at bounding box center [180, 41] width 47 height 10
paste input "dynamic-"
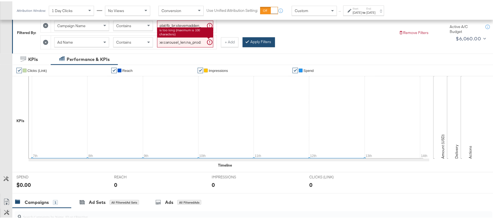
type input "cta:shopnow_prodft:extra30poff2025_thisdeal—jul17-dynamic-KARGO_lp:plp_adtype:c…"
click at [248, 41] on icon at bounding box center [247, 39] width 2 height 3
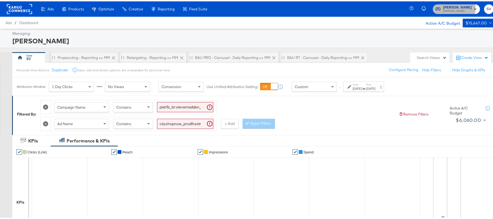
click at [448, 7] on span "Steve Madden" at bounding box center [457, 6] width 29 height 6
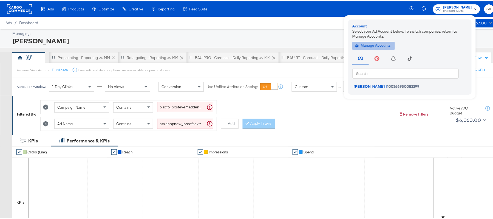
click at [365, 41] on button "Manage Accounts" at bounding box center [373, 44] width 42 height 8
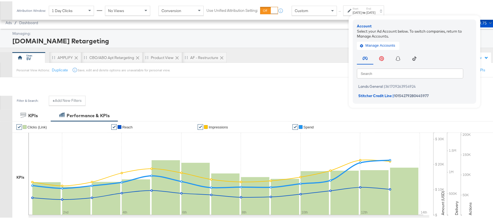
scroll to position [146, 0]
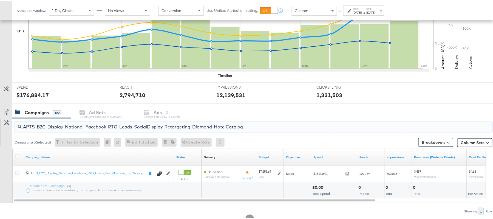
click at [74, 119] on input "APTS_B2C_Display_National_Facebook_RTG_Leads_SocialDisplay_Retargeting_Diamond_…" at bounding box center [235, 123] width 427 height 11
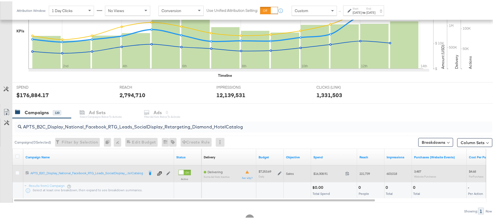
click at [280, 172] on icon at bounding box center [280, 172] width 4 height 4
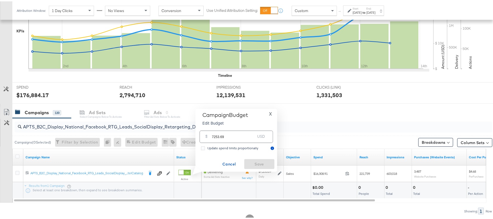
click at [250, 136] on input "7253.69" at bounding box center [233, 133] width 43 height 12
paste input "$6,165.64"
click at [217, 129] on input "$6,165.64" at bounding box center [233, 127] width 45 height 12
click at [272, 140] on div "$ $6,165.64 USD Must be an amount greater than or equal to 1" at bounding box center [236, 132] width 75 height 19
click at [216, 128] on input "$6,165.64" at bounding box center [233, 127] width 45 height 12
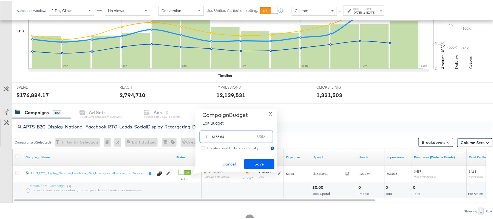
type input "6165.64"
click at [251, 160] on span "Save" at bounding box center [259, 162] width 26 height 7
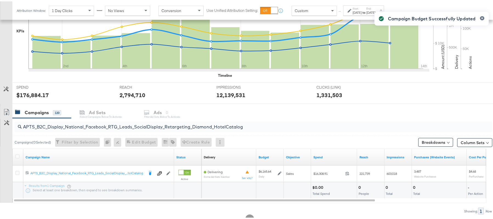
click at [102, 125] on input "APTS_B2C_Display_National_Facebook_RTG_Leads_SocialDisplay_Retargeting_Diamond_…" at bounding box center [235, 123] width 427 height 11
paste input "alwayson_Retargeting_DARE24_DiamondPlatinum"
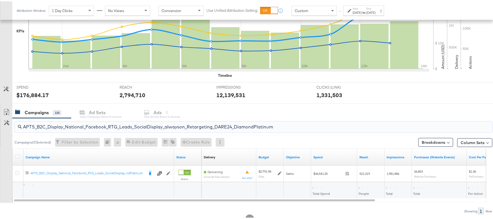
type input "APTS_B2C_Display_National_Facebook_RTG_Leads_SocialDisplay_alwayson_Retargeting…"
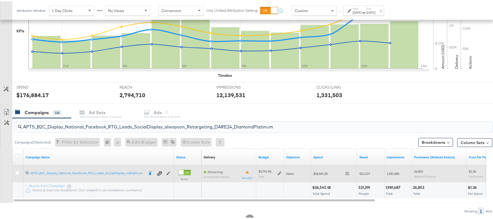
click at [280, 173] on icon at bounding box center [280, 172] width 4 height 4
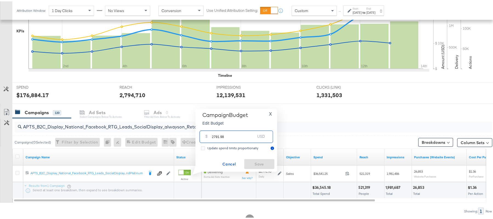
click at [243, 129] on input "2791.98" at bounding box center [233, 133] width 43 height 12
paste input "$2,652.3"
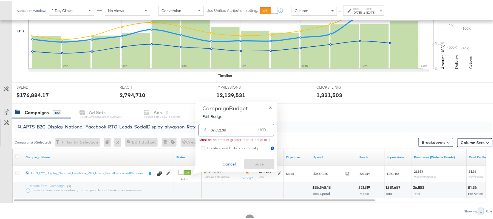
click at [216, 128] on input "$2,652.38" at bounding box center [233, 127] width 45 height 12
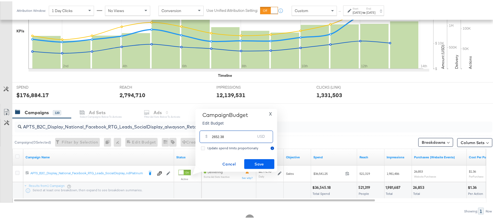
type input "2652.38"
click at [250, 161] on span "Save" at bounding box center [259, 162] width 26 height 7
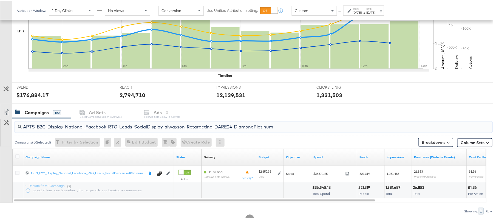
click at [101, 127] on input "APTS_B2C_Display_National_Facebook_RTG_Leads_SocialDisplay_alwayson_Retargeting…" at bounding box center [235, 123] width 427 height 11
paste input "FR_B2C_Display_National_Facebook_RTG_Leads_SocialDisplay_alwayson_Retargeting_FR"
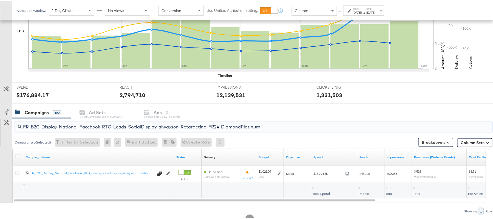
type input "FR_B2C_Display_National_Facebook_RTG_Leads_SocialDisplay_alwayson_Retargeting_F…"
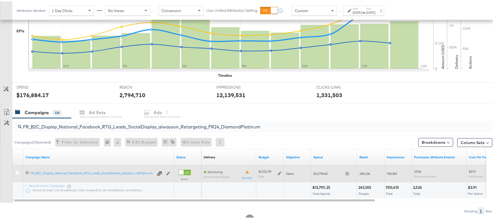
click at [280, 172] on icon at bounding box center [280, 172] width 4 height 4
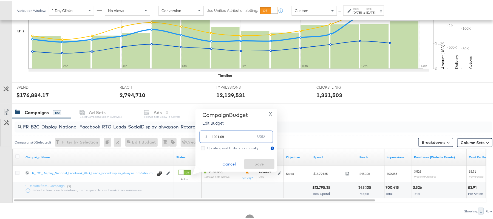
click at [226, 132] on input "1021.09" at bounding box center [233, 133] width 43 height 12
paste input "$1,124.22"
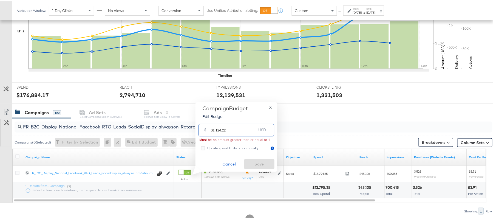
click at [216, 128] on input "$1,124.22" at bounding box center [233, 127] width 45 height 12
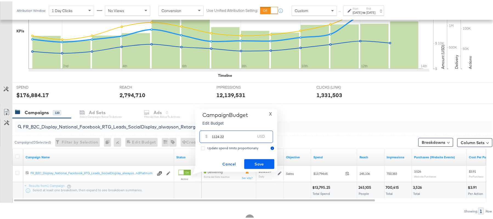
type input "1124.22"
click at [259, 163] on span "Save" at bounding box center [259, 162] width 26 height 7
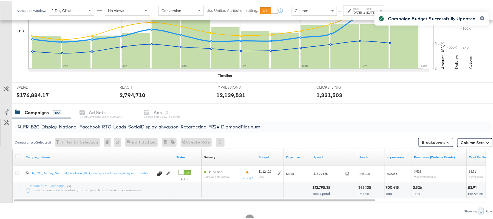
click at [85, 127] on input "FR_B2C_Display_National_Facebook_RTG_Leads_SocialDisplay_alwayson_Retargeting_F…" at bounding box center [235, 123] width 427 height 11
paste input "AF_B2C_Display_National_Facebook_RTG_Leads_SocialDisplay_alwayson_Retargeting_AF"
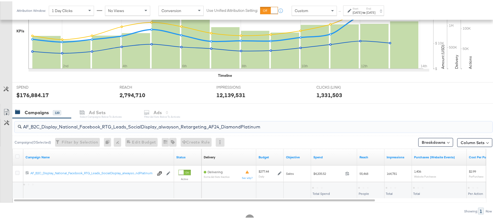
type input "AF_B2C_Display_National_Facebook_RTG_Leads_SocialDisplay_alwayson_Retargeting_A…"
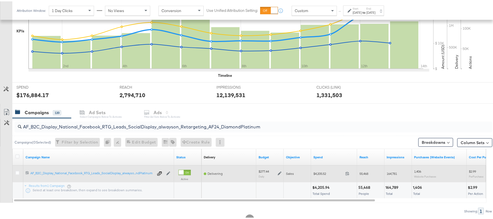
click at [280, 172] on icon at bounding box center [280, 172] width 4 height 4
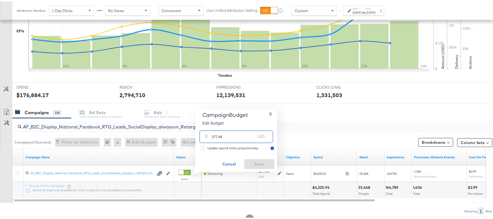
click at [225, 135] on input "277.44" at bounding box center [233, 133] width 43 height 12
paste input "$319.06"
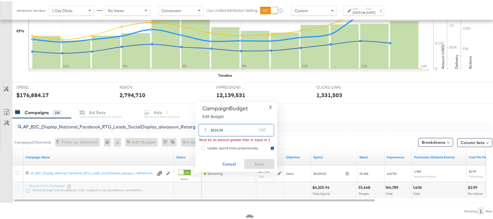
click at [213, 129] on input "$319.06" at bounding box center [233, 127] width 45 height 12
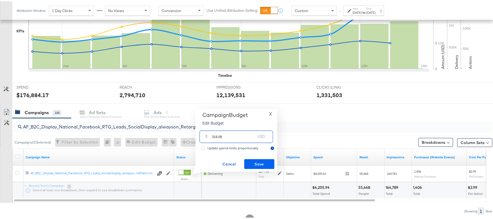
type input "319.06"
click at [254, 158] on button "Save" at bounding box center [259, 163] width 30 height 10
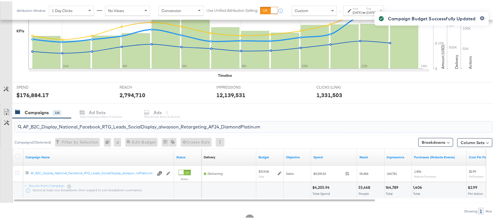
click at [111, 122] on input "AF_B2C_Display_National_Facebook_RTG_Leads_SocialDisplay_alwayson_Retargeting_A…" at bounding box center [235, 123] width 427 height 11
paste input "HL_B2C_Display_National_Facebook_RTG_Leads_SocialDisplay_alwayson_Retargeting_A…"
click at [81, 124] on input "AHL_B2C_Display_National_Facebook_RTG_Leads_SocialDisplay_alwayson_Retargeting_…" at bounding box center [235, 123] width 427 height 11
paste input "PTS_B2C_Display_National_Facebook_PRO_Traffic_SocialDisplay_alwayson_ASC_DARE24…"
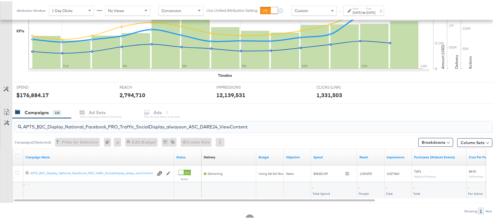
type input "APTS_B2C_Display_National_Facebook_PRO_Traffic_SocialDisplay_alwayson_ASC_DARE2…"
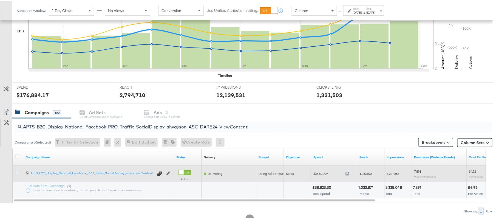
click at [18, 172] on icon at bounding box center [17, 171] width 4 height 4
click at [0, 0] on input "checkbox" at bounding box center [0, 0] width 0 height 0
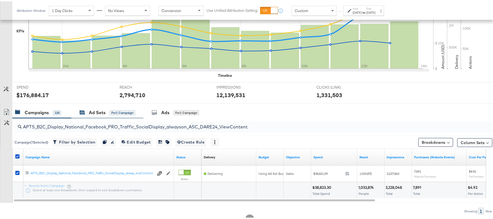
click at [93, 113] on div "Ad Sets" at bounding box center [97, 111] width 17 height 6
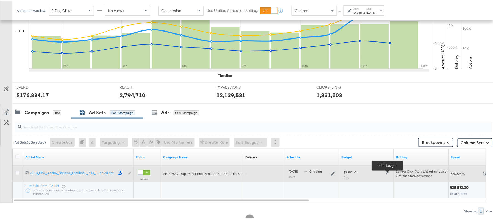
click at [389, 170] on icon at bounding box center [388, 171] width 4 height 4
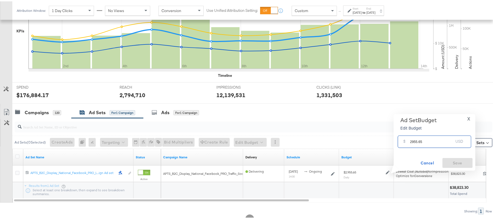
click at [417, 137] on input "2955.65" at bounding box center [431, 138] width 43 height 12
paste input "$2,993.16"
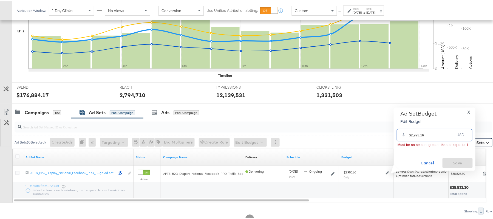
click at [413, 133] on input "$2,993.16" at bounding box center [431, 132] width 45 height 12
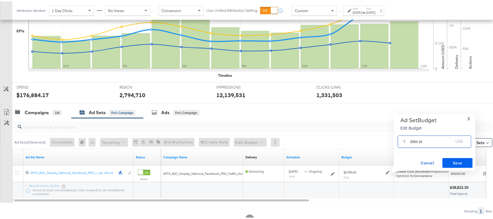
type input "2993.16"
click at [461, 161] on span "Save" at bounding box center [458, 161] width 26 height 7
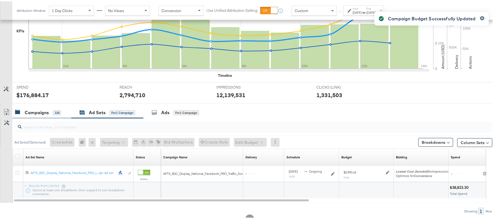
click at [38, 112] on div "Campaigns" at bounding box center [37, 111] width 24 height 6
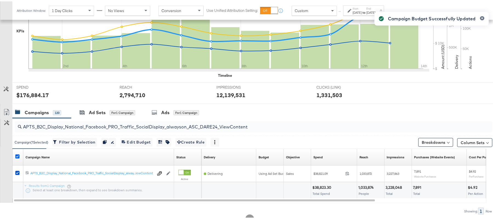
click at [18, 156] on icon at bounding box center [17, 155] width 4 height 4
click at [0, 0] on input "checkbox" at bounding box center [0, 0] width 0 height 0
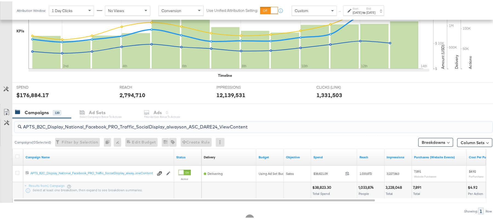
click at [73, 125] on input "APTS_B2C_Display_National_Facebook_PRO_Traffic_SocialDisplay_alwayson_ASC_DARE2…" at bounding box center [235, 123] width 427 height 11
paste input "Leads_SocialDisplay_alwayson_ASC_DARE24_Purchase"
type input "APTS_B2C_Display_National_Facebook_PRO_Leads_SocialDisplay_alwayson_ASC_DARE24_…"
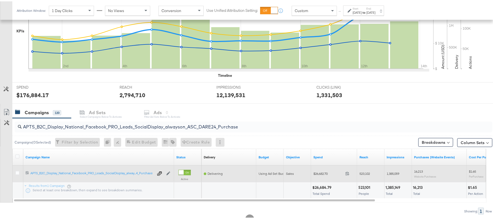
click at [18, 174] on div at bounding box center [18, 171] width 6 height 5
click at [18, 172] on icon at bounding box center [17, 171] width 4 height 4
click at [0, 0] on input "checkbox" at bounding box center [0, 0] width 0 height 0
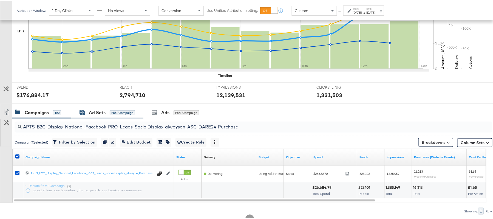
click at [92, 113] on div "Ad Sets" at bounding box center [97, 111] width 17 height 6
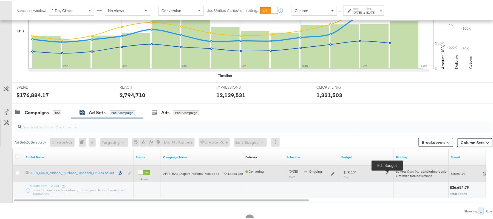
click at [386, 172] on icon at bounding box center [388, 171] width 4 height 4
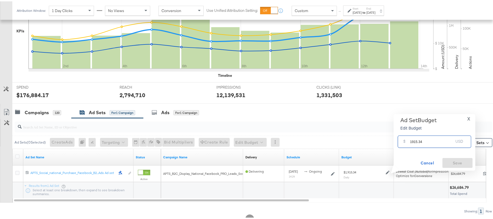
click at [423, 140] on input "1915.34" at bounding box center [431, 138] width 43 height 12
paste input "$2,051.82"
click at [414, 134] on input "$2,051.82" at bounding box center [431, 132] width 45 height 12
type input "2051.82"
click at [458, 157] on button "Save" at bounding box center [458, 162] width 30 height 10
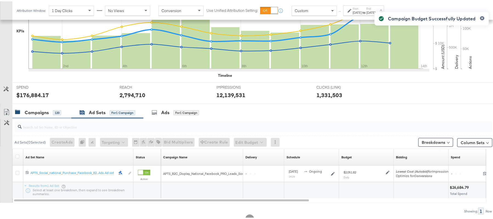
click at [41, 114] on div "Campaigns" at bounding box center [37, 111] width 24 height 6
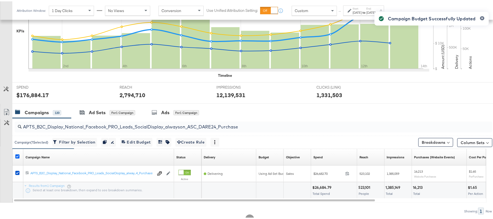
click at [16, 154] on icon at bounding box center [17, 155] width 4 height 4
click at [0, 0] on input "checkbox" at bounding box center [0, 0] width 0 height 0
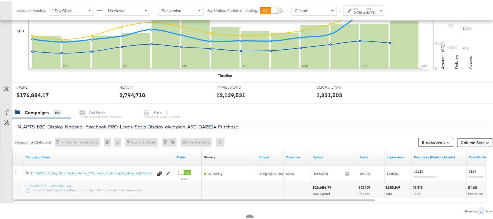
click at [68, 120] on input "APTS_B2C_Display_National_Facebook_PRO_Leads_SocialDisplay_alwayson_ASC_DARE24_…" at bounding box center [235, 123] width 427 height 11
paste input "F_B2C_Display_National_Facebook_PRO_Traffic_SocialDisplay_alwayson_ASC_AF24_Vie…"
type input "AF_B2C_Display_National_Facebook_PRO_Traffic_SocialDisplay_alwayson_ASC_AF24_Vi…"
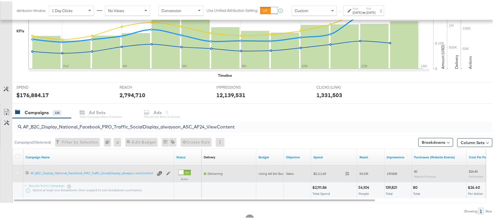
click at [17, 172] on icon at bounding box center [17, 171] width 4 height 4
click at [0, 0] on input "checkbox" at bounding box center [0, 0] width 0 height 0
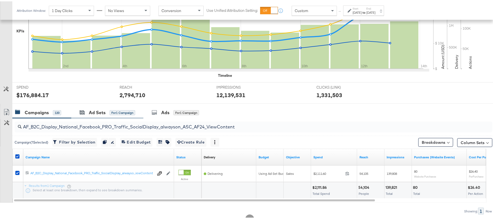
click at [96, 108] on div "Ad Sets for 1 Campaign" at bounding box center [107, 111] width 72 height 12
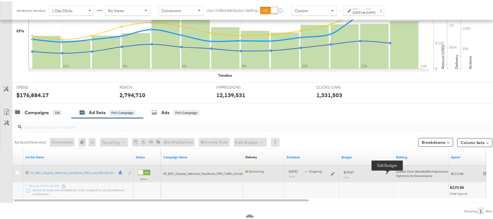
click at [386, 171] on icon at bounding box center [388, 171] width 4 height 4
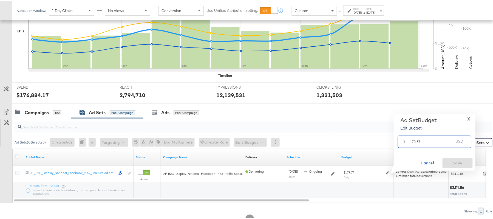
click at [417, 135] on input "179.67" at bounding box center [431, 138] width 43 height 12
paste input "$163.19"
click at [411, 132] on input "$163.19" at bounding box center [431, 132] width 45 height 12
type input "163.19"
click at [458, 164] on span "Save" at bounding box center [458, 161] width 26 height 7
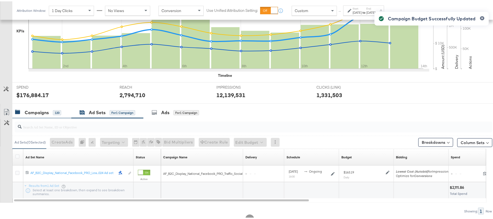
click at [44, 111] on div "Campaigns" at bounding box center [37, 111] width 24 height 6
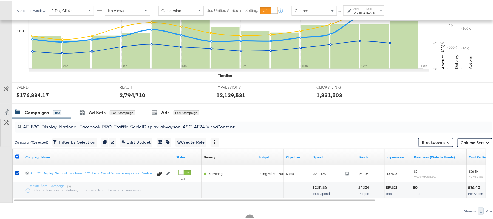
click at [16, 157] on icon at bounding box center [17, 155] width 4 height 4
click at [0, 0] on input "checkbox" at bounding box center [0, 0] width 0 height 0
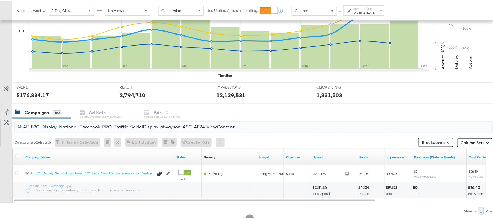
click at [73, 124] on input "AF_B2C_Display_National_Facebook_PRO_Traffic_SocialDisplay_alwayson_ASC_AF24_Vi…" at bounding box center [235, 123] width 427 height 11
paste input "FR_B2C_Display_National_Facebook_PRO_Traffic_SocialDisplay_alwayson_ASC_FR"
type input "FR_B2C_Display_National_Facebook_PRO_Traffic_SocialDisplay_alwayson_ASC_FR24_Vi…"
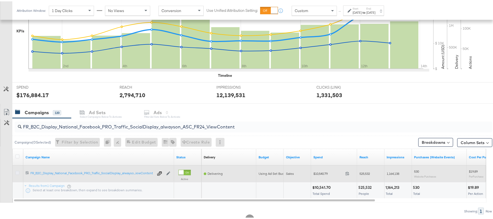
click at [18, 172] on icon at bounding box center [17, 171] width 4 height 4
click at [0, 0] on input "checkbox" at bounding box center [0, 0] width 0 height 0
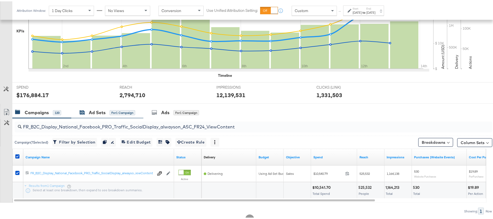
click at [102, 114] on div "Ad Sets" at bounding box center [97, 111] width 17 height 6
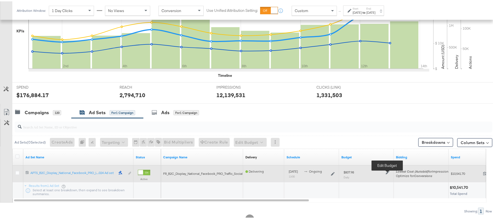
click at [388, 172] on icon at bounding box center [388, 171] width 4 height 4
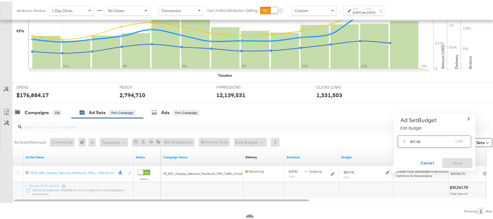
click at [433, 140] on input "807.98" at bounding box center [431, 138] width 43 height 12
paste input "$816.90"
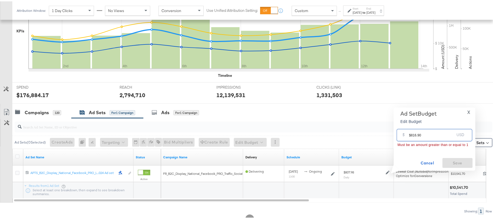
click at [410, 134] on input "$816.90" at bounding box center [431, 132] width 45 height 12
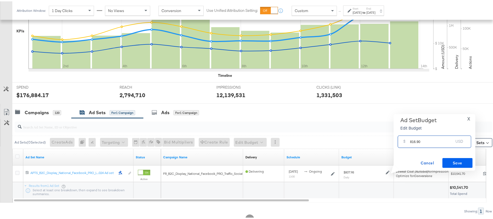
type input "816.90"
click at [449, 160] on span "Save" at bounding box center [458, 161] width 26 height 7
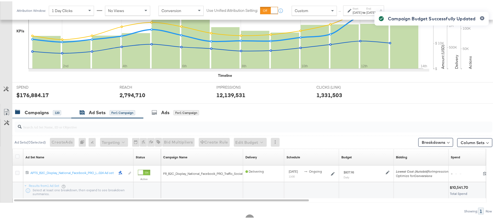
click at [43, 107] on div "Campaigns 120" at bounding box center [41, 111] width 59 height 12
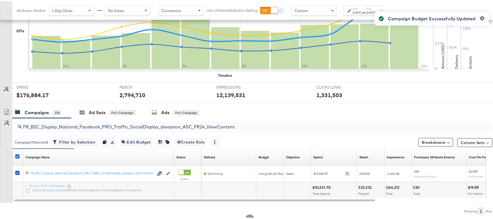
click at [19, 156] on icon at bounding box center [17, 155] width 4 height 4
click at [0, 0] on input "checkbox" at bounding box center [0, 0] width 0 height 0
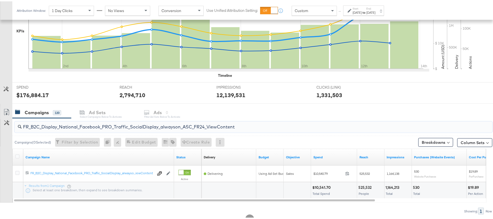
click at [55, 121] on input "FR_B2C_Display_National_Facebook_PRO_Traffic_SocialDisplay_alwayson_ASC_FR24_Vi…" at bounding box center [235, 123] width 427 height 11
paste input "AHL_B2C_Display_National_Facebook_PRO_Traffic_SocialDisplay_alwayson_ASC_AHL"
type input "AHL_B2C_Display_National_Facebook_PRO_Traffic_SocialDisplay_alwayson_ASC_AHL24_…"
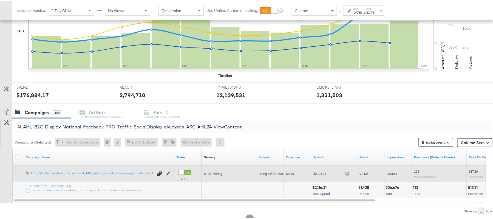
click at [18, 172] on icon at bounding box center [17, 171] width 4 height 4
click at [0, 0] on input "checkbox" at bounding box center [0, 0] width 0 height 0
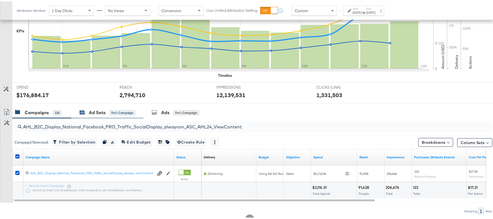
click at [99, 114] on div "Ad Sets" at bounding box center [97, 111] width 17 height 6
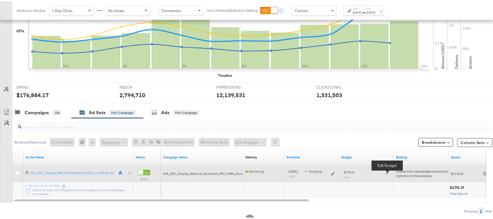
click at [388, 171] on icon at bounding box center [388, 171] width 4 height 4
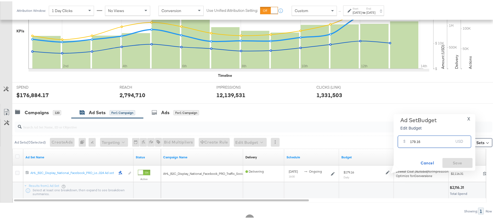
click at [422, 141] on input "179.16" at bounding box center [431, 138] width 43 height 12
paste input "$162.93"
click at [411, 133] on input "$162.93" at bounding box center [431, 132] width 45 height 12
type input "162.93"
click at [445, 160] on span "Save" at bounding box center [458, 161] width 26 height 7
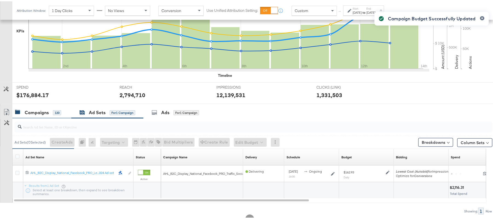
click at [46, 112] on div "Campaigns" at bounding box center [37, 111] width 24 height 6
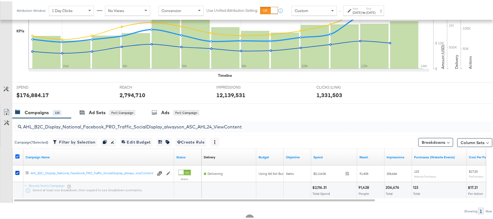
click at [16, 155] on icon at bounding box center [17, 155] width 4 height 4
click at [0, 0] on input "checkbox" at bounding box center [0, 0] width 0 height 0
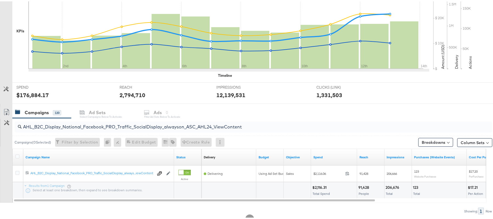
scroll to position [0, 0]
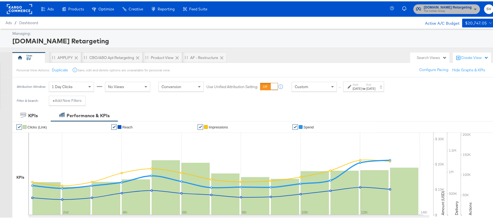
click at [433, 4] on span "[DOMAIN_NAME] Retargeting" at bounding box center [448, 6] width 48 height 6
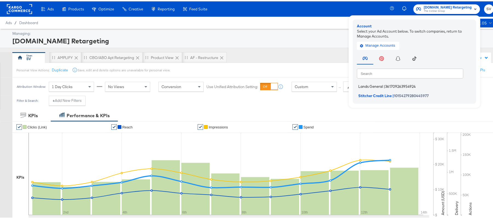
click at [371, 83] on span "Lands General" at bounding box center [370, 85] width 25 height 4
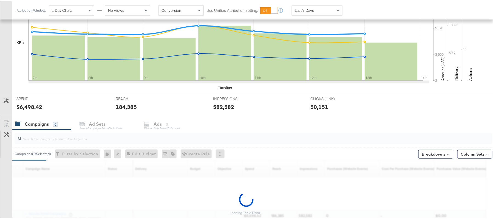
scroll to position [182, 0]
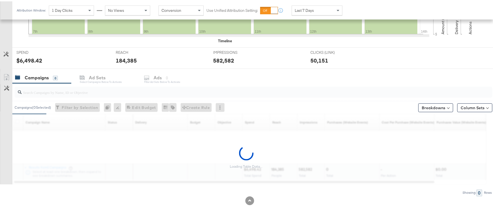
click at [80, 89] on input "search" at bounding box center [235, 88] width 427 height 11
paste input "B2C_LAND_KC_RT_Sig_24"
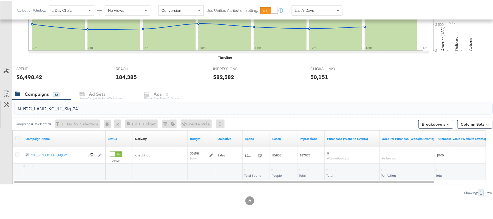
scroll to position [165, 0]
type input "B2C_LAND_KC_RT_Sig_24"
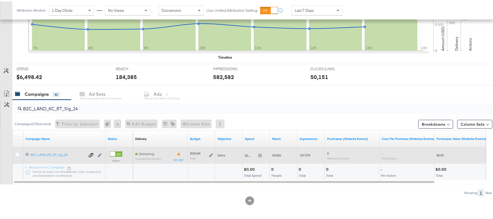
click at [212, 153] on icon at bounding box center [211, 154] width 4 height 4
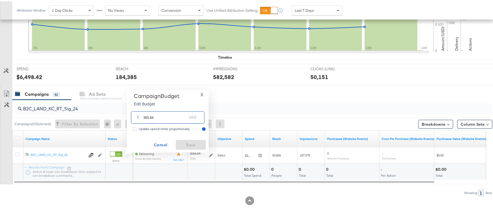
click at [177, 114] on input "365.84" at bounding box center [164, 114] width 43 height 12
paste input "$420.72"
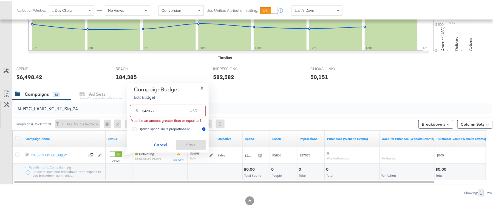
click at [143, 107] on input "$420.72" at bounding box center [164, 107] width 45 height 12
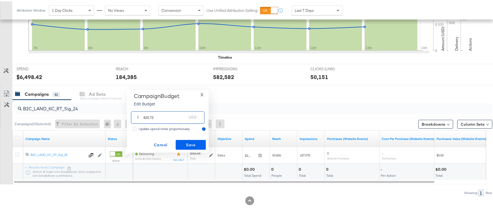
type input "420.72"
click at [187, 140] on span "Save" at bounding box center [191, 143] width 26 height 7
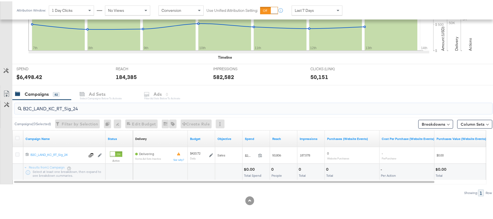
click at [73, 107] on input "B2C_LAND_KC_RT_Sig_24" at bounding box center [235, 105] width 427 height 11
paste input "B_Ecommerce_KC_Retargeting_LW&LOA_Traffic"
type input "B2B_Ecommerce_KC_Retargeting_LW&LOA_Traffic"
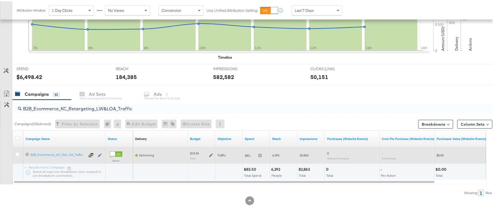
click at [209, 152] on icon at bounding box center [211, 154] width 4 height 4
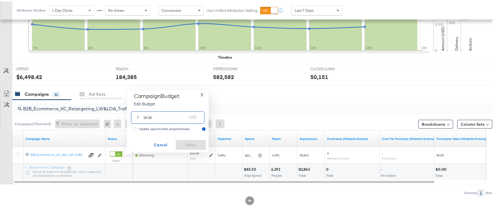
click at [169, 115] on input "19.34" at bounding box center [164, 114] width 43 height 12
paste input "$23.21"
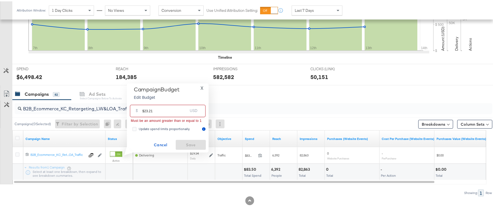
click at [143, 109] on input "$23.21" at bounding box center [164, 107] width 45 height 12
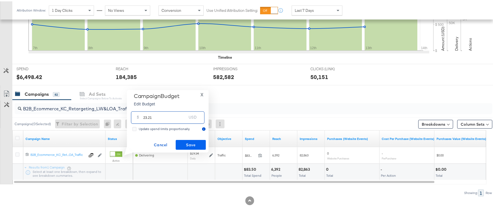
type input "23.21"
click at [191, 146] on span "Save" at bounding box center [191, 143] width 26 height 7
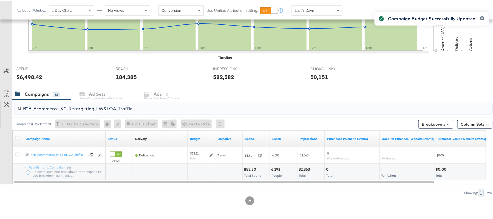
click at [87, 102] on input "B2B_Ecommerce_KC_Retargeting_LW&LOA_Traffic" at bounding box center [235, 105] width 427 height 11
paste input "KC_Retargeting_Prospects & Clients_Conversions"
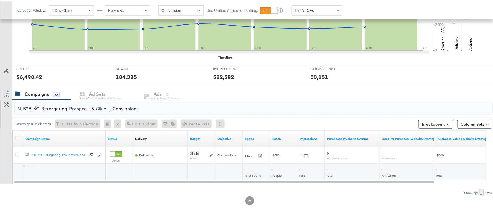
type input "B2B_KC_Retargeting_Prospects & Clients_Conversions"
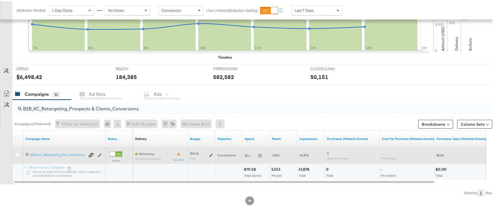
click at [212, 152] on icon at bounding box center [211, 154] width 4 height 4
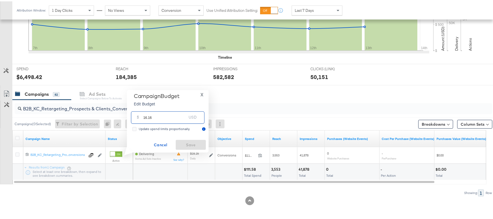
click at [177, 110] on input "16.16" at bounding box center [164, 114] width 43 height 12
paste input "$16.18"
type input "16.18"
click at [192, 143] on span "Save" at bounding box center [191, 143] width 26 height 7
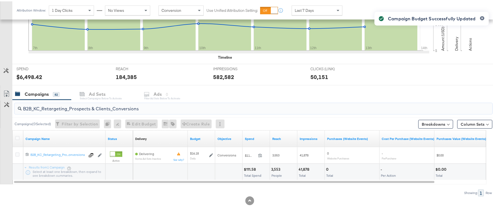
click at [75, 106] on input "B2B_KC_Retargeting_Prospects & Clients_Conversions" at bounding box center [235, 105] width 427 height 11
paste input "C_LAND_KC_Pros_Sig"
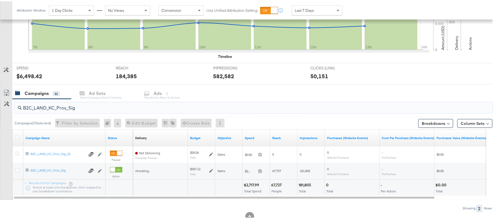
type input "B2C_LAND_KC_Pros_Sig"
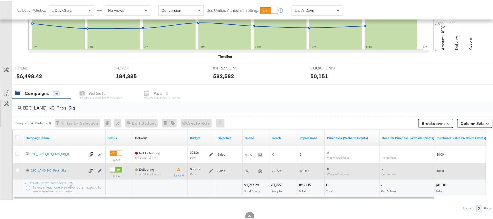
click at [211, 170] on icon at bounding box center [211, 170] width 4 height 4
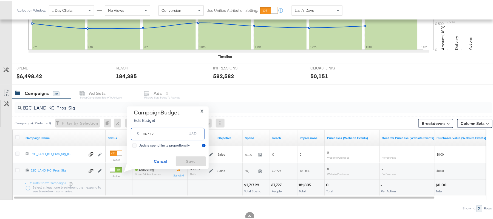
click at [164, 136] on input "367.12" at bounding box center [164, 130] width 43 height 12
paste input "$387.39"
click at [145, 124] on input "$387.39" at bounding box center [164, 124] width 45 height 12
type input "387.39"
click at [191, 157] on span "Save" at bounding box center [191, 160] width 26 height 7
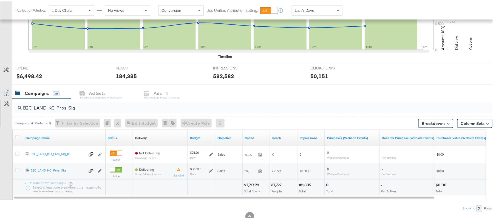
scroll to position [0, 0]
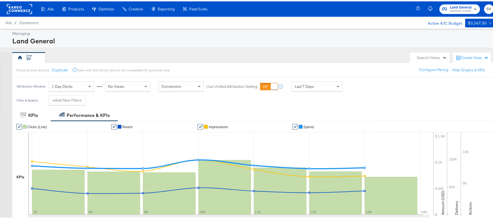
click at [456, 8] on span "[PERSON_NAME]" at bounding box center [461, 10] width 22 height 4
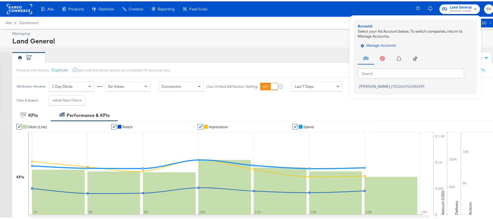
click at [371, 42] on span "Manage Accounts" at bounding box center [379, 44] width 34 height 6
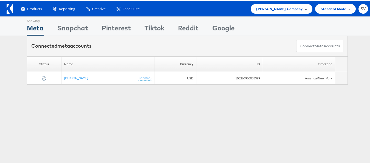
click at [283, 9] on span "[PERSON_NAME] Company" at bounding box center [279, 8] width 46 height 6
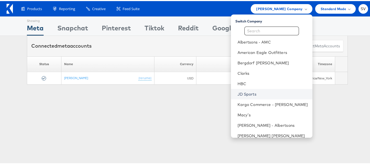
scroll to position [26, 0]
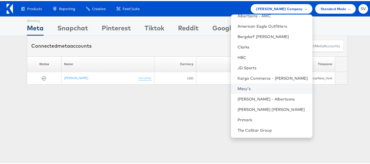
click at [243, 88] on link "Macy's" at bounding box center [272, 87] width 70 height 5
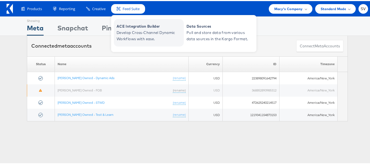
click at [132, 32] on span "Develop Cross-Channel Dynamic Workflows with ease." at bounding box center [150, 35] width 66 height 13
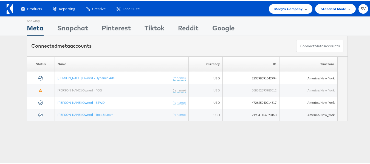
click at [280, 10] on span "Macy's Company" at bounding box center [288, 8] width 29 height 6
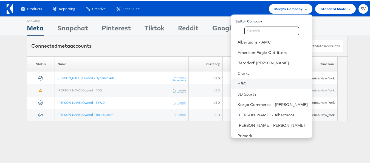
click at [245, 82] on link "HBC" at bounding box center [272, 82] width 70 height 5
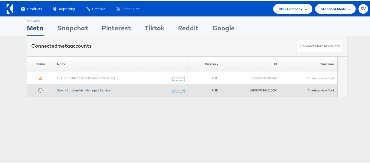
click at [76, 88] on link "Saks / StitcherAds (Managed Service)" at bounding box center [84, 89] width 54 height 4
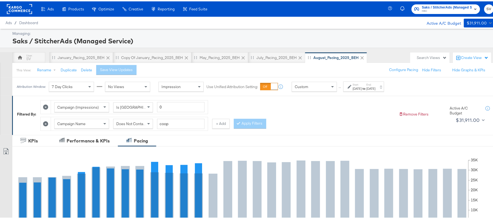
click at [352, 110] on div "Campaign (Impressions) Is Greater Than 0 Campaign Name Does Not Contain coop + …" at bounding box center [217, 112] width 354 height 33
click at [376, 84] on label "End:" at bounding box center [371, 83] width 9 height 4
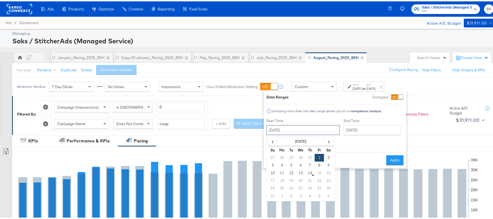
click at [305, 125] on input "[DATE]" at bounding box center [303, 129] width 73 height 10
click at [274, 170] on td "10" at bounding box center [272, 172] width 9 height 8
type input "[DATE]"
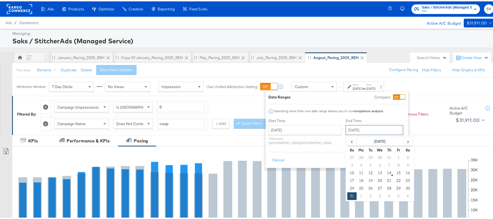
click at [371, 129] on input "[DATE]" at bounding box center [375, 129] width 58 height 10
click at [375, 171] on td "13" at bounding box center [379, 172] width 9 height 8
type input "[DATE]"
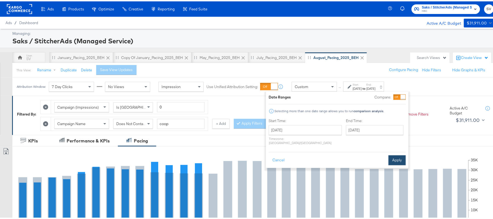
click at [393, 154] on button "Apply" at bounding box center [397, 159] width 17 height 10
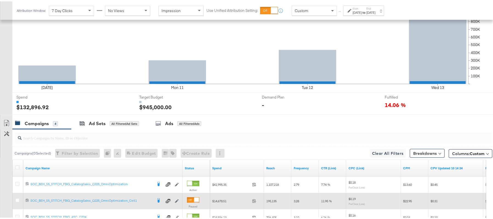
scroll to position [226, 0]
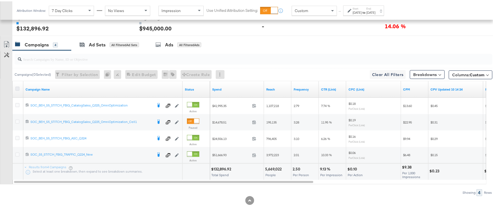
click at [17, 86] on icon at bounding box center [17, 87] width 4 height 4
click at [0, 0] on input "checkbox" at bounding box center [0, 0] width 0 height 0
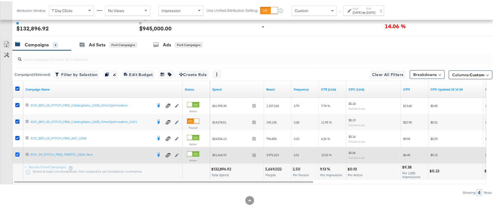
click at [17, 154] on icon at bounding box center [17, 153] width 4 height 4
click at [0, 0] on input "checkbox" at bounding box center [0, 0] width 0 height 0
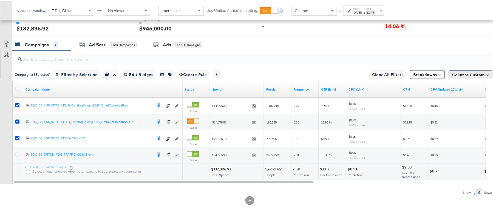
click at [452, 72] on span "Columns: Custom" at bounding box center [468, 73] width 32 height 5
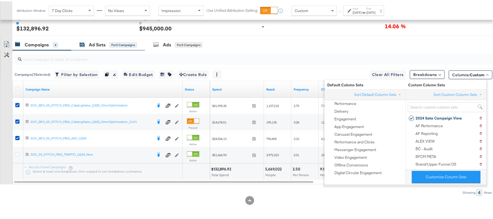
click at [86, 43] on div "Ad Sets for 3 Campaigns" at bounding box center [108, 43] width 57 height 6
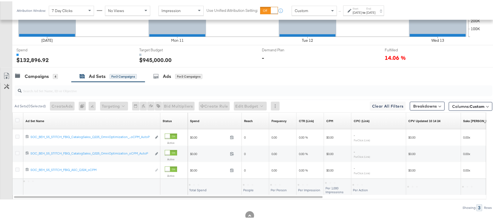
scroll to position [210, 0]
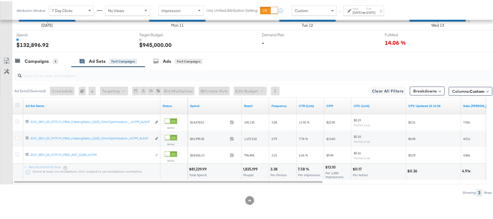
click at [16, 103] on icon at bounding box center [17, 104] width 4 height 4
click at [0, 0] on input "checkbox" at bounding box center [0, 0] width 0 height 0
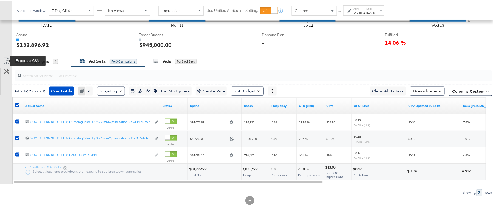
click at [9, 58] on icon at bounding box center [6, 59] width 7 height 7
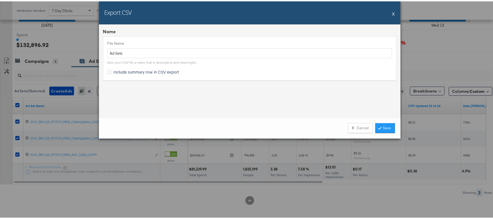
click at [132, 70] on span "Include summary row in CSV export" at bounding box center [147, 70] width 66 height 5
click at [0, 0] on input "Include summary row in CSV export" at bounding box center [0, 0] width 0 height 0
click at [382, 129] on link "Save" at bounding box center [385, 127] width 20 height 10
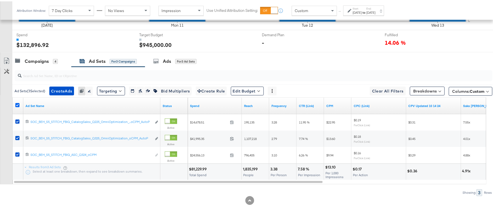
click at [18, 104] on icon at bounding box center [17, 104] width 4 height 4
click at [0, 0] on input "checkbox" at bounding box center [0, 0] width 0 height 0
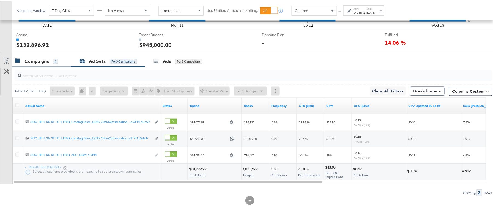
click at [53, 57] on div "Campaigns 4" at bounding box center [36, 60] width 43 height 6
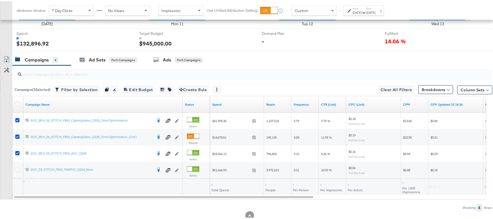
scroll to position [226, 0]
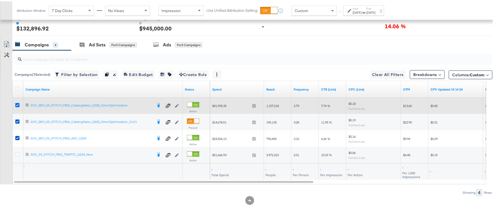
click at [16, 104] on icon at bounding box center [17, 104] width 4 height 4
click at [0, 0] on input "checkbox" at bounding box center [0, 0] width 0 height 0
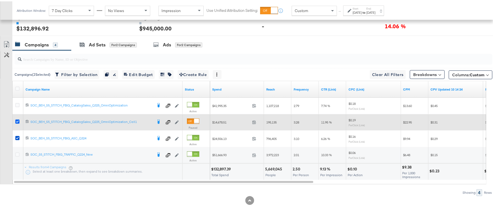
click at [16, 120] on div at bounding box center [18, 121] width 10 height 10
click at [16, 120] on icon at bounding box center [17, 120] width 4 height 4
click at [0, 0] on input "checkbox" at bounding box center [0, 0] width 0 height 0
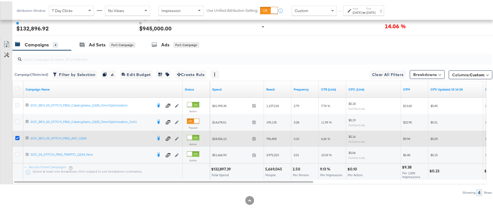
click at [16, 136] on icon at bounding box center [17, 137] width 4 height 4
click at [0, 0] on input "checkbox" at bounding box center [0, 0] width 0 height 0
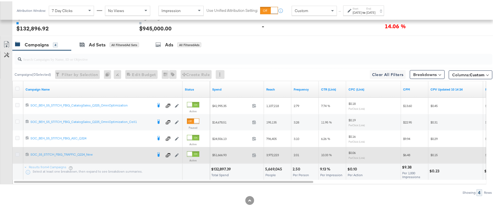
click at [17, 152] on icon at bounding box center [17, 153] width 4 height 4
click at [0, 0] on input "checkbox" at bounding box center [0, 0] width 0 height 0
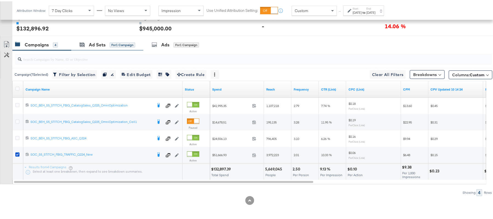
click at [104, 38] on div "Ad Sets for 1 Campaign" at bounding box center [107, 44] width 72 height 12
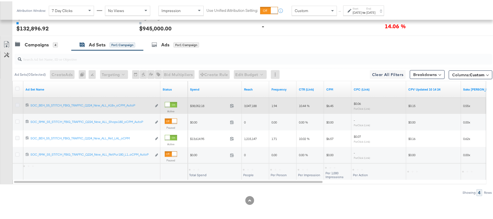
click at [19, 103] on icon at bounding box center [17, 104] width 4 height 4
click at [0, 0] on input "checkbox" at bounding box center [0, 0] width 0 height 0
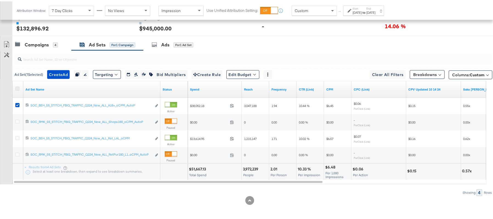
click at [17, 89] on icon at bounding box center [17, 87] width 4 height 4
click at [0, 0] on input "checkbox" at bounding box center [0, 0] width 0 height 0
click at [450, 69] on button "Columns: Custom" at bounding box center [471, 73] width 44 height 9
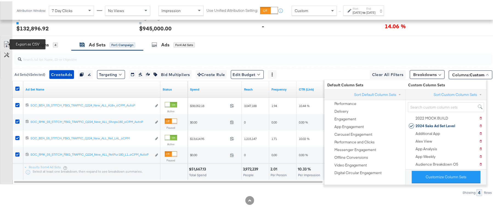
click at [7, 45] on icon at bounding box center [6, 44] width 3 height 4
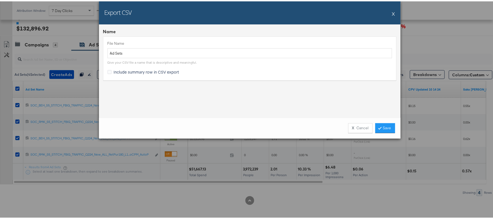
click at [161, 70] on span "Include summary row in CSV export" at bounding box center [147, 70] width 66 height 5
click at [0, 0] on input "Include summary row in CSV export" at bounding box center [0, 0] width 0 height 0
click at [382, 126] on link "Save" at bounding box center [385, 127] width 20 height 10
